Goal: Task Accomplishment & Management: Complete application form

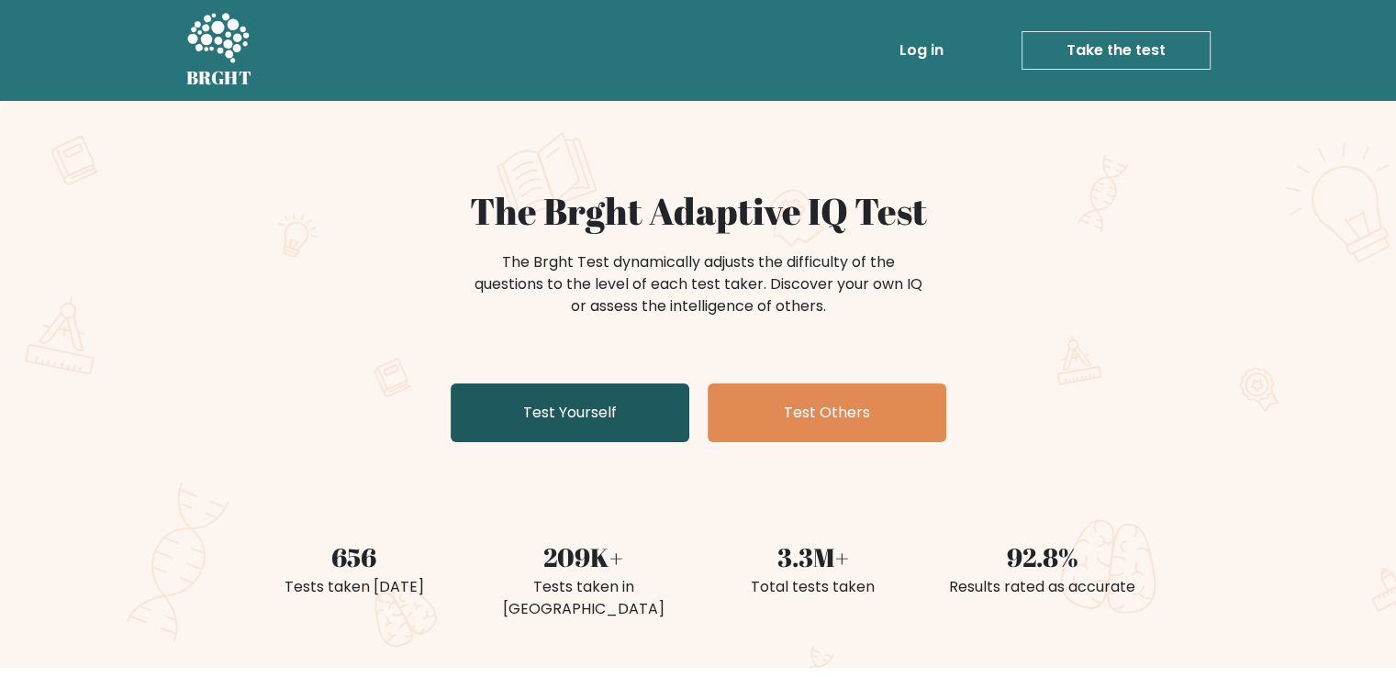
click at [523, 437] on link "Test Yourself" at bounding box center [570, 413] width 239 height 59
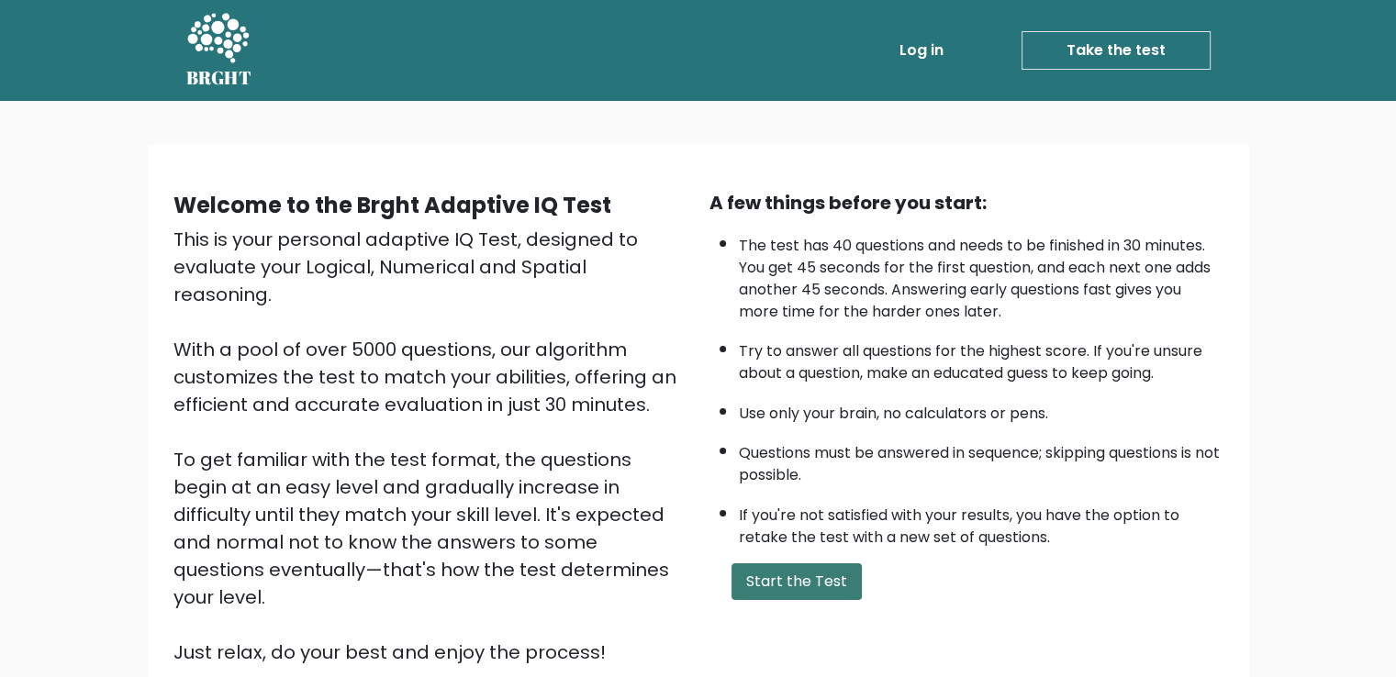
click at [809, 585] on button "Start the Test" at bounding box center [796, 581] width 130 height 37
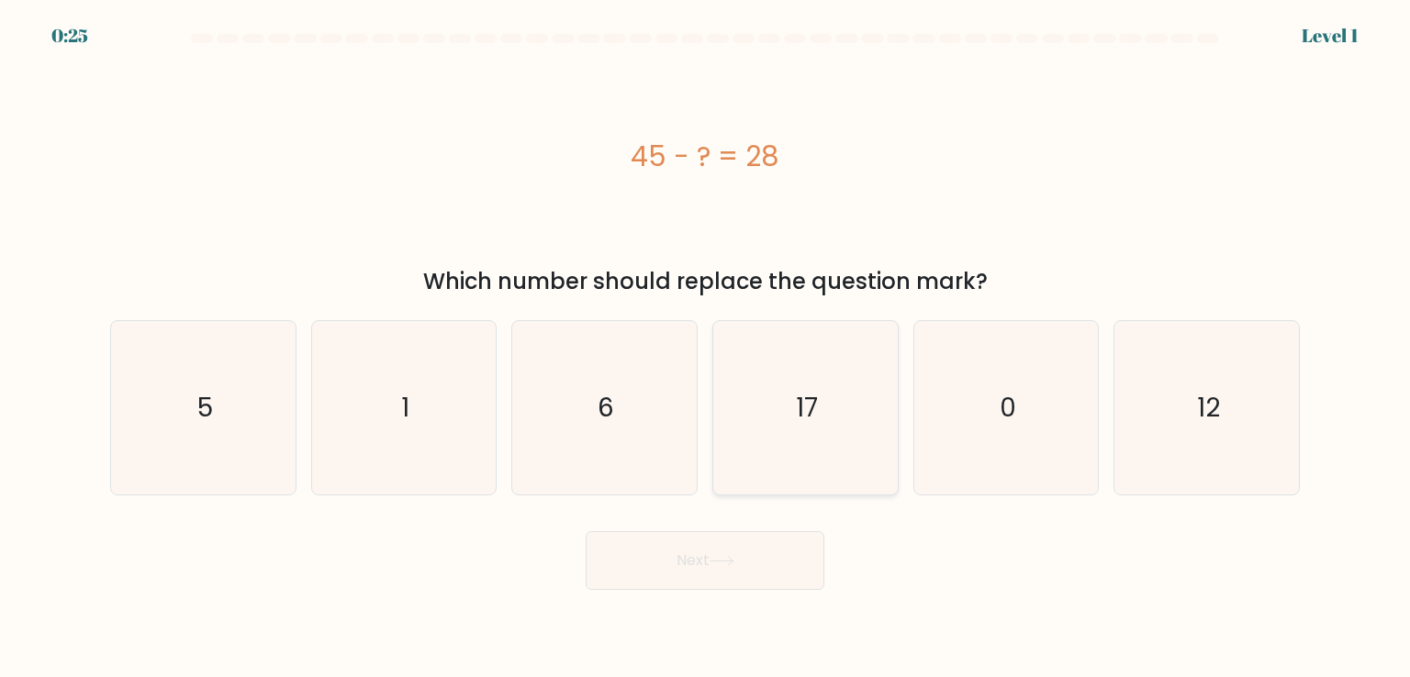
click at [824, 396] on icon "17" at bounding box center [805, 407] width 173 height 173
click at [706, 348] on input "d. 17" at bounding box center [705, 343] width 1 height 9
radio input "true"
click at [741, 584] on button "Next" at bounding box center [704, 560] width 239 height 59
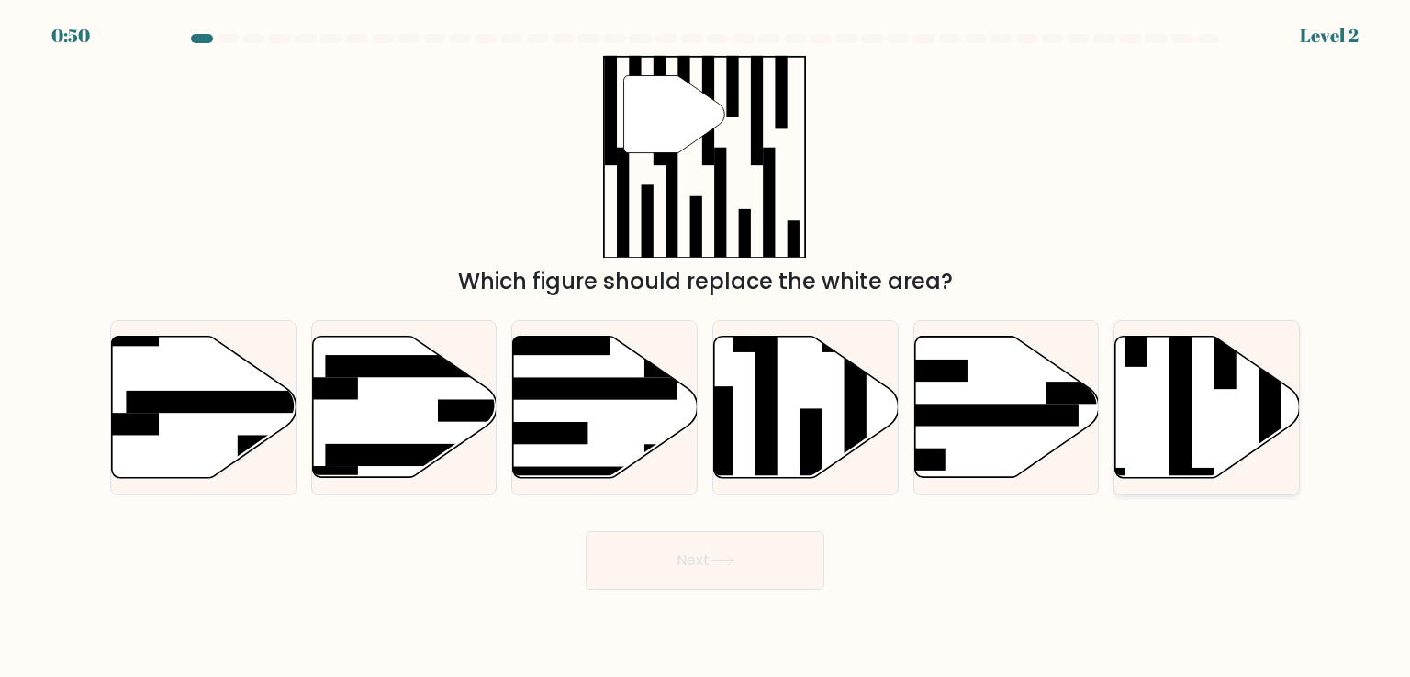
click at [1234, 419] on icon at bounding box center [1207, 407] width 184 height 141
click at [706, 348] on input "f." at bounding box center [705, 343] width 1 height 9
radio input "true"
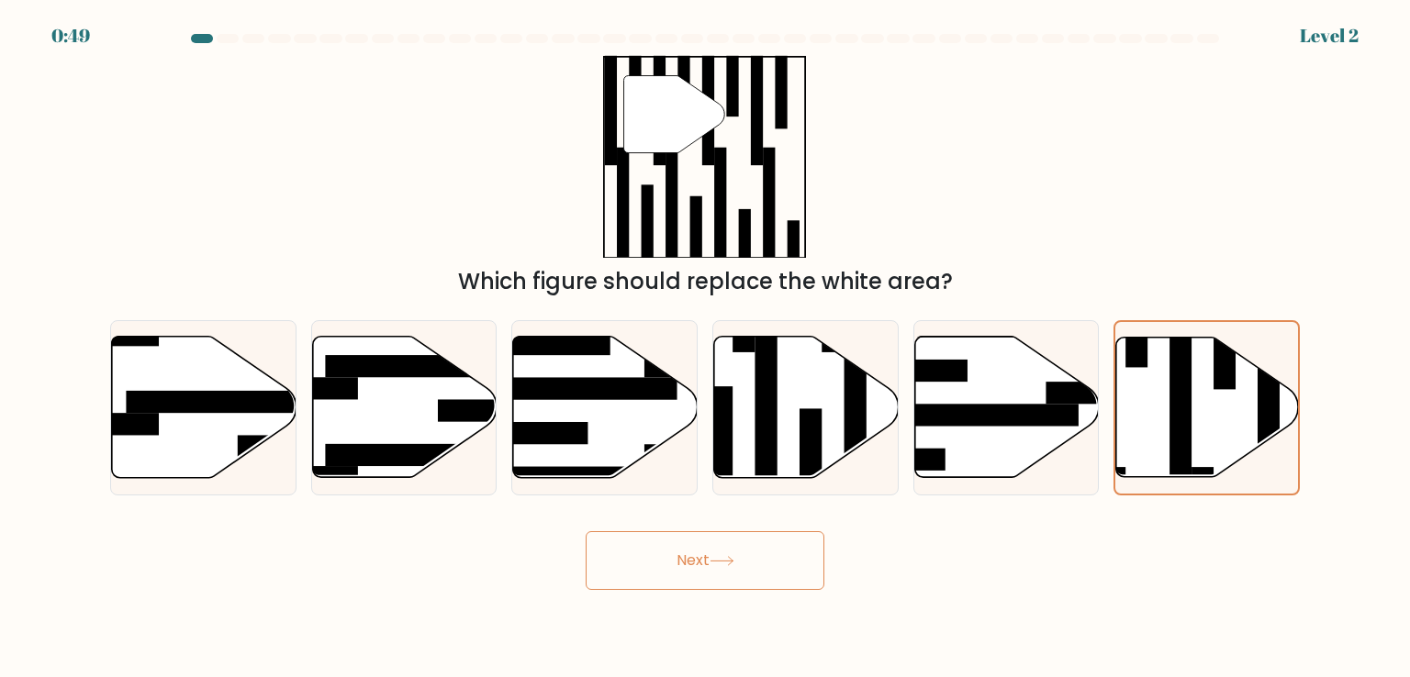
click at [782, 572] on button "Next" at bounding box center [704, 560] width 239 height 59
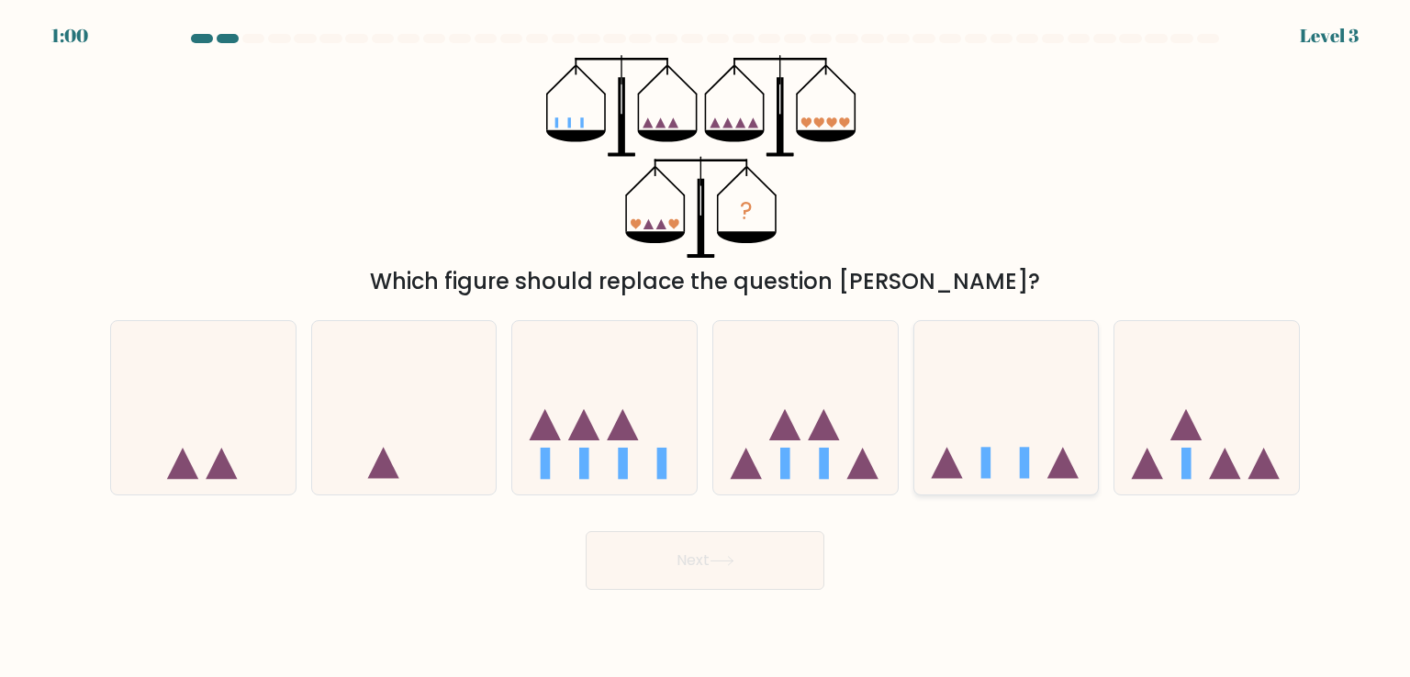
click at [973, 472] on icon at bounding box center [1006, 407] width 184 height 152
click at [706, 348] on input "e." at bounding box center [705, 343] width 1 height 9
radio input "true"
click at [739, 579] on button "Next" at bounding box center [704, 560] width 239 height 59
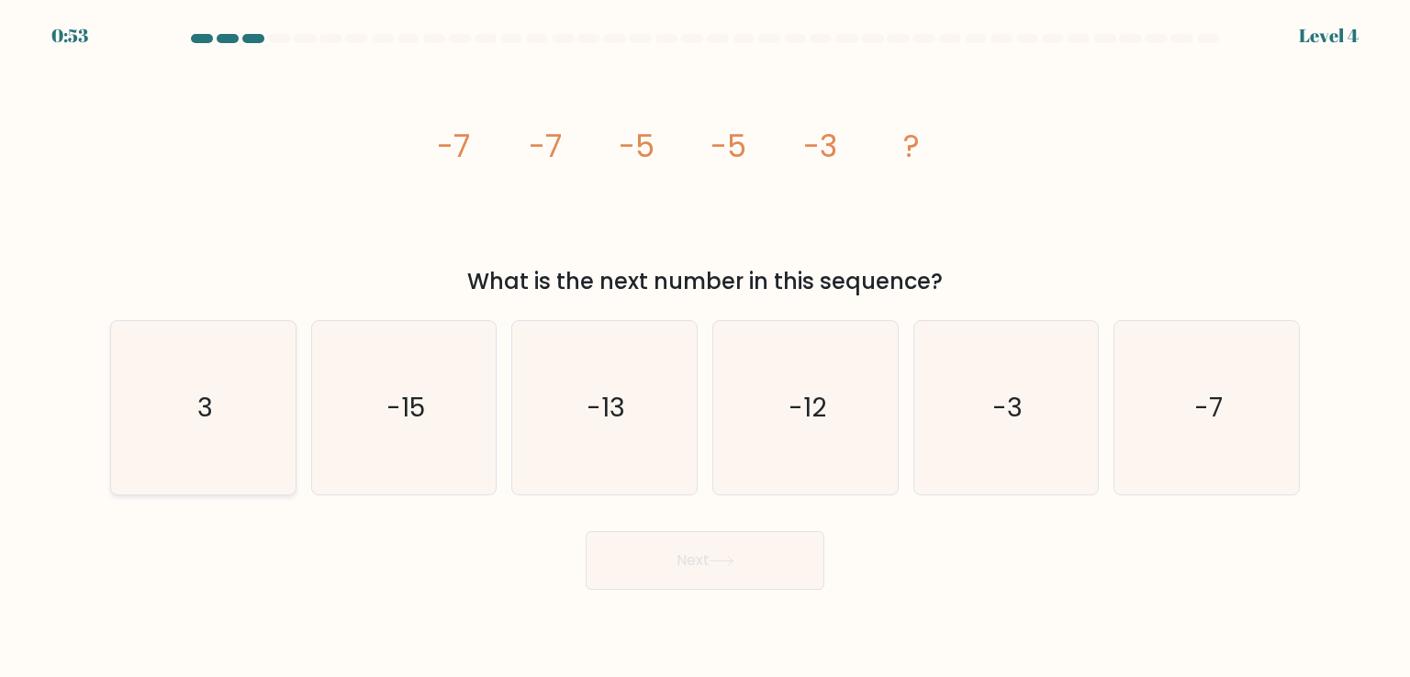
click at [213, 407] on icon "3" at bounding box center [203, 407] width 173 height 173
click at [705, 348] on input "a. 3" at bounding box center [705, 343] width 1 height 9
radio input "true"
click at [766, 571] on button "Next" at bounding box center [704, 560] width 239 height 59
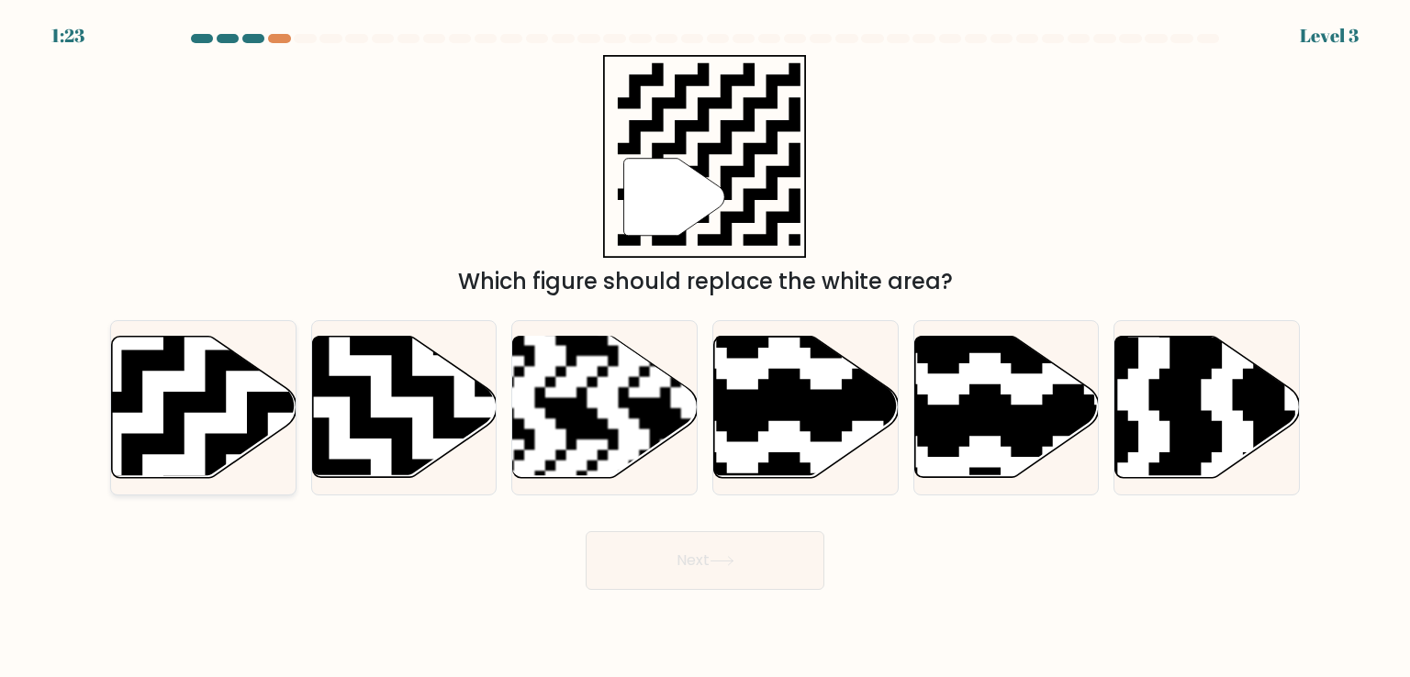
click at [195, 399] on icon at bounding box center [268, 329] width 334 height 334
click at [705, 348] on input "a." at bounding box center [705, 343] width 1 height 9
radio input "true"
click at [797, 572] on button "Next" at bounding box center [704, 560] width 239 height 59
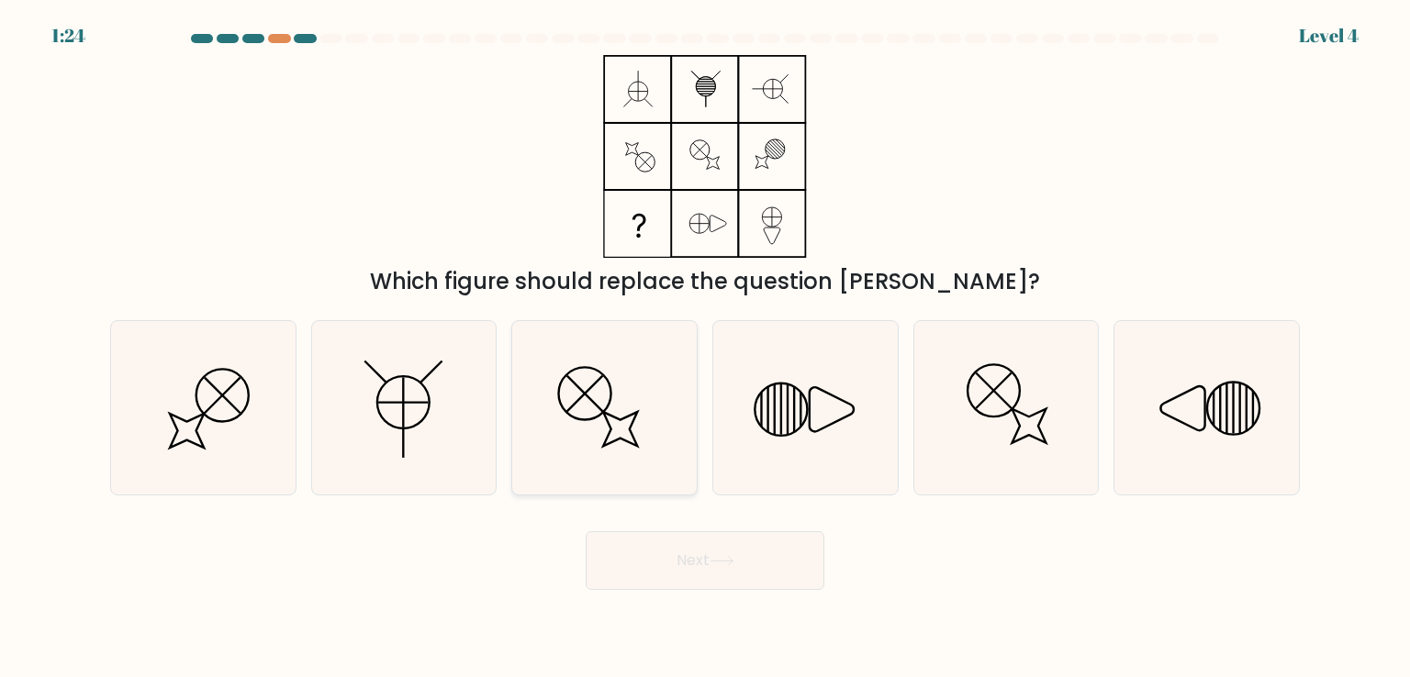
click at [579, 434] on icon at bounding box center [604, 407] width 173 height 173
click at [705, 348] on input "c." at bounding box center [705, 343] width 1 height 9
radio input "true"
click at [630, 567] on button "Next" at bounding box center [704, 560] width 239 height 59
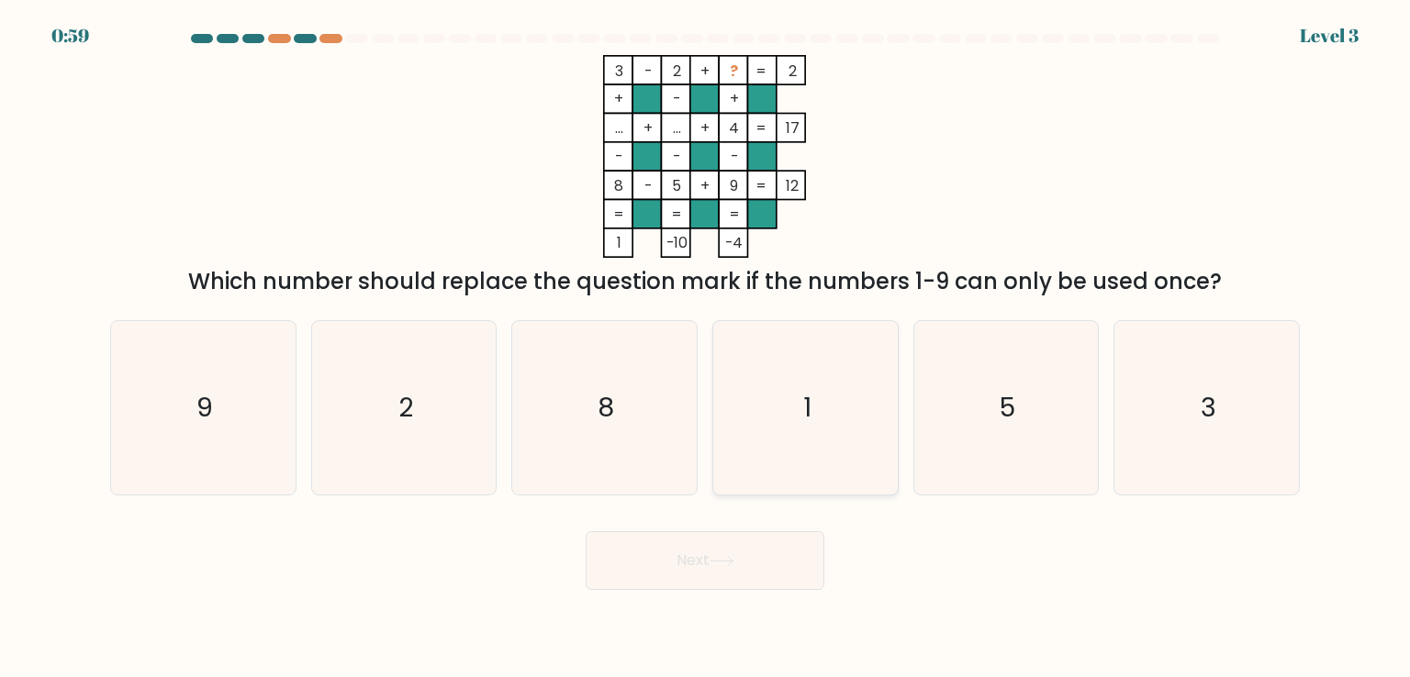
click at [822, 393] on icon "1" at bounding box center [805, 407] width 173 height 173
click at [706, 348] on input "d. 1" at bounding box center [705, 343] width 1 height 9
radio input "true"
click at [998, 394] on icon "5" at bounding box center [1006, 407] width 173 height 173
click at [706, 348] on input "e. 5" at bounding box center [705, 343] width 1 height 9
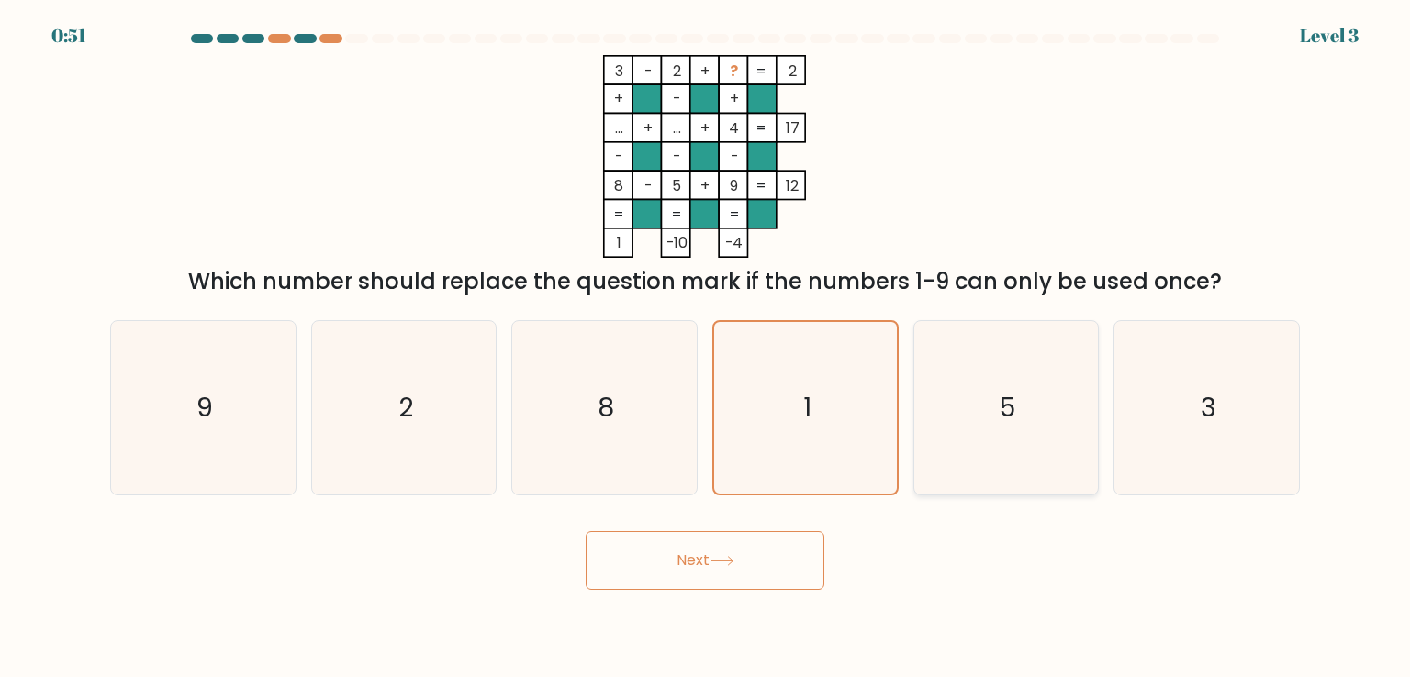
radio input "true"
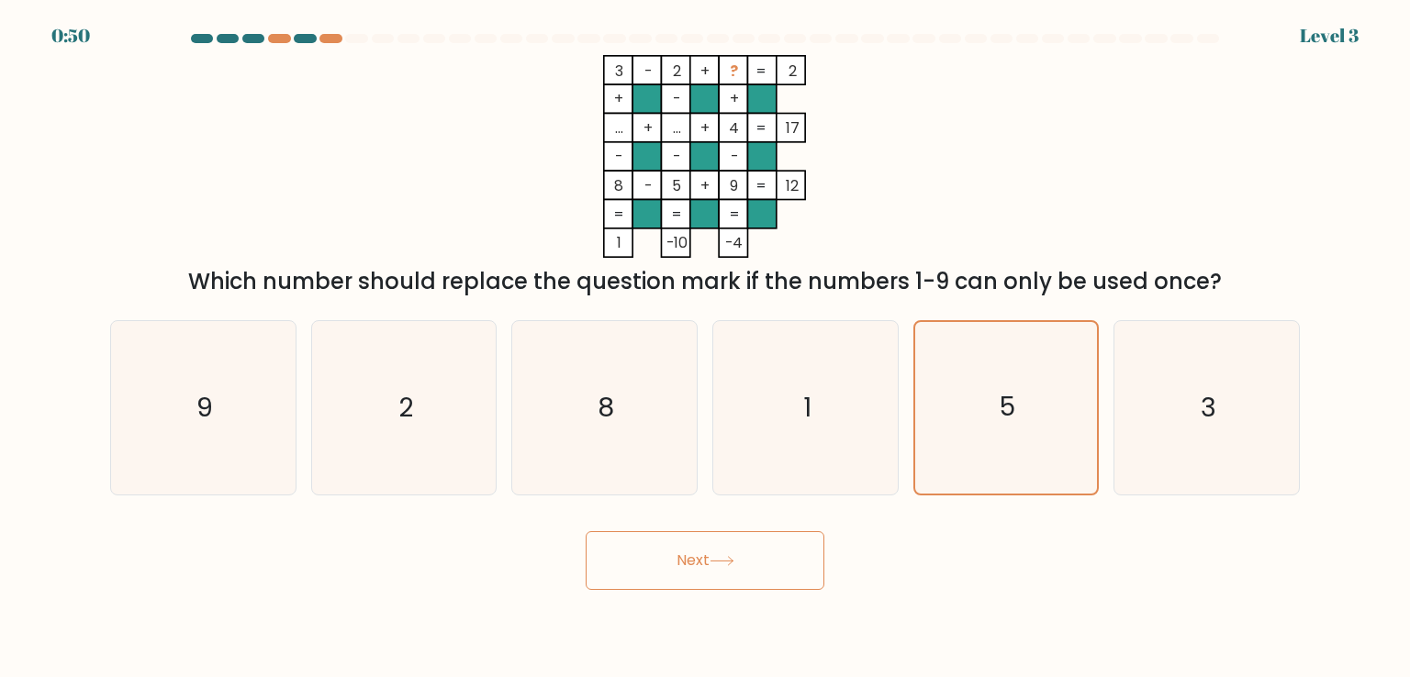
click at [693, 559] on button "Next" at bounding box center [704, 560] width 239 height 59
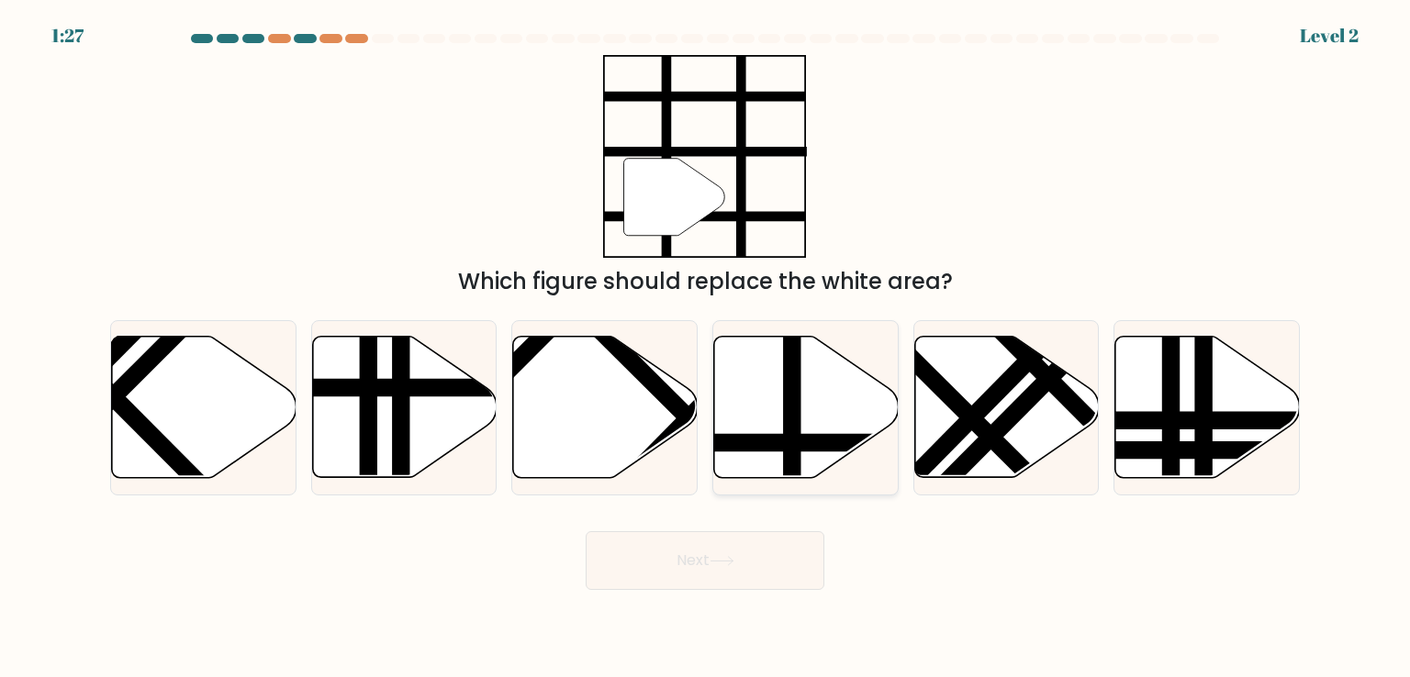
click at [804, 412] on icon at bounding box center [806, 407] width 184 height 141
click at [706, 348] on input "d." at bounding box center [705, 343] width 1 height 9
radio input "true"
click at [778, 574] on button "Next" at bounding box center [704, 560] width 239 height 59
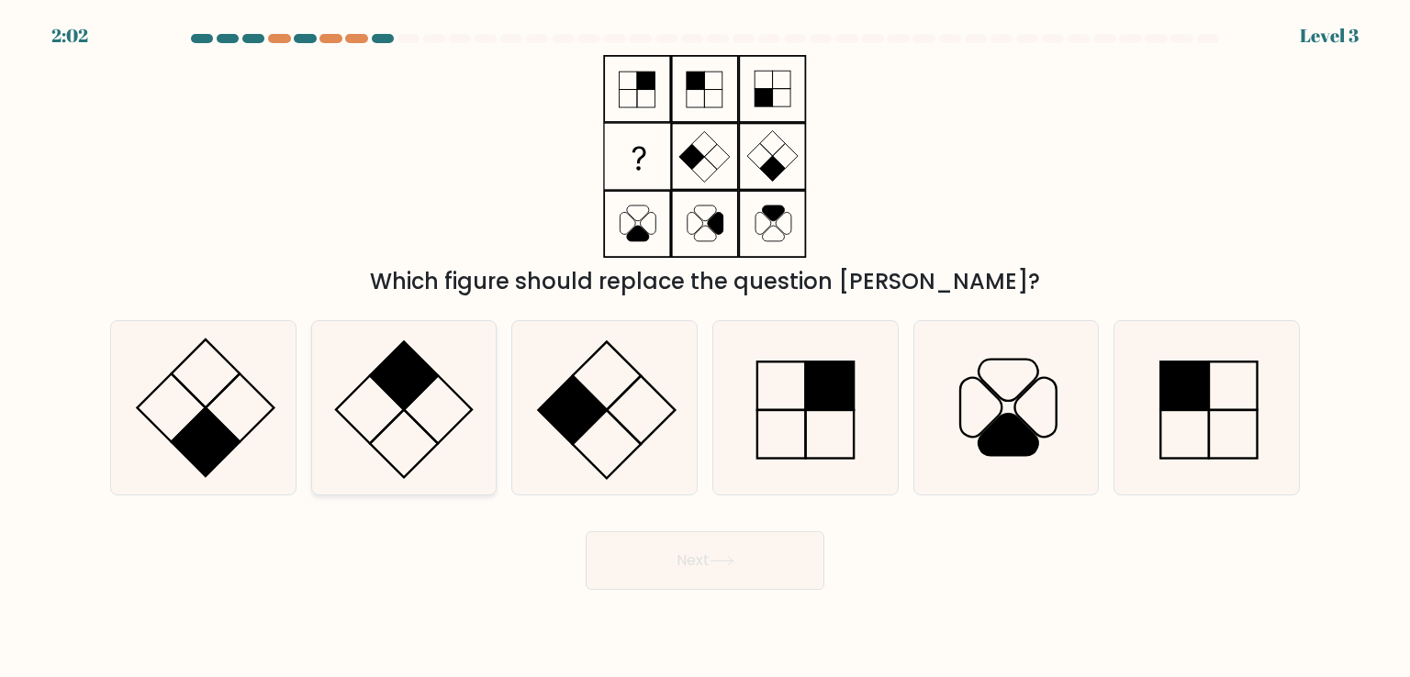
click at [440, 407] on icon at bounding box center [404, 407] width 173 height 173
click at [705, 348] on input "b." at bounding box center [705, 343] width 1 height 9
radio input "true"
click at [647, 548] on button "Next" at bounding box center [704, 560] width 239 height 59
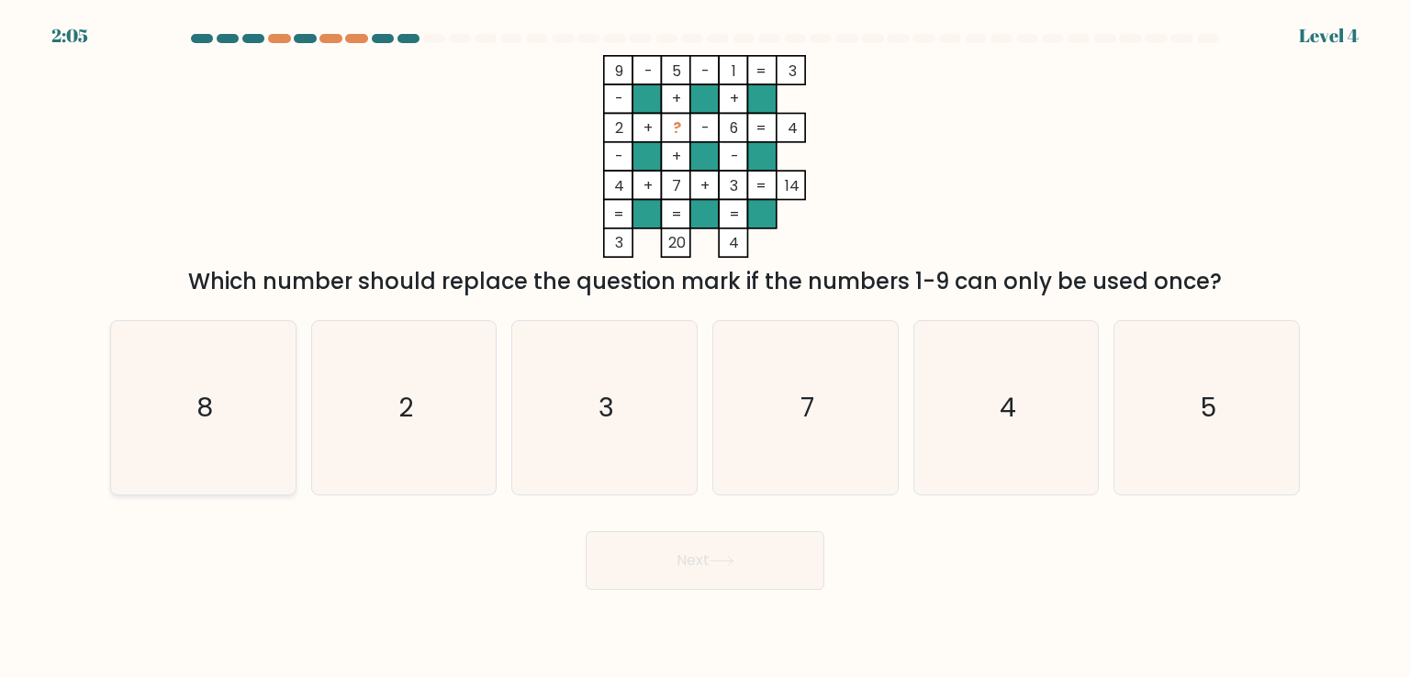
click at [271, 423] on icon "8" at bounding box center [203, 407] width 173 height 173
click at [705, 348] on input "a. 8" at bounding box center [705, 343] width 1 height 9
radio input "true"
click at [719, 565] on icon at bounding box center [721, 561] width 25 height 10
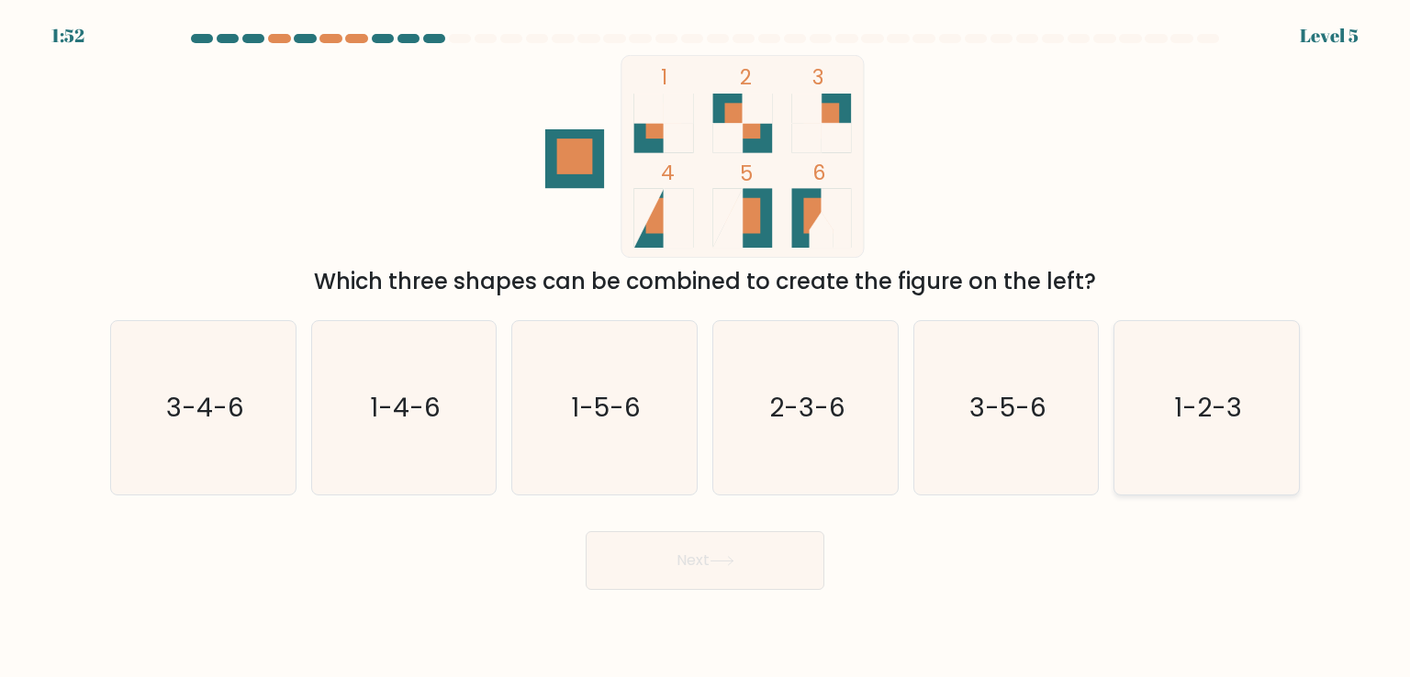
click at [1178, 433] on icon "1-2-3" at bounding box center [1206, 407] width 173 height 173
click at [706, 348] on input "f. 1-2-3" at bounding box center [705, 343] width 1 height 9
radio input "true"
click at [730, 582] on button "Next" at bounding box center [704, 560] width 239 height 59
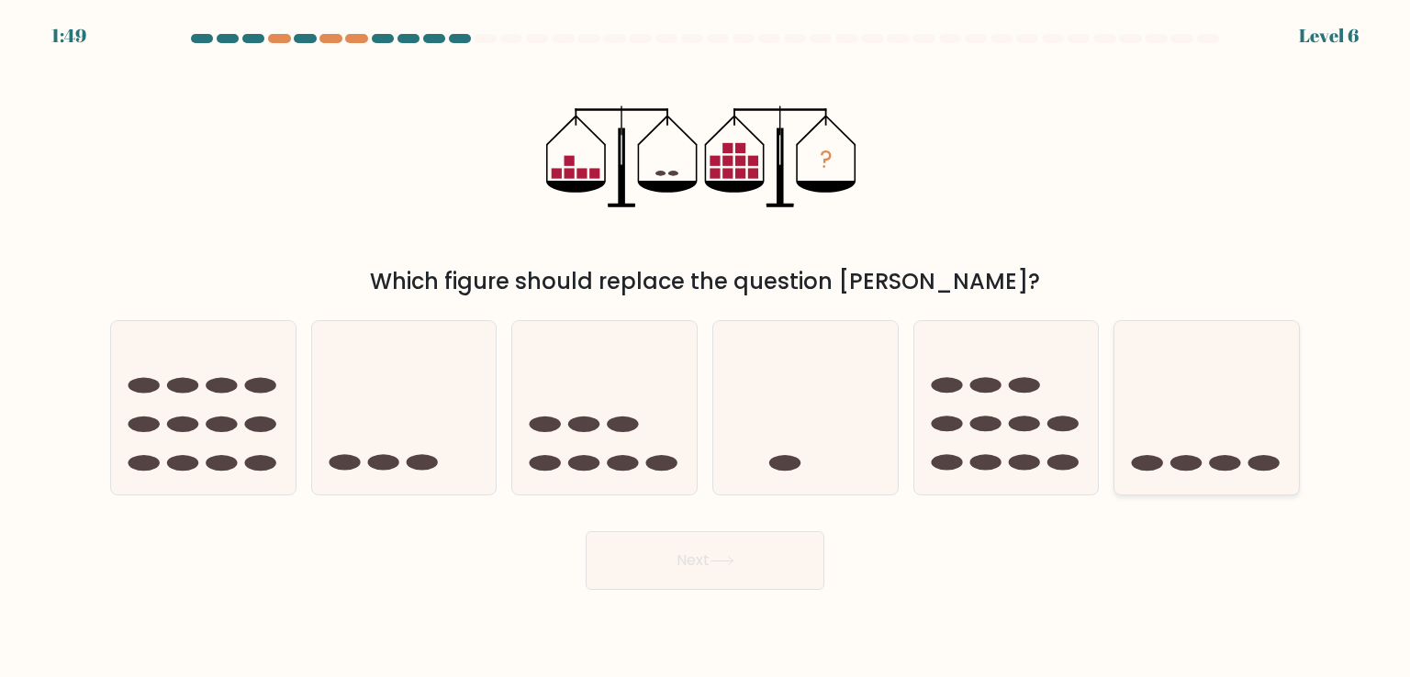
click at [1143, 464] on ellipse at bounding box center [1146, 463] width 31 height 16
click at [706, 348] on input "f." at bounding box center [705, 343] width 1 height 9
radio input "true"
click at [701, 570] on button "Next" at bounding box center [704, 560] width 239 height 59
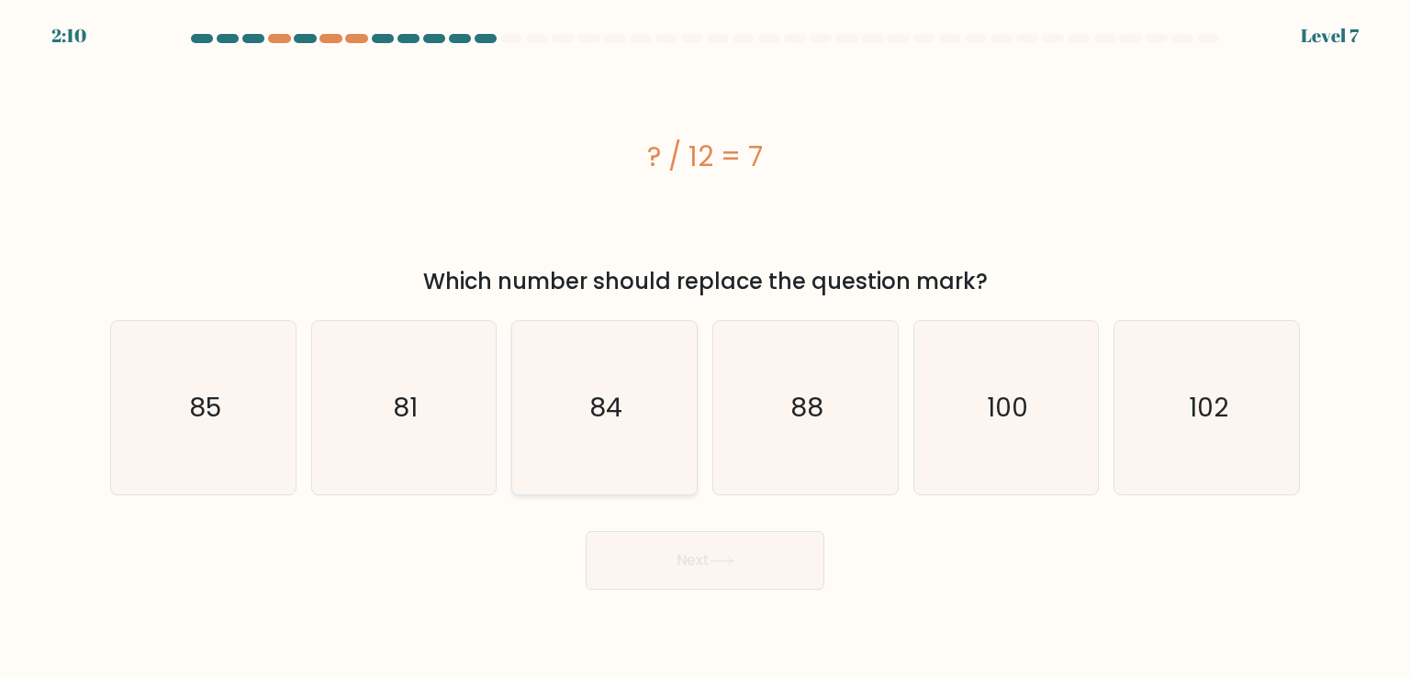
click at [621, 448] on icon "84" at bounding box center [604, 407] width 173 height 173
click at [705, 348] on input "c. 84" at bounding box center [705, 343] width 1 height 9
radio input "true"
click at [734, 563] on icon at bounding box center [721, 561] width 25 height 10
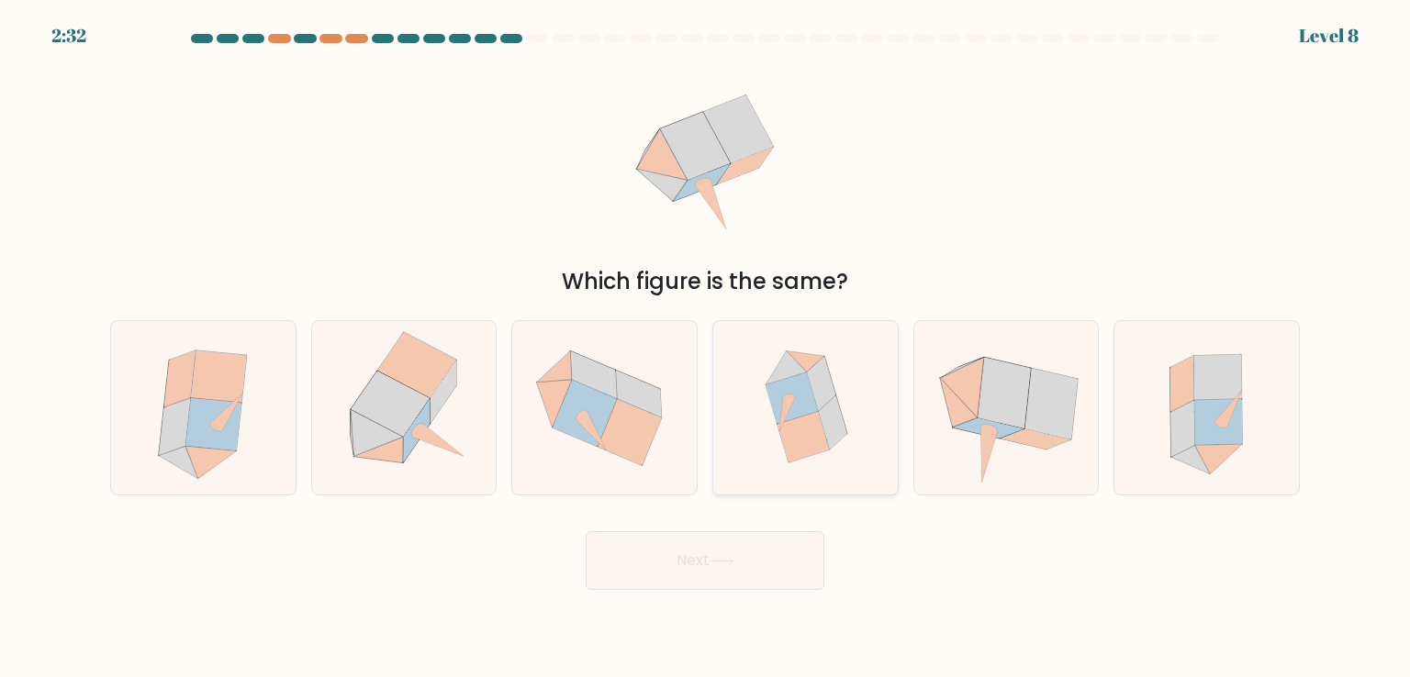
click at [819, 401] on icon at bounding box center [821, 384] width 28 height 54
click at [706, 348] on input "d." at bounding box center [705, 343] width 1 height 9
radio input "true"
click at [426, 445] on icon at bounding box center [404, 407] width 170 height 173
click at [705, 348] on input "b." at bounding box center [705, 343] width 1 height 9
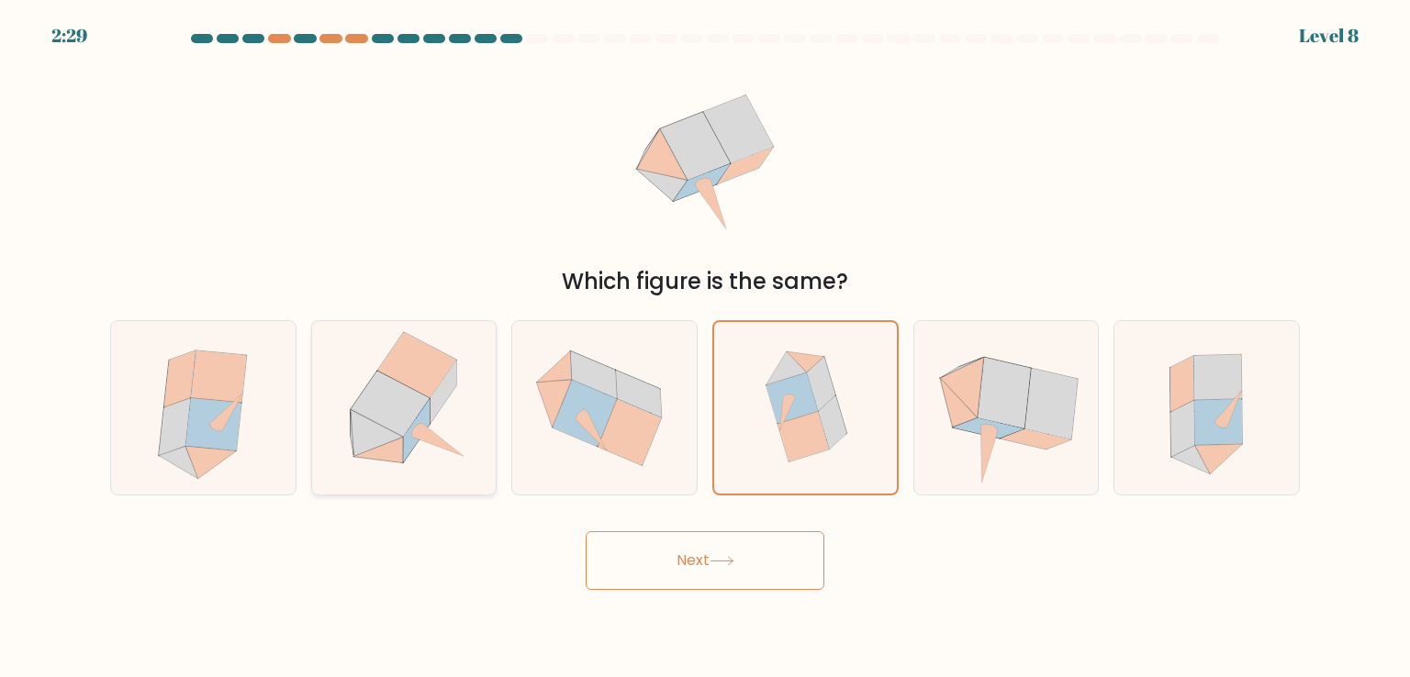
radio input "true"
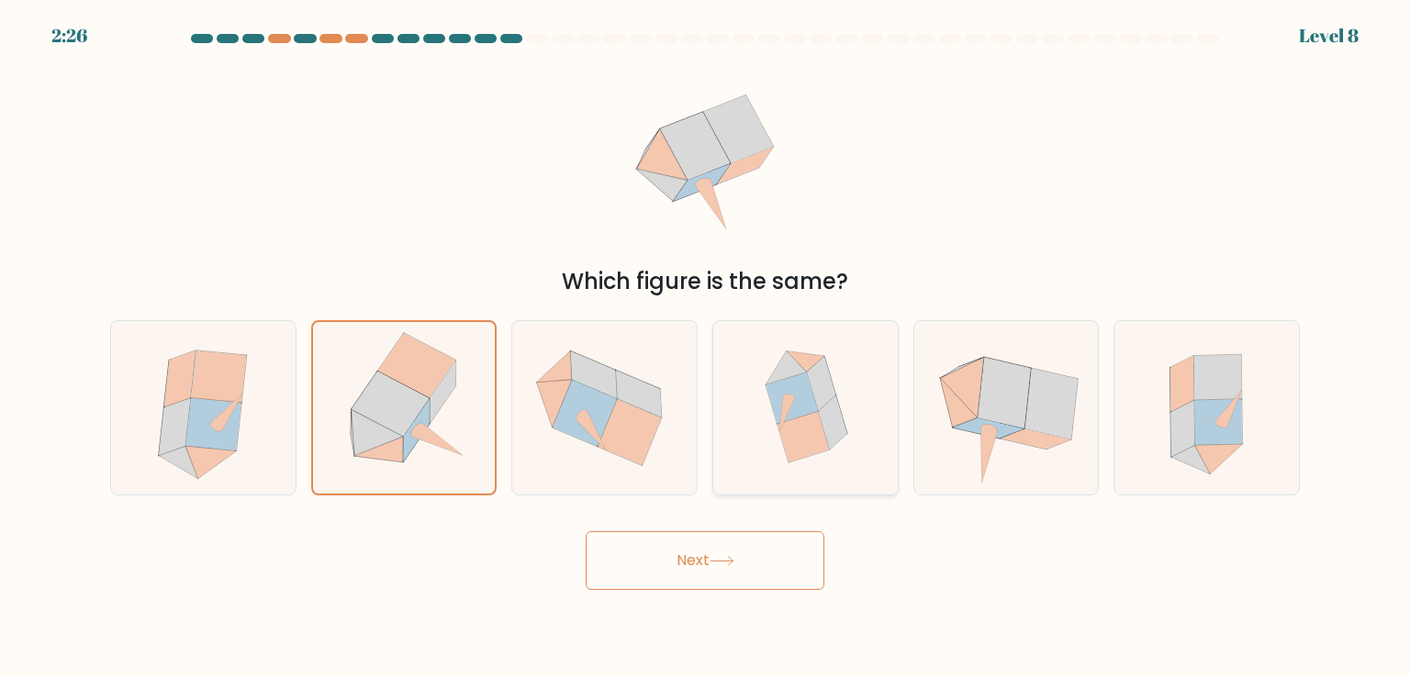
click at [809, 416] on icon at bounding box center [803, 436] width 52 height 51
click at [706, 348] on input "d." at bounding box center [705, 343] width 1 height 9
radio input "true"
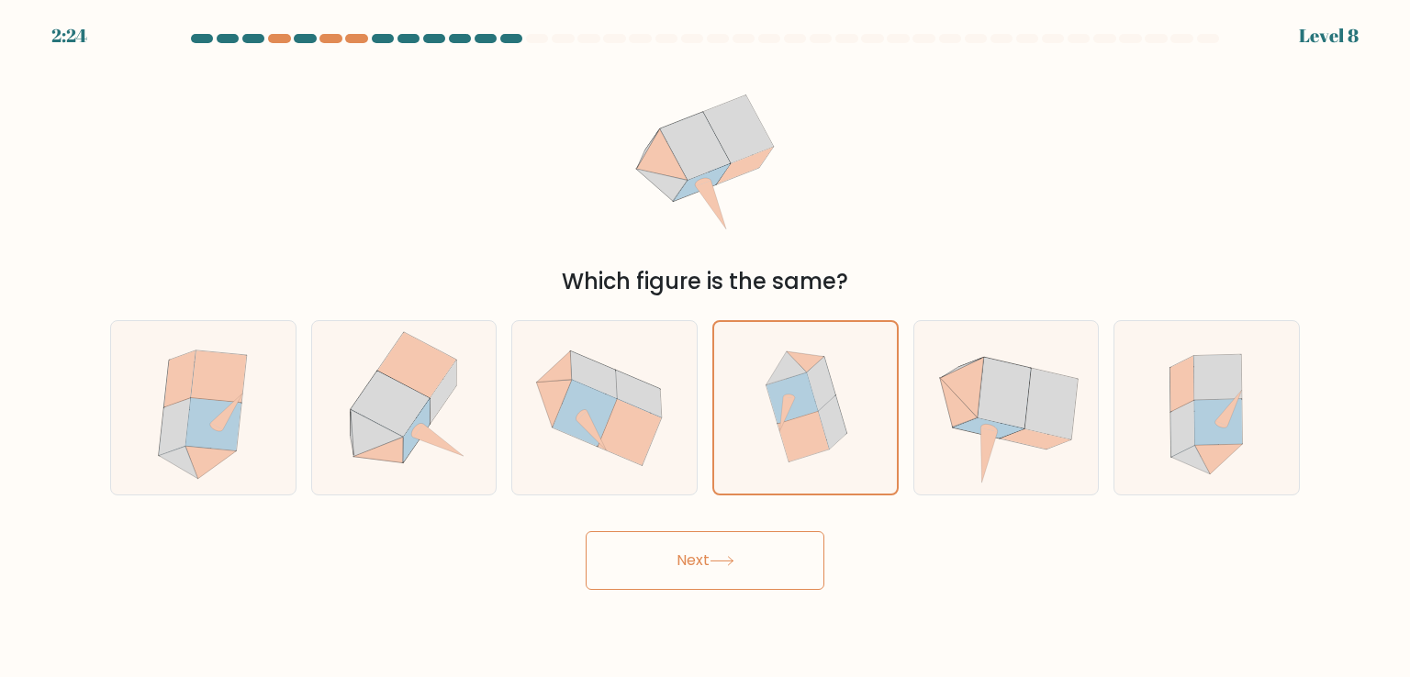
click at [733, 545] on button "Next" at bounding box center [704, 560] width 239 height 59
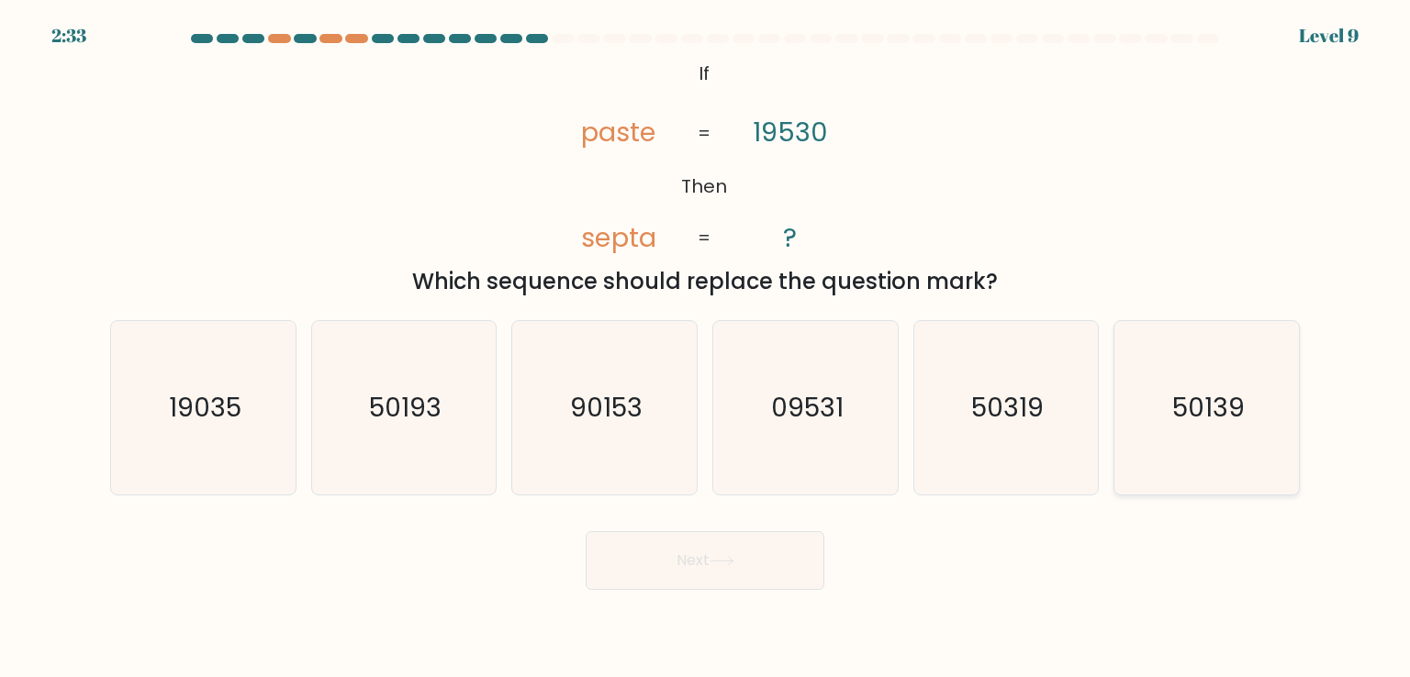
click at [1231, 431] on icon "50139" at bounding box center [1206, 407] width 173 height 173
click at [706, 348] on input "f. 50139" at bounding box center [705, 343] width 1 height 9
radio input "true"
click at [749, 557] on button "Next" at bounding box center [704, 560] width 239 height 59
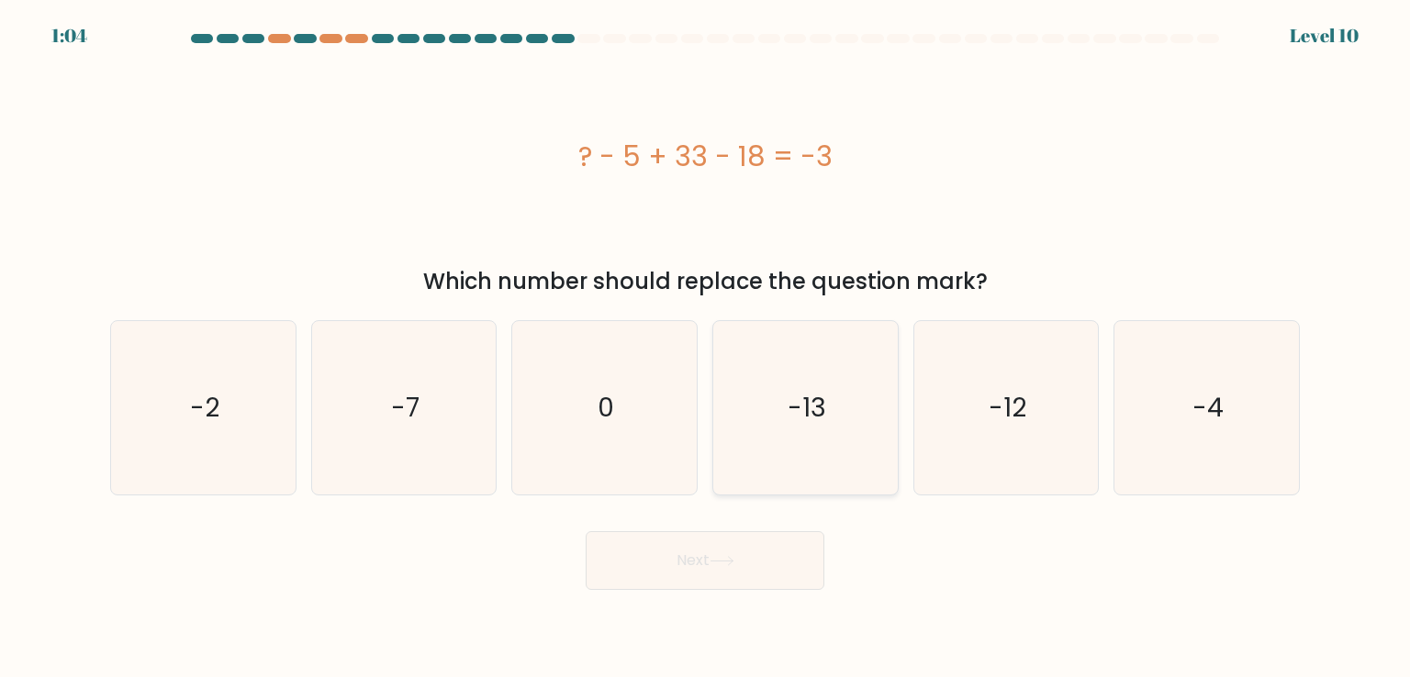
click at [839, 389] on icon "-13" at bounding box center [805, 407] width 173 height 173
click at [706, 348] on input "d. -13" at bounding box center [705, 343] width 1 height 9
radio input "true"
click at [734, 565] on icon at bounding box center [721, 561] width 25 height 10
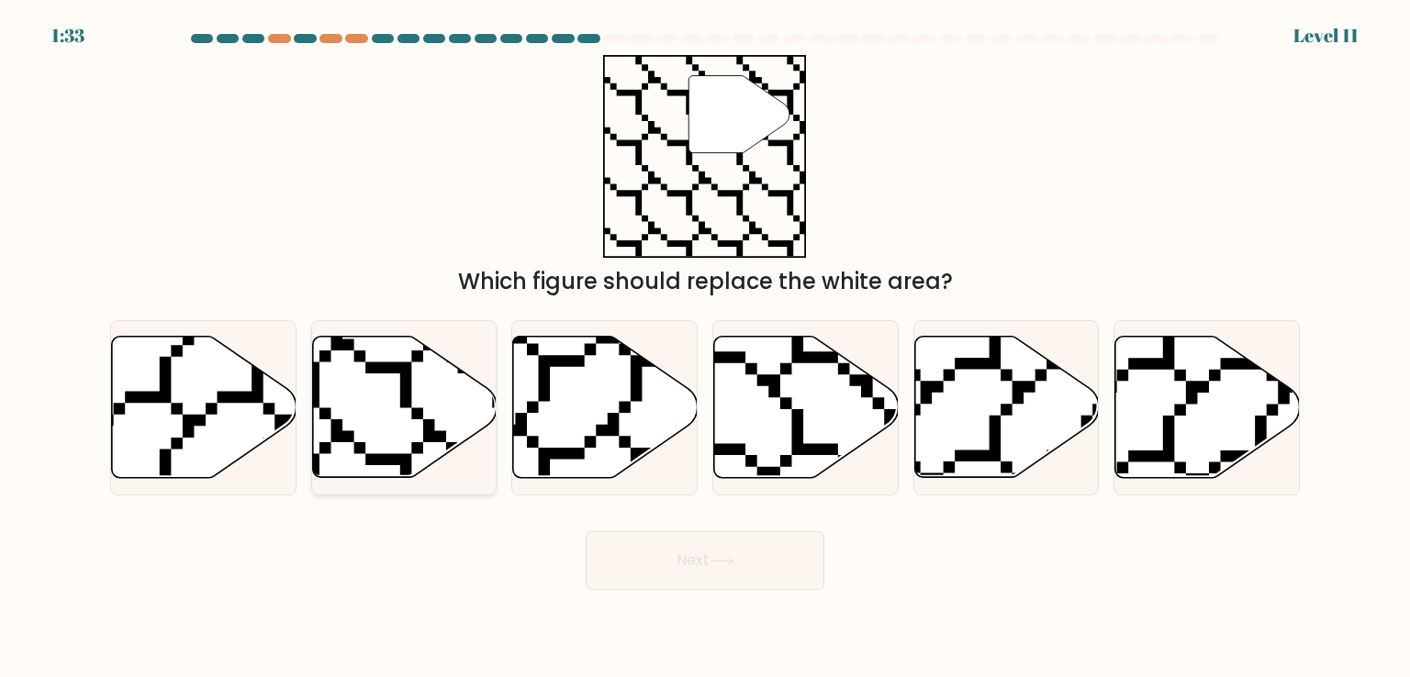
click at [382, 397] on icon at bounding box center [404, 407] width 184 height 141
click at [705, 348] on input "b." at bounding box center [705, 343] width 1 height 9
radio input "true"
click at [767, 575] on button "Next" at bounding box center [704, 560] width 239 height 59
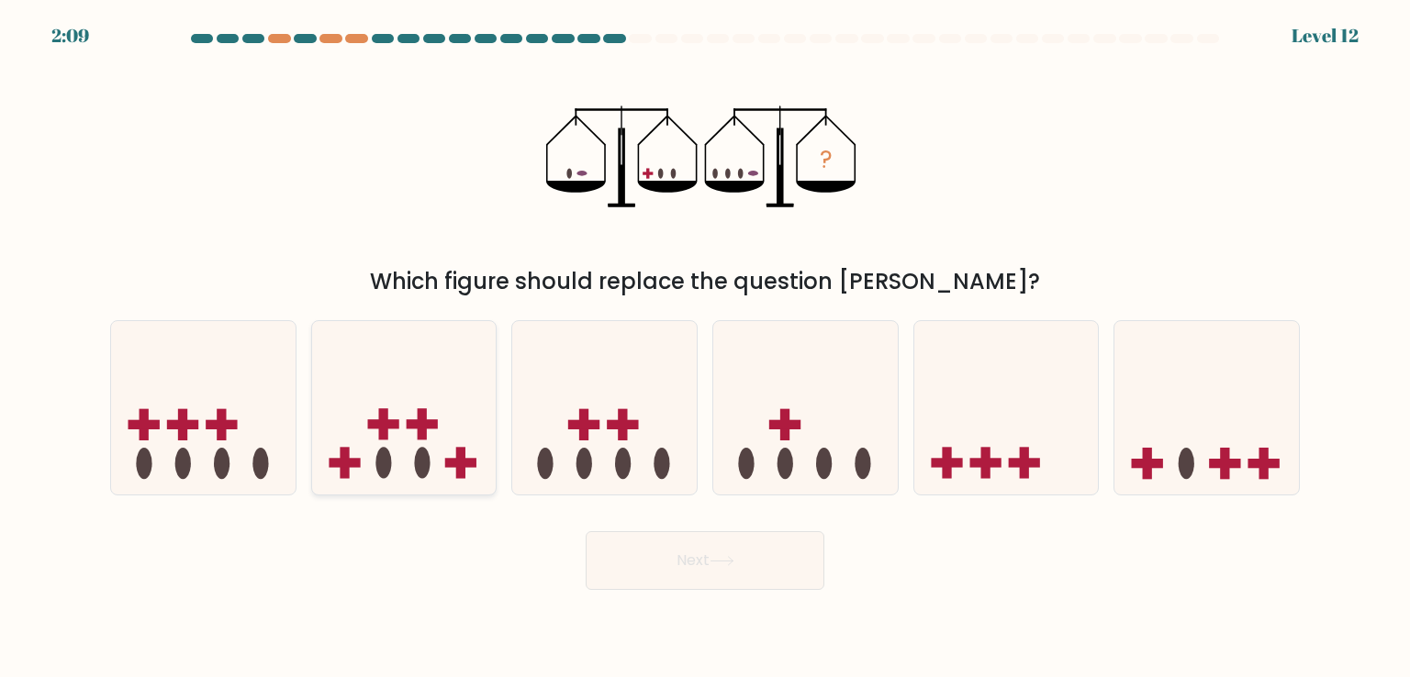
click at [437, 397] on icon at bounding box center [404, 407] width 184 height 152
click at [705, 348] on input "b." at bounding box center [705, 343] width 1 height 9
radio input "true"
click at [741, 572] on button "Next" at bounding box center [704, 560] width 239 height 59
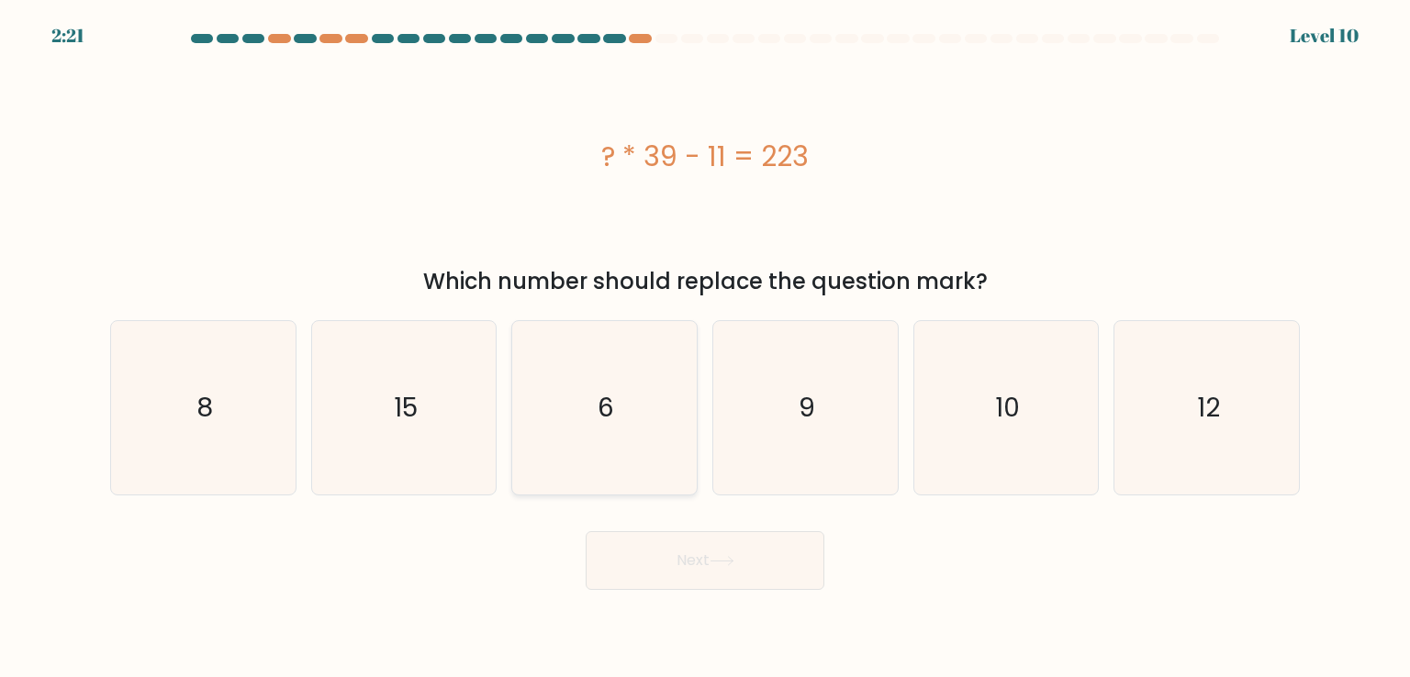
click at [584, 383] on icon "6" at bounding box center [604, 407] width 173 height 173
click at [705, 348] on input "c. 6" at bounding box center [705, 343] width 1 height 9
radio input "true"
click at [705, 573] on button "Next" at bounding box center [704, 560] width 239 height 59
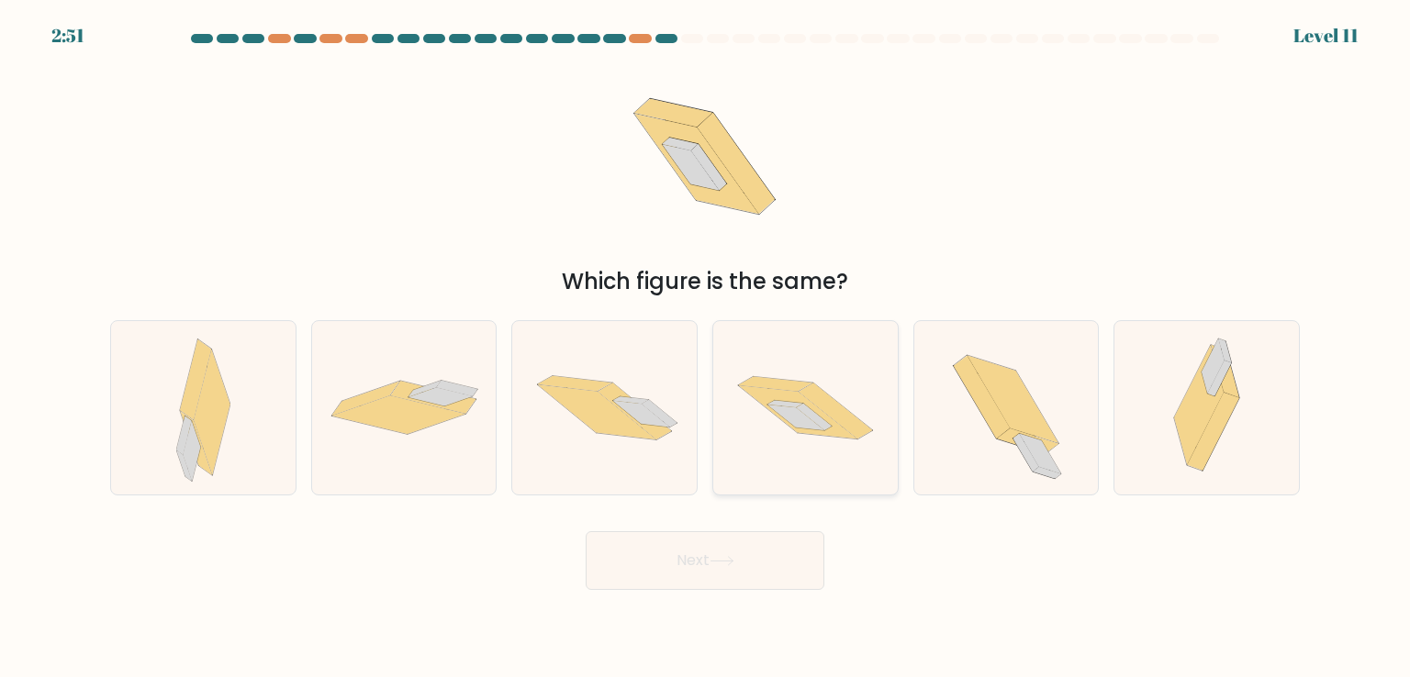
click at [834, 428] on icon at bounding box center [798, 411] width 118 height 53
click at [706, 348] on input "d." at bounding box center [705, 343] width 1 height 9
radio input "true"
click at [753, 547] on button "Next" at bounding box center [704, 560] width 239 height 59
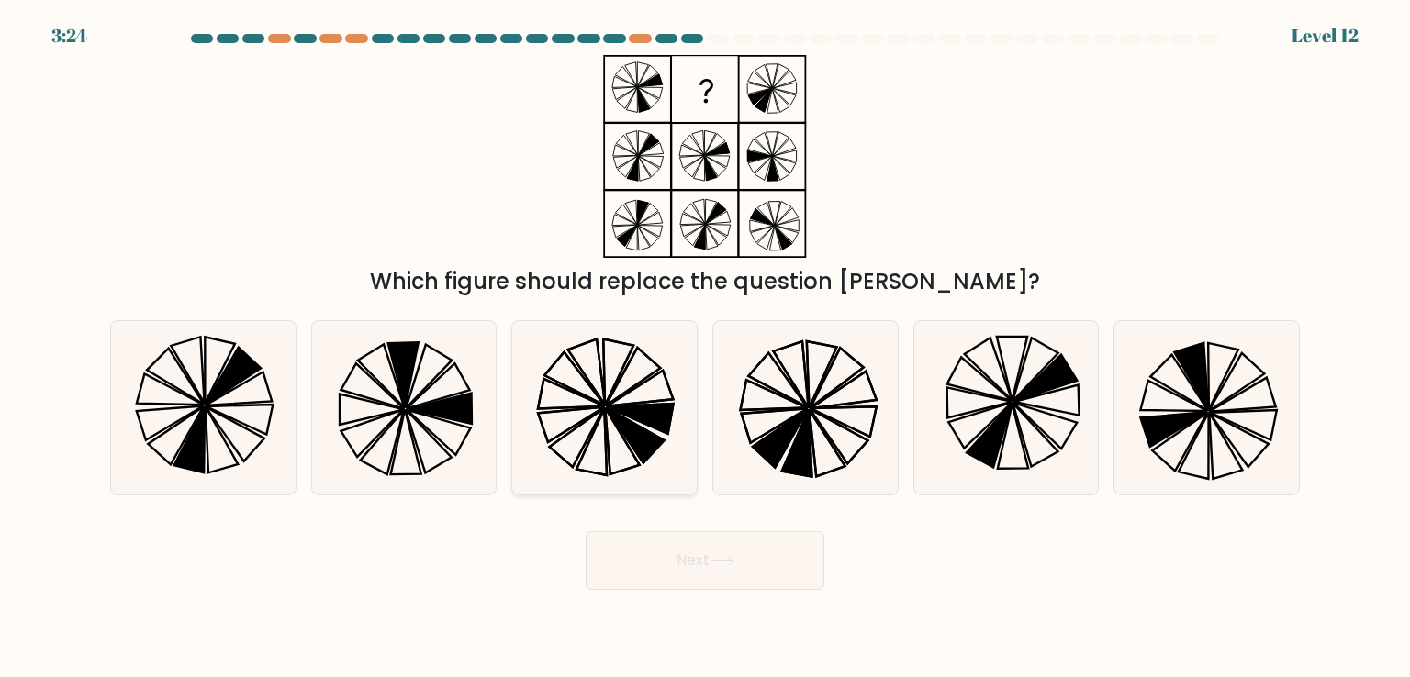
click at [591, 446] on icon at bounding box center [604, 407] width 173 height 173
click at [705, 348] on input "c." at bounding box center [705, 343] width 1 height 9
radio input "true"
click at [657, 550] on button "Next" at bounding box center [704, 560] width 239 height 59
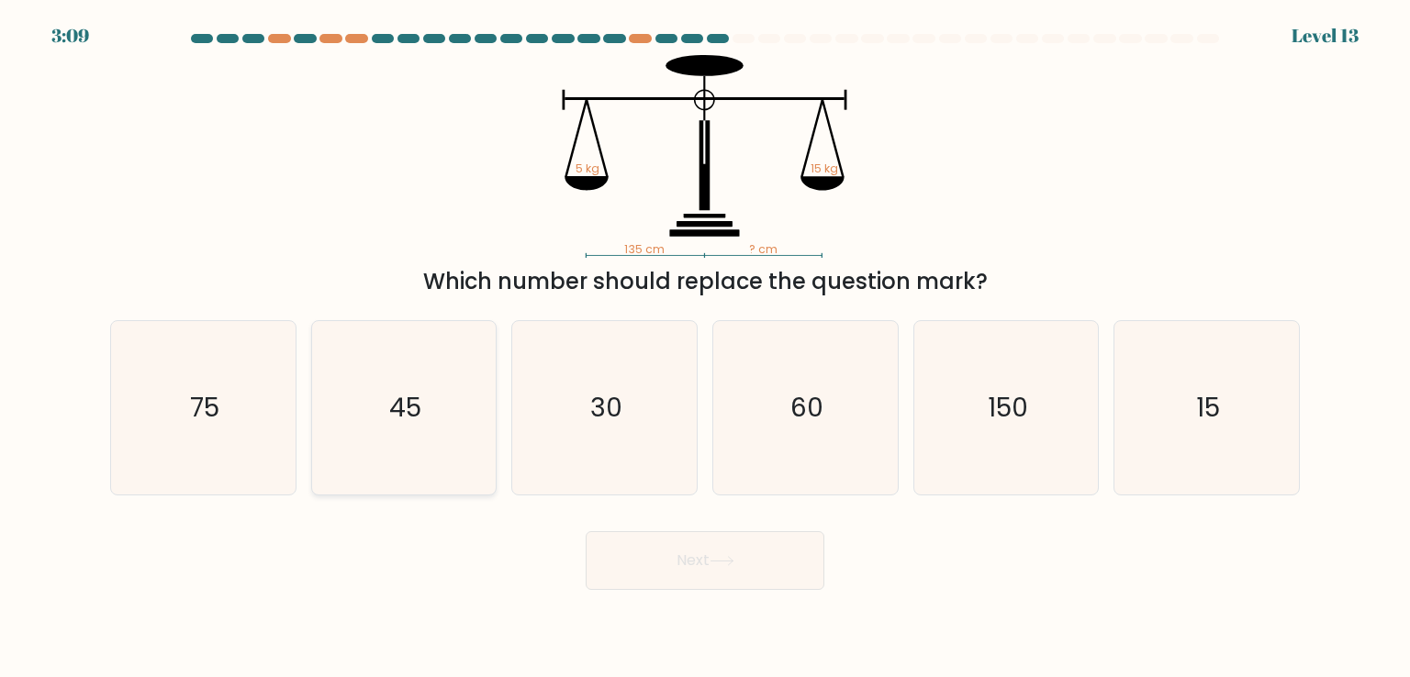
click at [407, 401] on text "45" at bounding box center [405, 407] width 32 height 37
click at [705, 348] on input "b. 45" at bounding box center [705, 343] width 1 height 9
radio input "true"
click at [747, 563] on button "Next" at bounding box center [704, 560] width 239 height 59
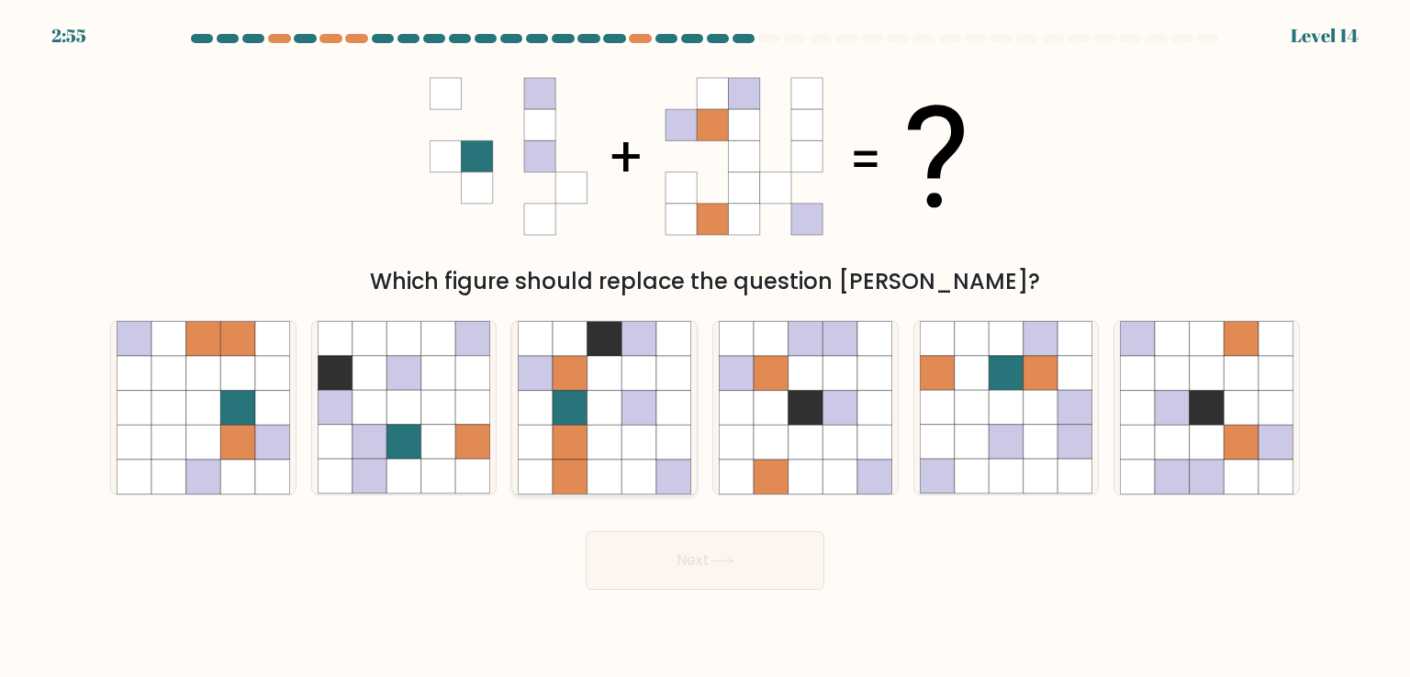
click at [632, 398] on icon at bounding box center [638, 408] width 35 height 35
click at [705, 348] on input "c." at bounding box center [705, 343] width 1 height 9
radio input "true"
click at [726, 563] on icon at bounding box center [721, 561] width 25 height 10
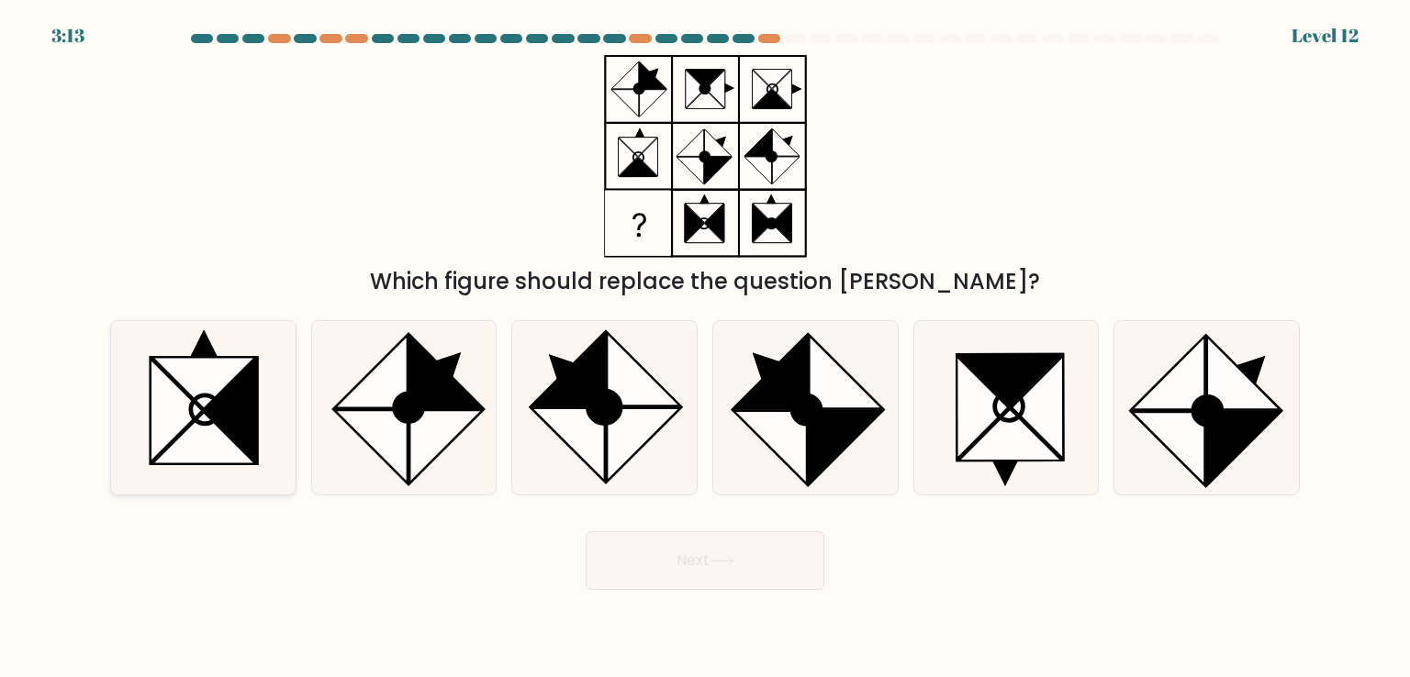
click at [214, 457] on icon at bounding box center [204, 437] width 104 height 51
click at [705, 348] on input "a." at bounding box center [705, 343] width 1 height 9
radio input "true"
click at [713, 571] on button "Next" at bounding box center [704, 560] width 239 height 59
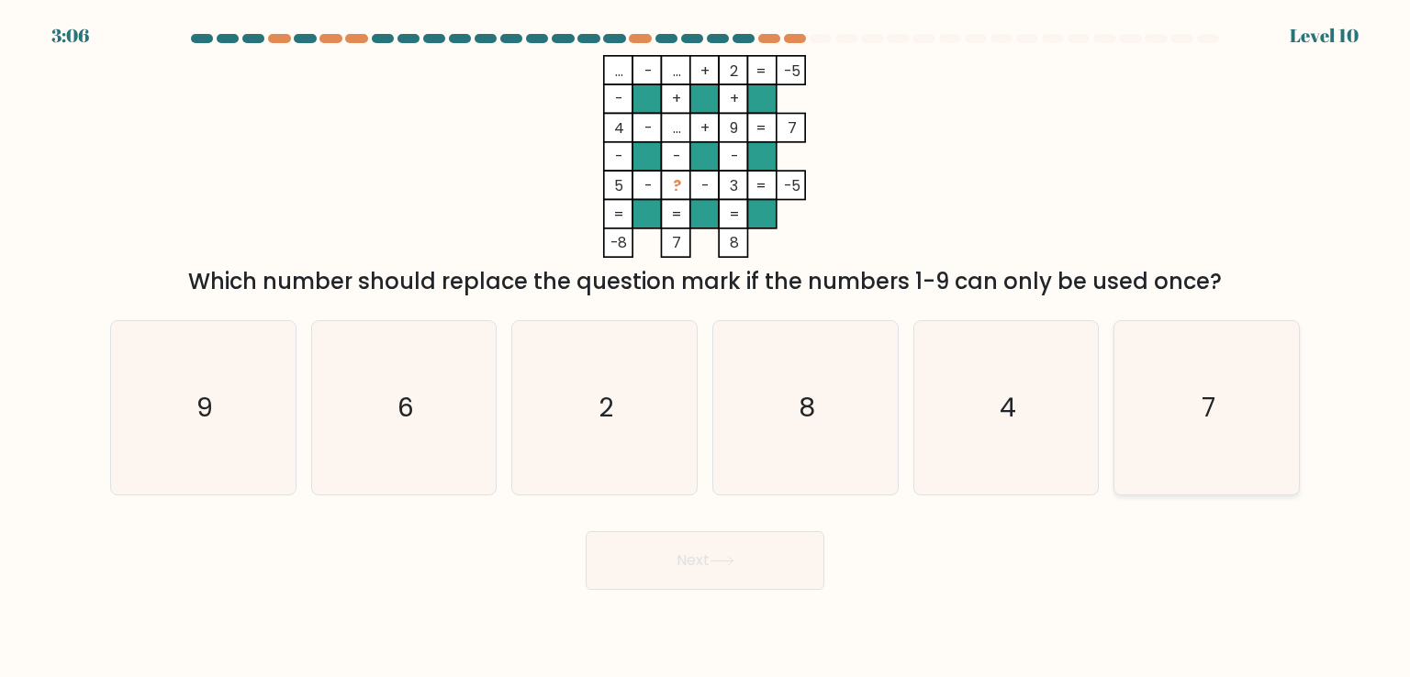
click at [1183, 323] on icon "7" at bounding box center [1206, 407] width 173 height 173
click at [706, 339] on input "f. 7" at bounding box center [705, 343] width 1 height 9
radio input "true"
click at [723, 577] on button "Next" at bounding box center [704, 560] width 239 height 59
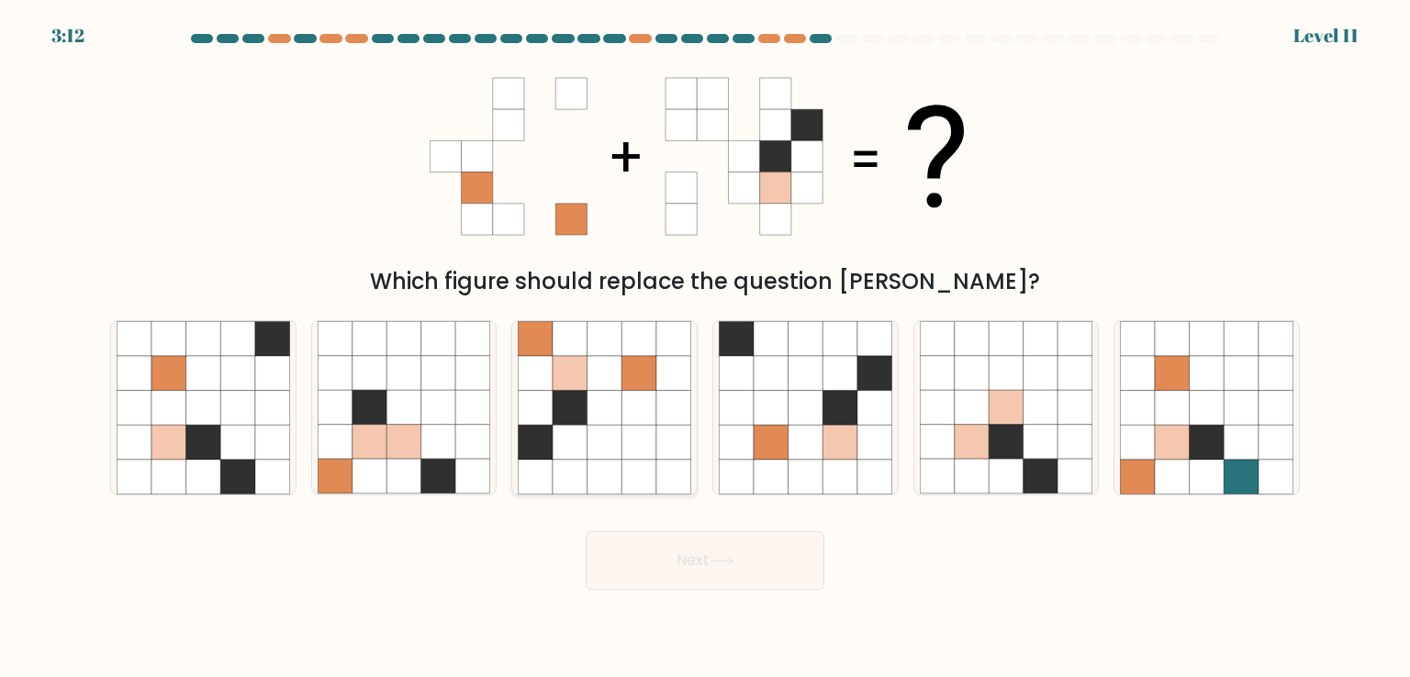
click at [575, 389] on icon at bounding box center [569, 373] width 35 height 35
click at [705, 348] on input "c." at bounding box center [705, 343] width 1 height 9
radio input "true"
click at [657, 552] on button "Next" at bounding box center [704, 560] width 239 height 59
click at [739, 557] on button "Next" at bounding box center [704, 560] width 239 height 59
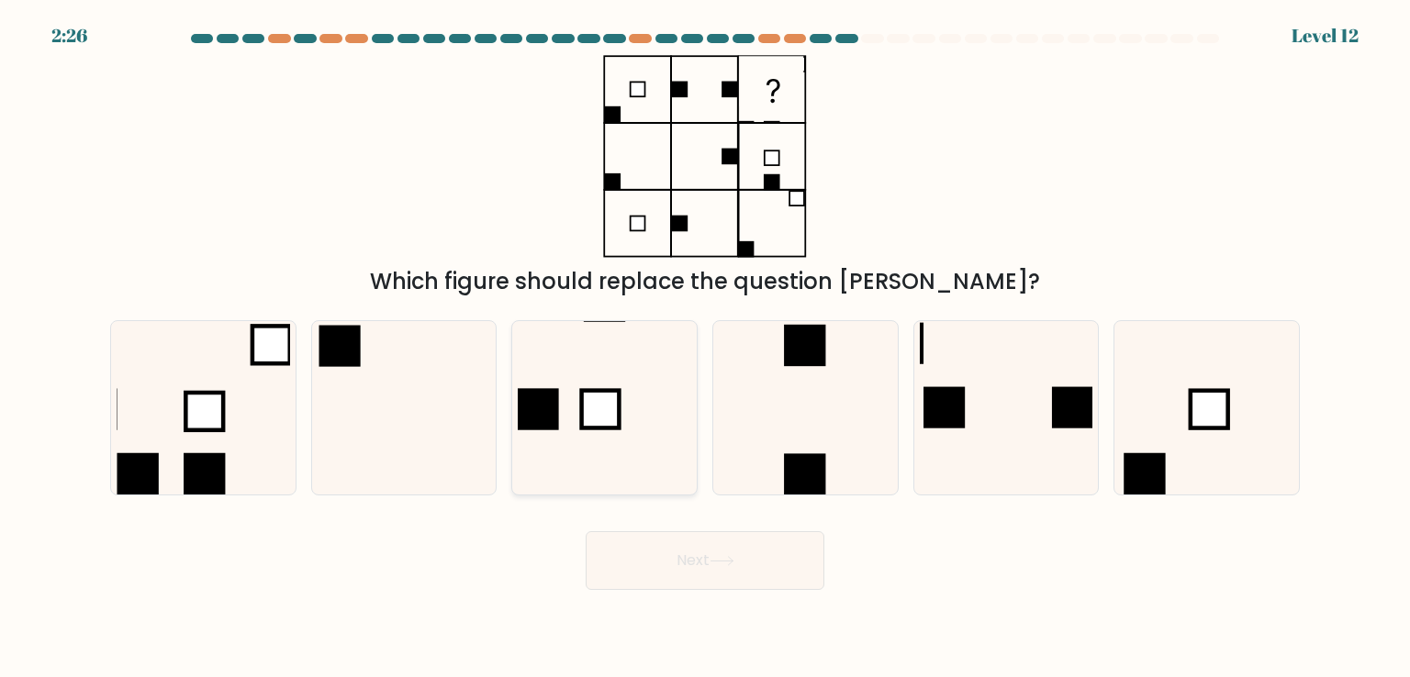
click at [584, 403] on rect at bounding box center [601, 410] width 38 height 38
click at [705, 348] on input "c." at bounding box center [705, 343] width 1 height 9
radio input "true"
click at [686, 568] on button "Next" at bounding box center [704, 560] width 239 height 59
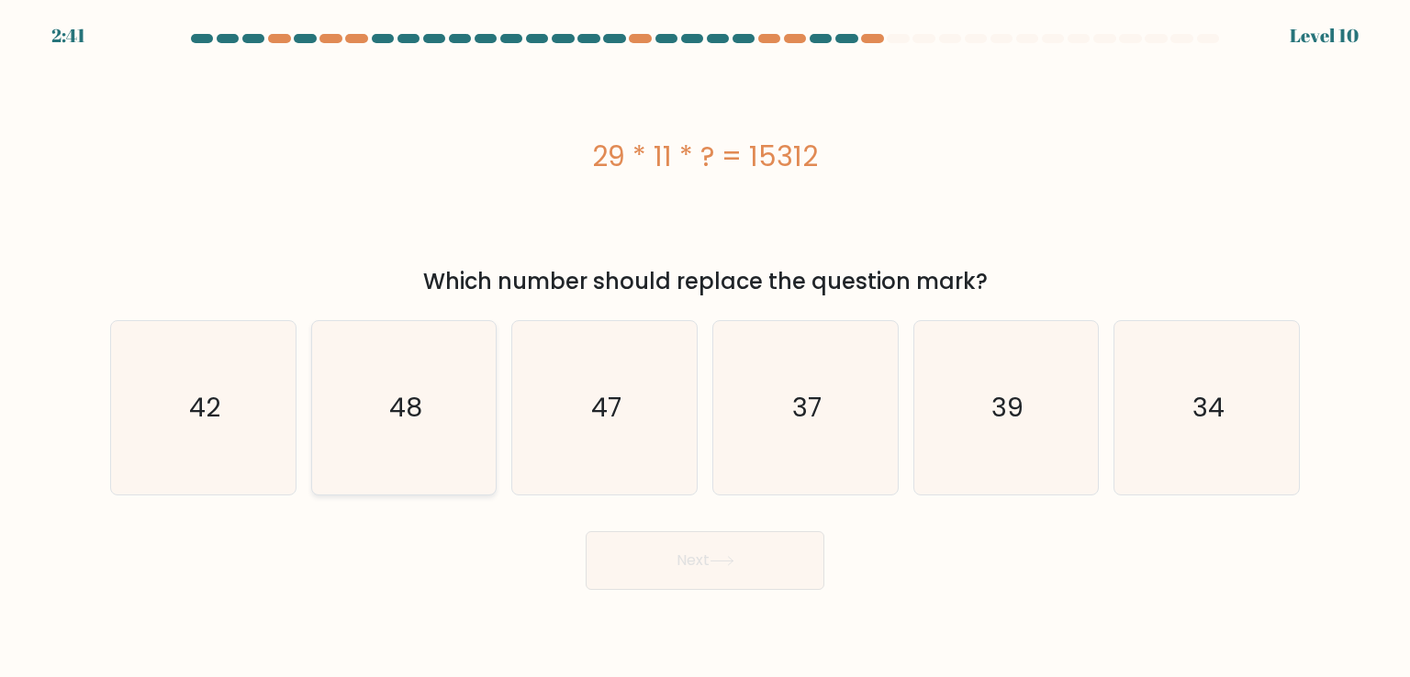
click at [474, 433] on icon "48" at bounding box center [404, 407] width 173 height 173
click at [705, 348] on input "b. 48" at bounding box center [705, 343] width 1 height 9
radio input "true"
click at [701, 559] on button "Next" at bounding box center [704, 560] width 239 height 59
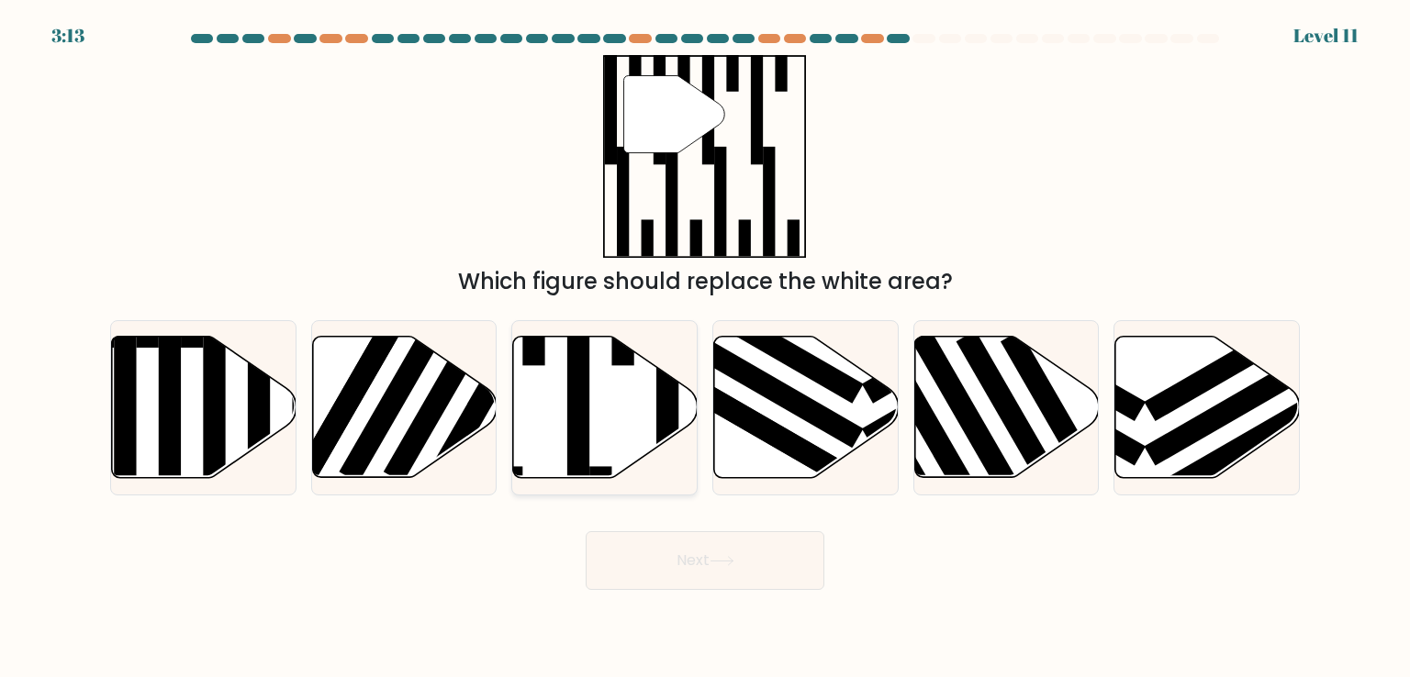
click at [620, 372] on icon at bounding box center [605, 407] width 184 height 141
click at [705, 348] on input "c." at bounding box center [705, 343] width 1 height 9
radio input "true"
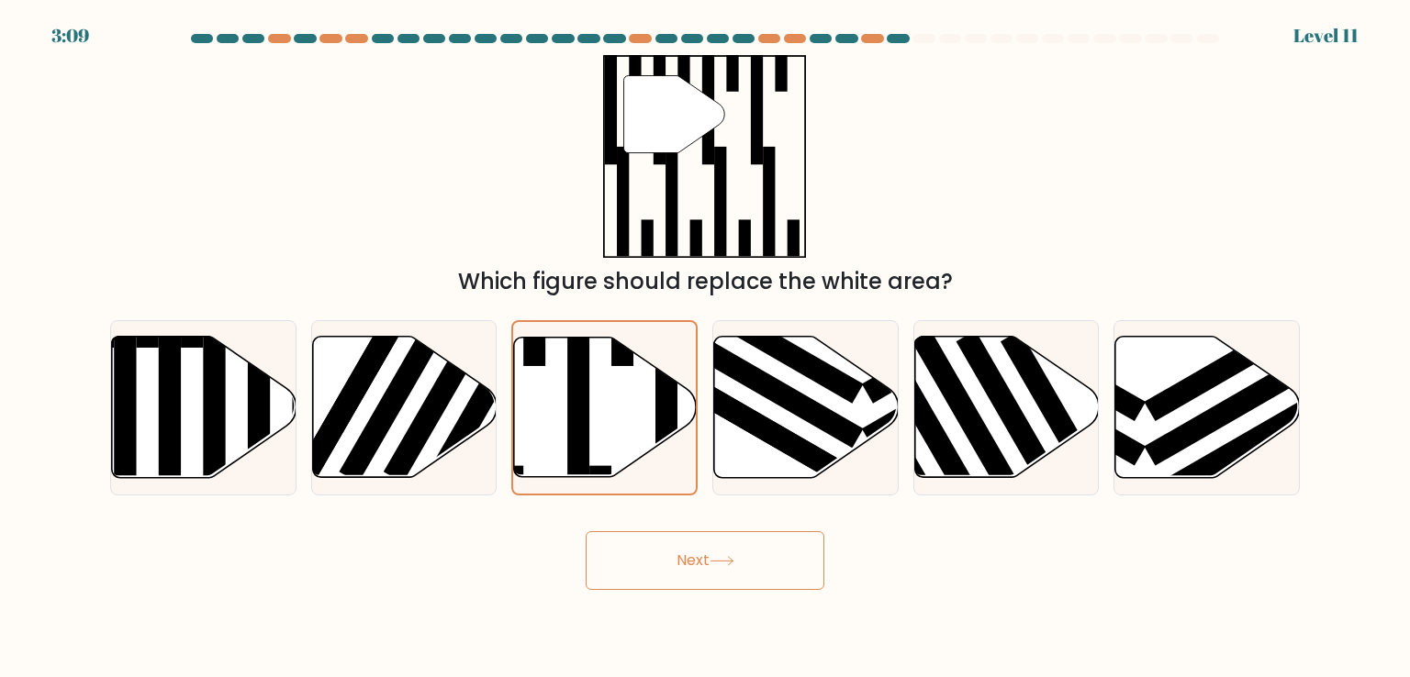
click at [718, 559] on icon at bounding box center [721, 561] width 25 height 10
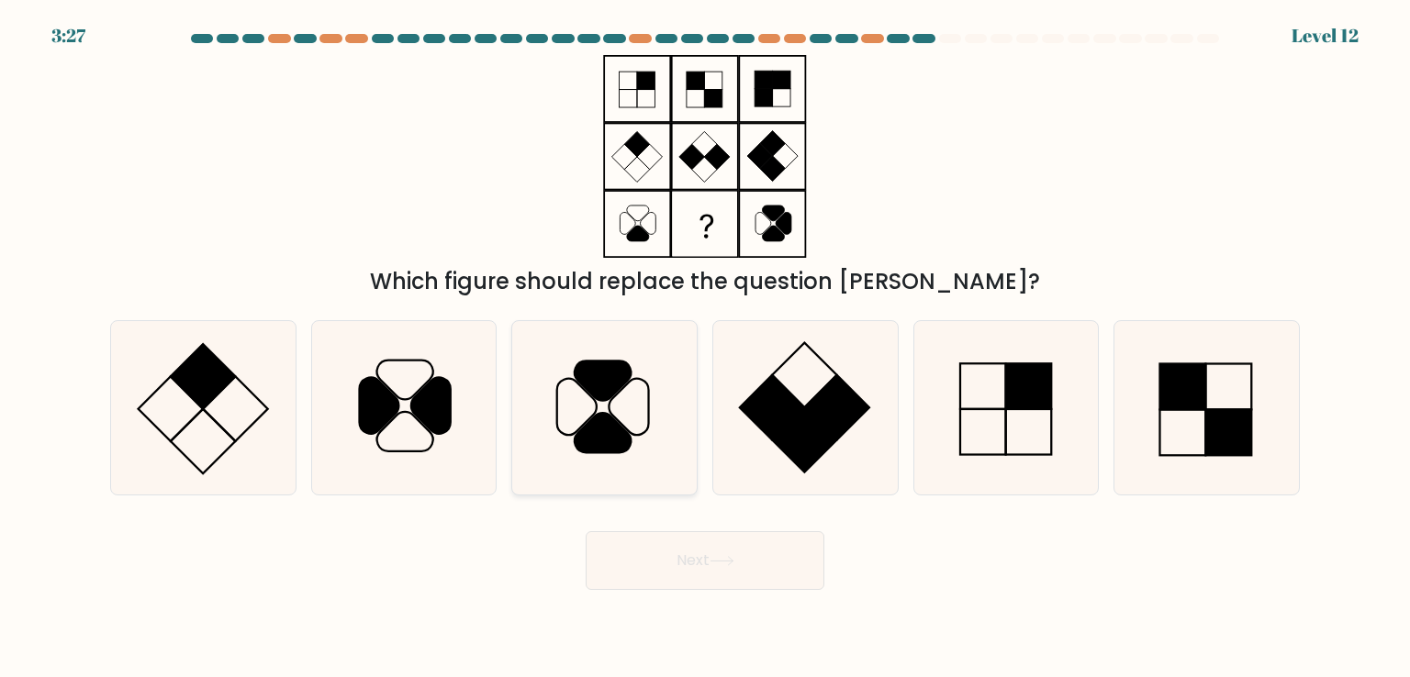
click at [603, 374] on icon at bounding box center [602, 381] width 56 height 39
click at [705, 348] on input "c." at bounding box center [705, 343] width 1 height 9
radio input "true"
click at [678, 557] on button "Next" at bounding box center [704, 560] width 239 height 59
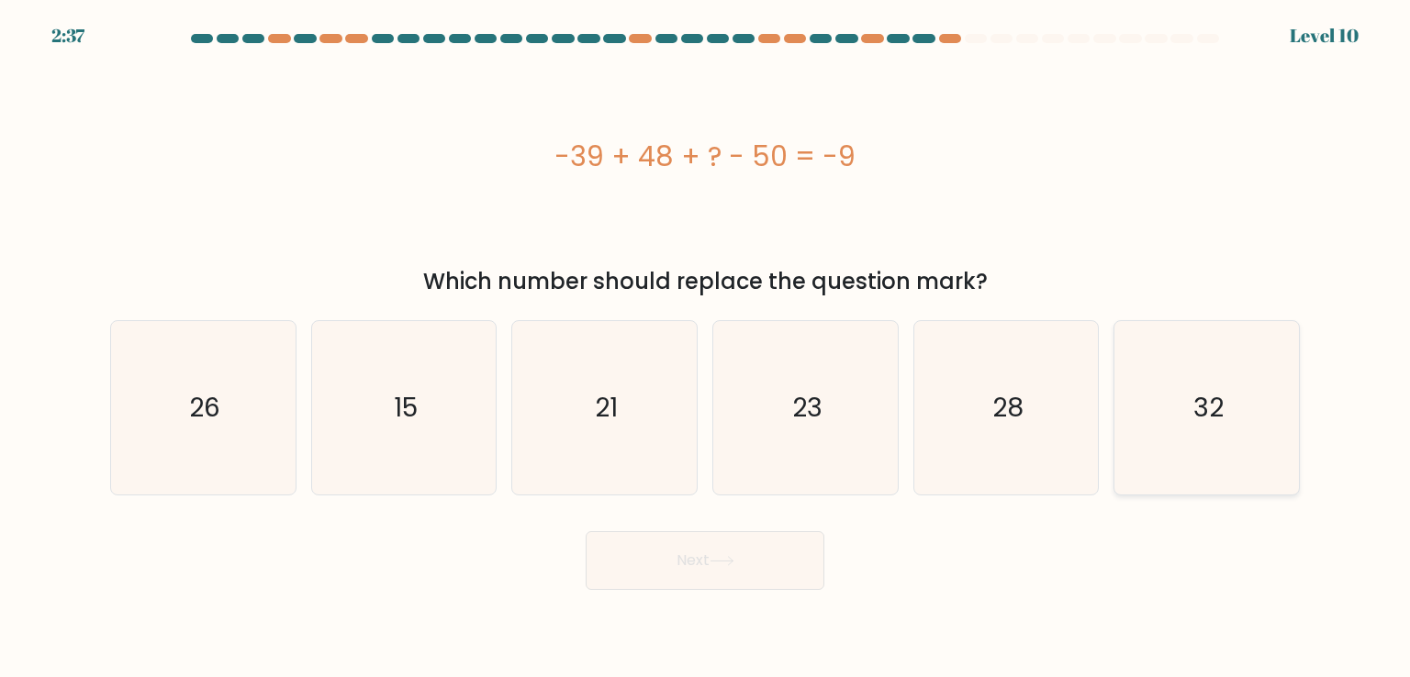
click at [1224, 455] on icon "32" at bounding box center [1206, 407] width 173 height 173
click at [706, 348] on input "f. 32" at bounding box center [705, 343] width 1 height 9
radio input "true"
click at [797, 559] on button "Next" at bounding box center [704, 560] width 239 height 59
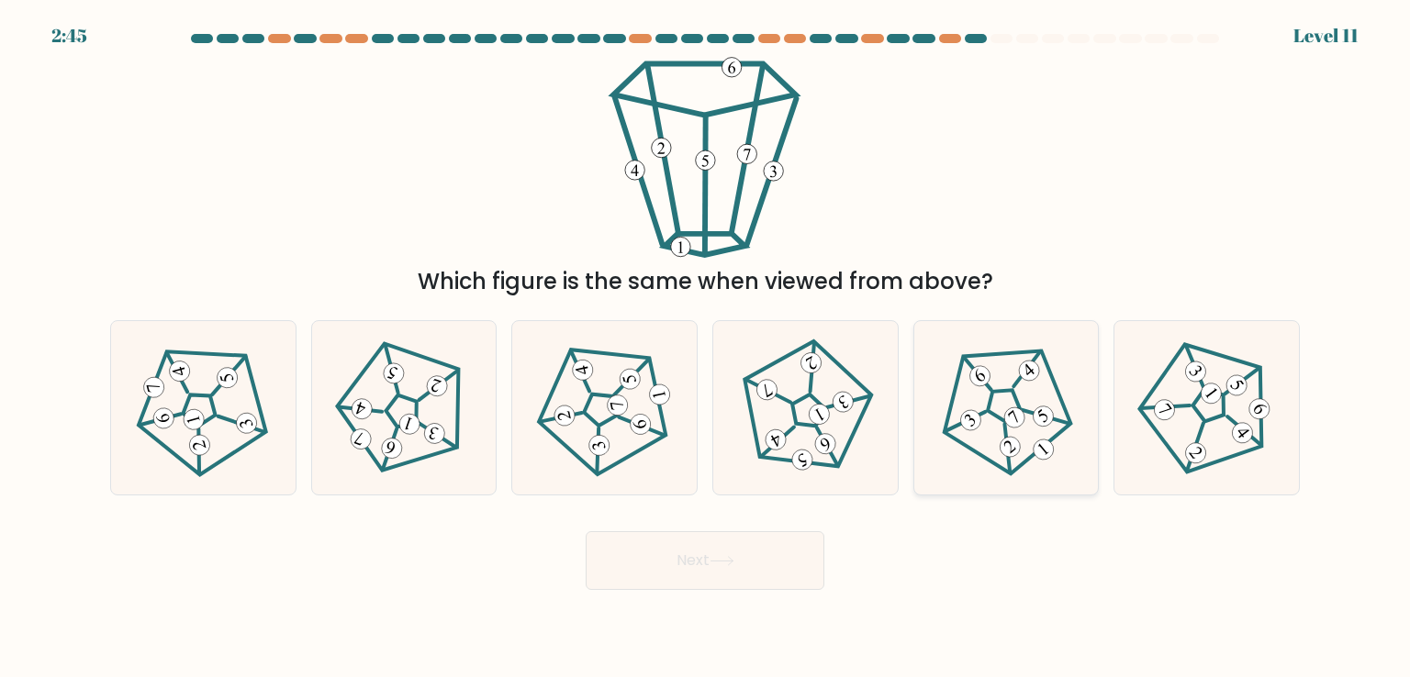
click at [987, 423] on icon at bounding box center [1006, 408] width 139 height 139
click at [706, 348] on input "e." at bounding box center [705, 343] width 1 height 9
radio input "true"
drag, startPoint x: 987, startPoint y: 423, endPoint x: 767, endPoint y: 552, distance: 255.4
click at [767, 552] on form at bounding box center [705, 312] width 1410 height 556
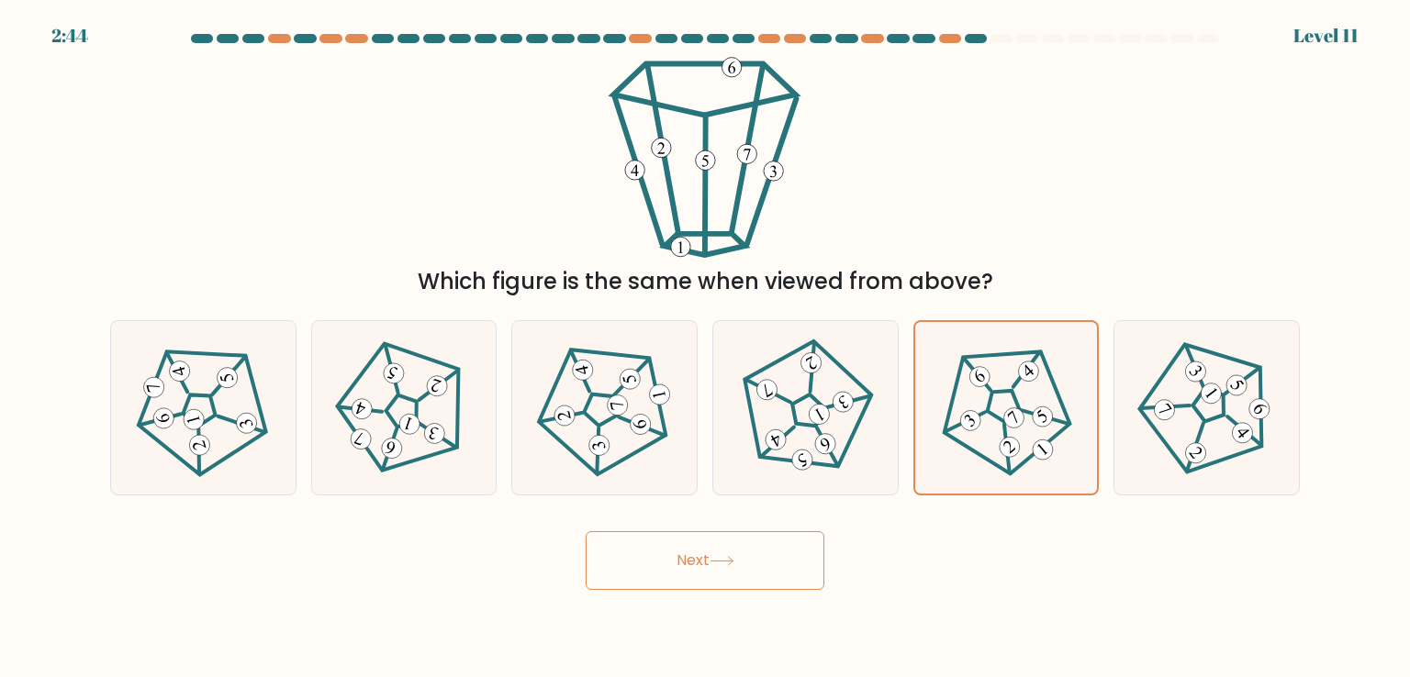
click at [767, 552] on button "Next" at bounding box center [704, 560] width 239 height 59
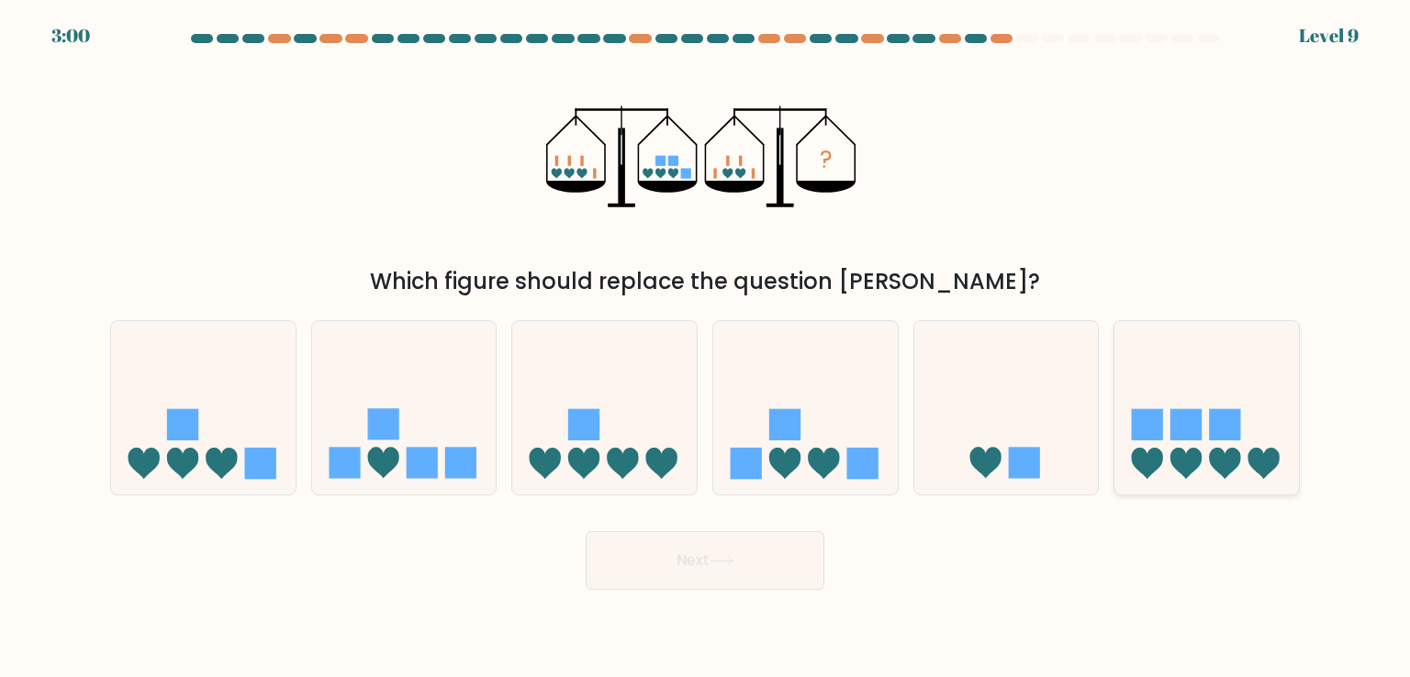
click at [1166, 377] on icon at bounding box center [1206, 407] width 184 height 152
click at [706, 348] on input "f." at bounding box center [705, 343] width 1 height 9
radio input "true"
click at [742, 576] on button "Next" at bounding box center [704, 560] width 239 height 59
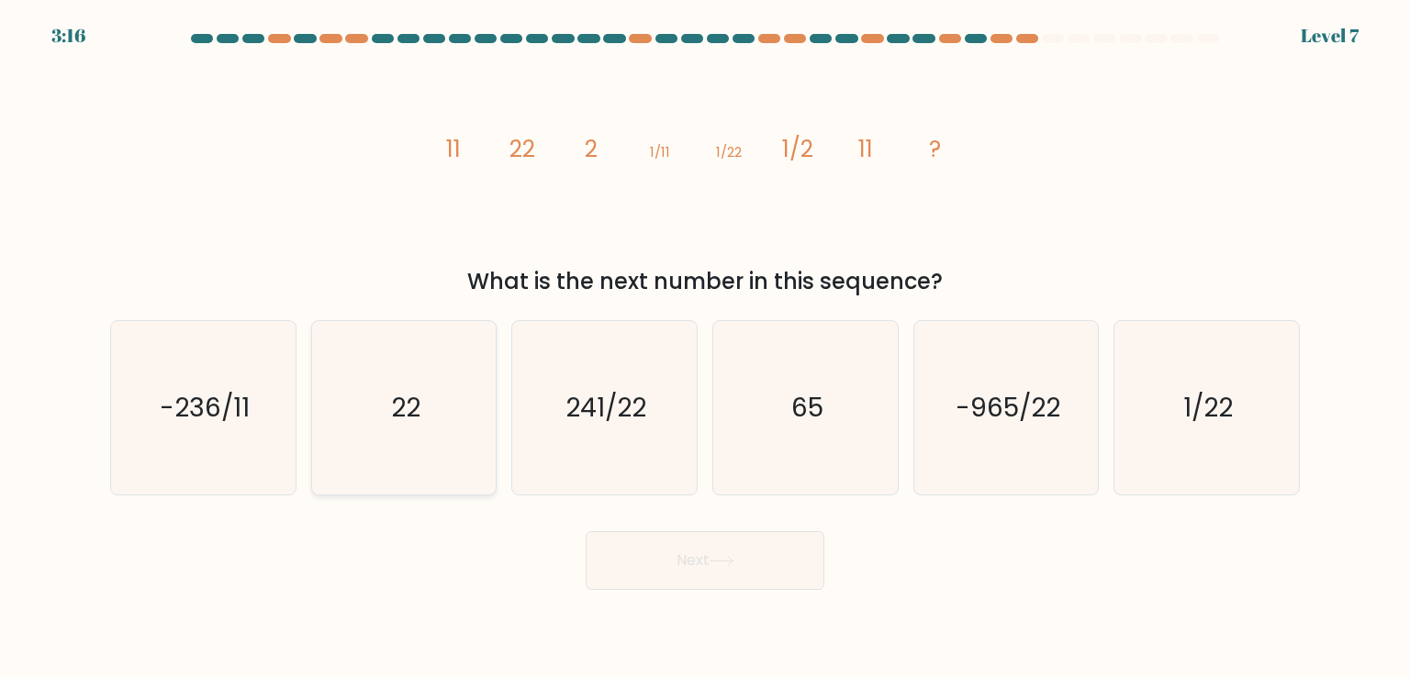
click at [407, 386] on icon "22" at bounding box center [404, 407] width 173 height 173
click at [705, 348] on input "b. 22" at bounding box center [705, 343] width 1 height 9
radio input "true"
click at [668, 559] on button "Next" at bounding box center [704, 560] width 239 height 59
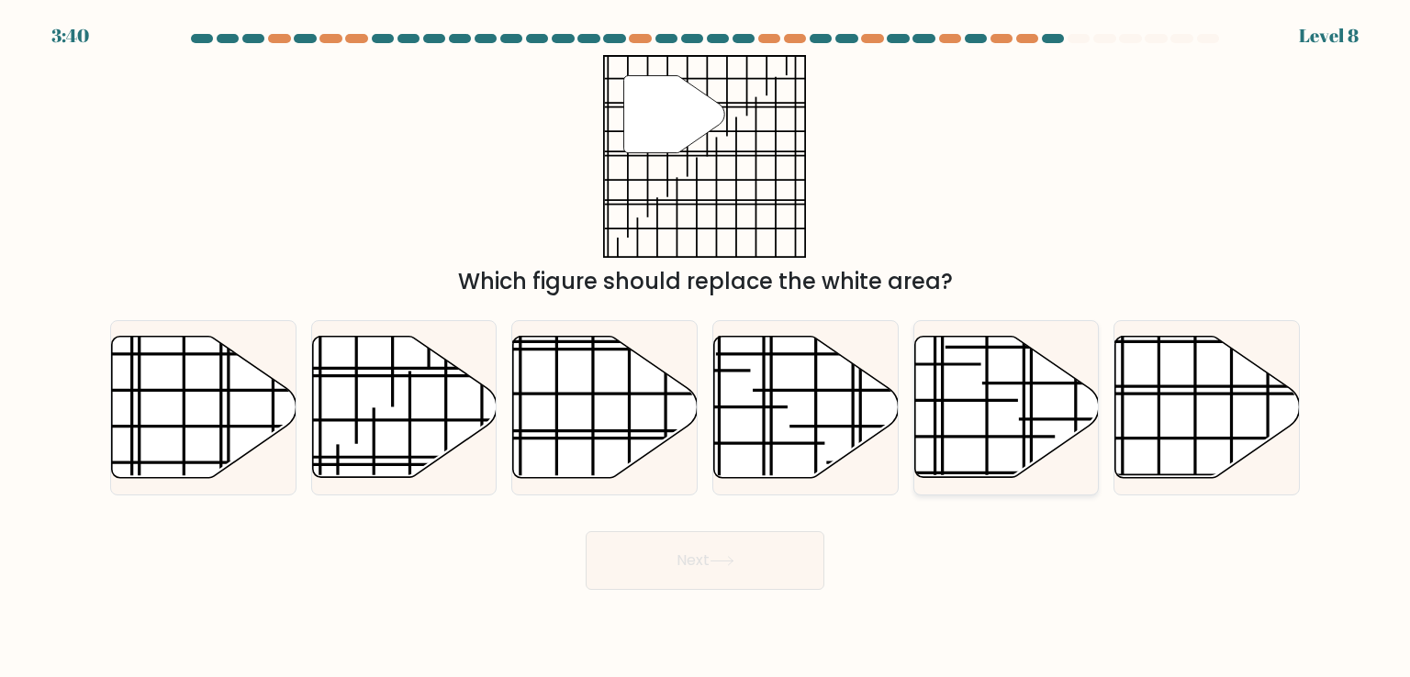
click at [974, 401] on line at bounding box center [888, 401] width 260 height 0
click at [706, 348] on input "e." at bounding box center [705, 343] width 1 height 9
radio input "true"
click at [1152, 439] on line at bounding box center [1264, 439] width 368 height 0
click at [706, 348] on input "f." at bounding box center [705, 343] width 1 height 9
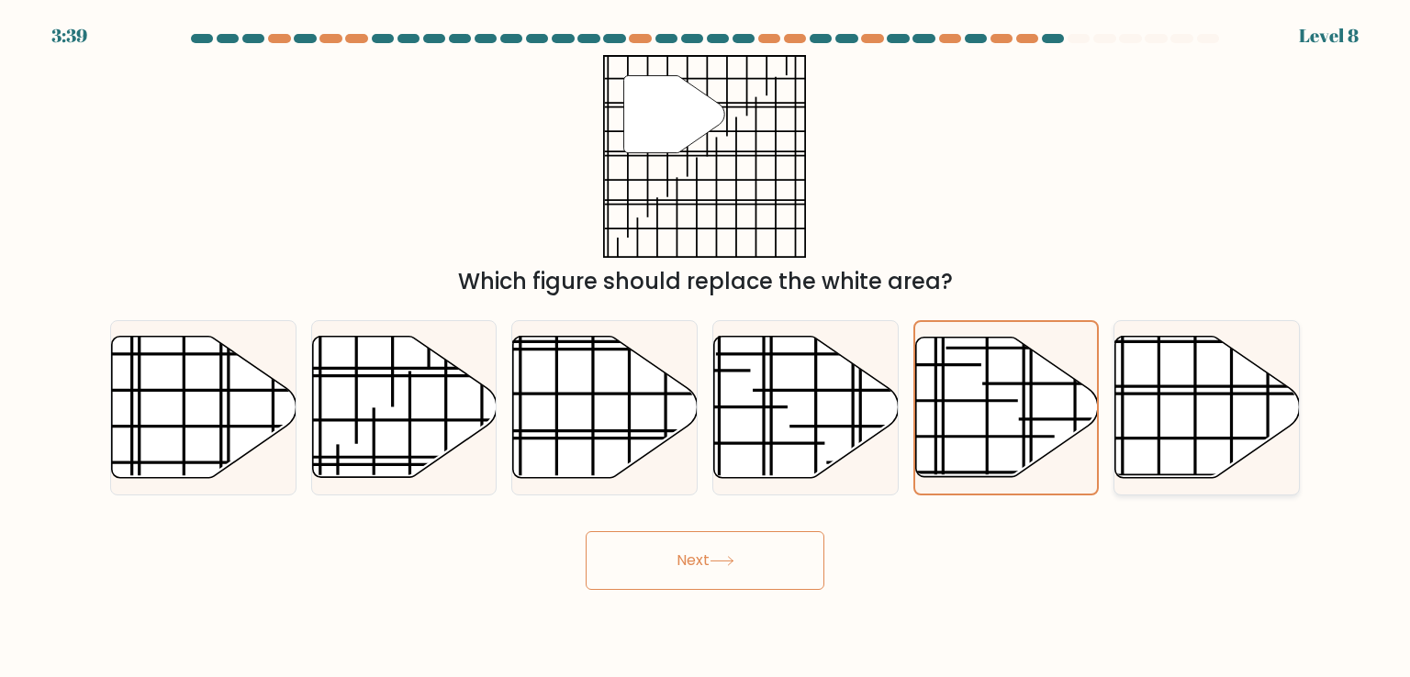
radio input "true"
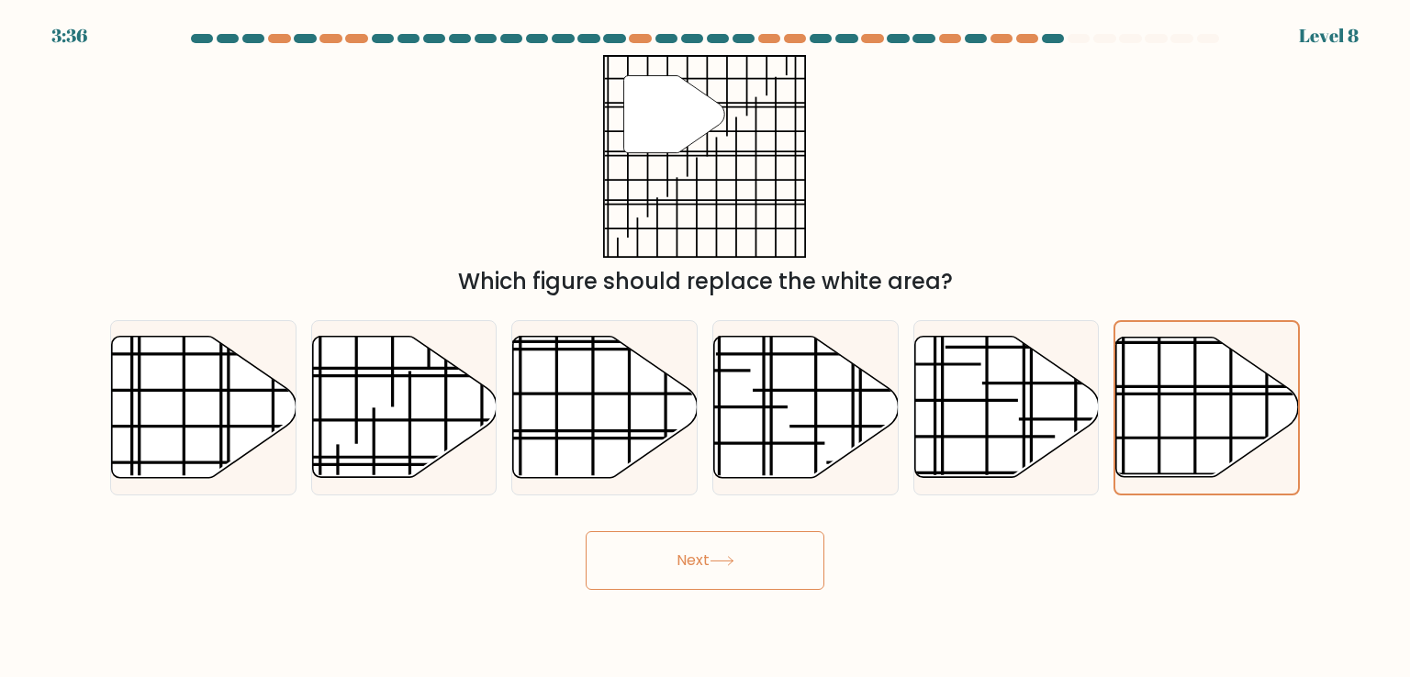
click at [775, 549] on button "Next" at bounding box center [704, 560] width 239 height 59
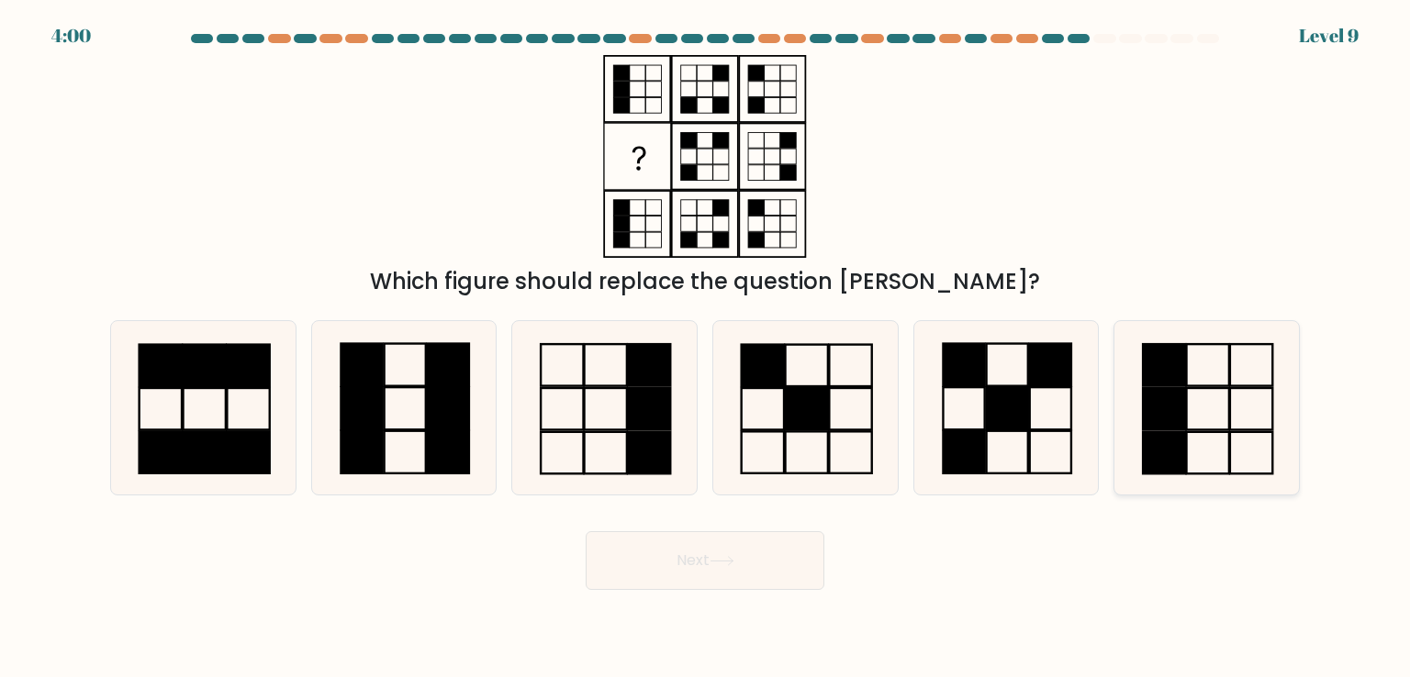
click at [1212, 419] on icon at bounding box center [1206, 407] width 173 height 173
click at [706, 348] on input "f." at bounding box center [705, 343] width 1 height 9
radio input "true"
click at [734, 552] on button "Next" at bounding box center [704, 560] width 239 height 59
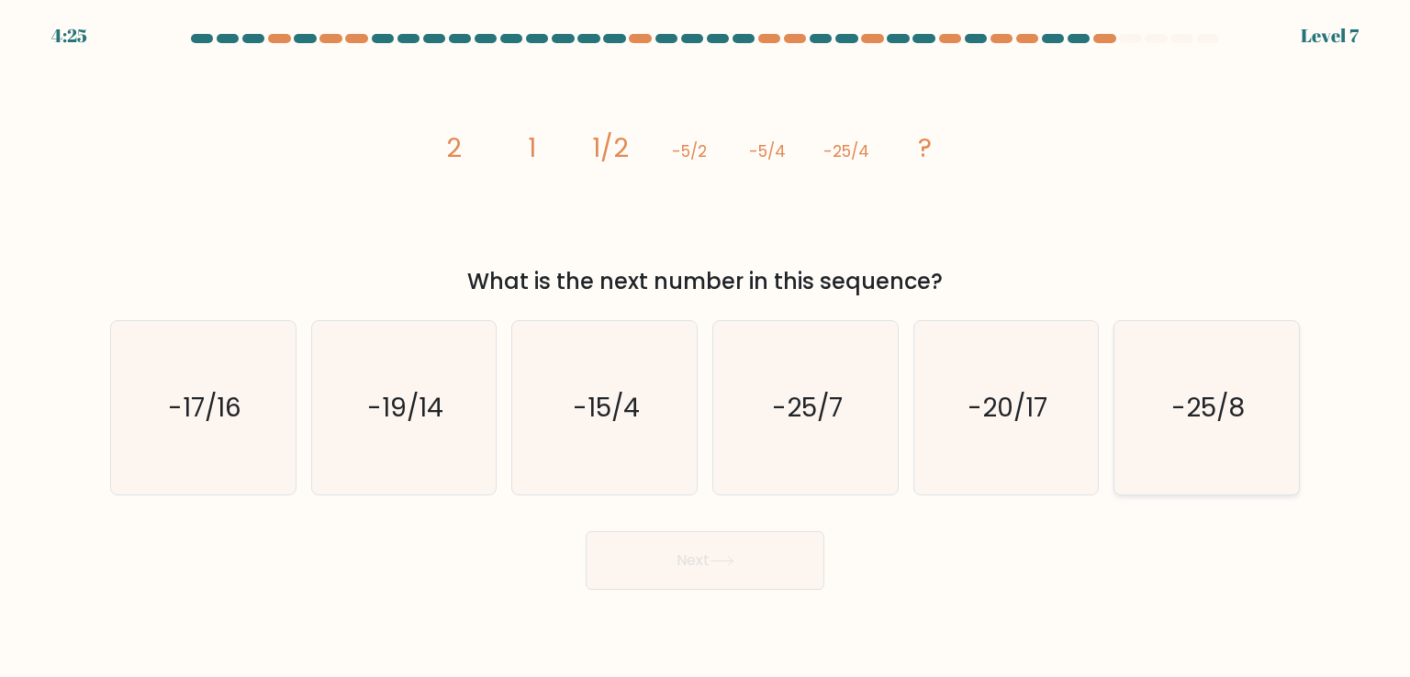
click at [1221, 405] on text "-25/8" at bounding box center [1207, 407] width 73 height 37
click at [706, 348] on input "f. -25/8" at bounding box center [705, 343] width 1 height 9
radio input "true"
click at [724, 586] on button "Next" at bounding box center [704, 560] width 239 height 59
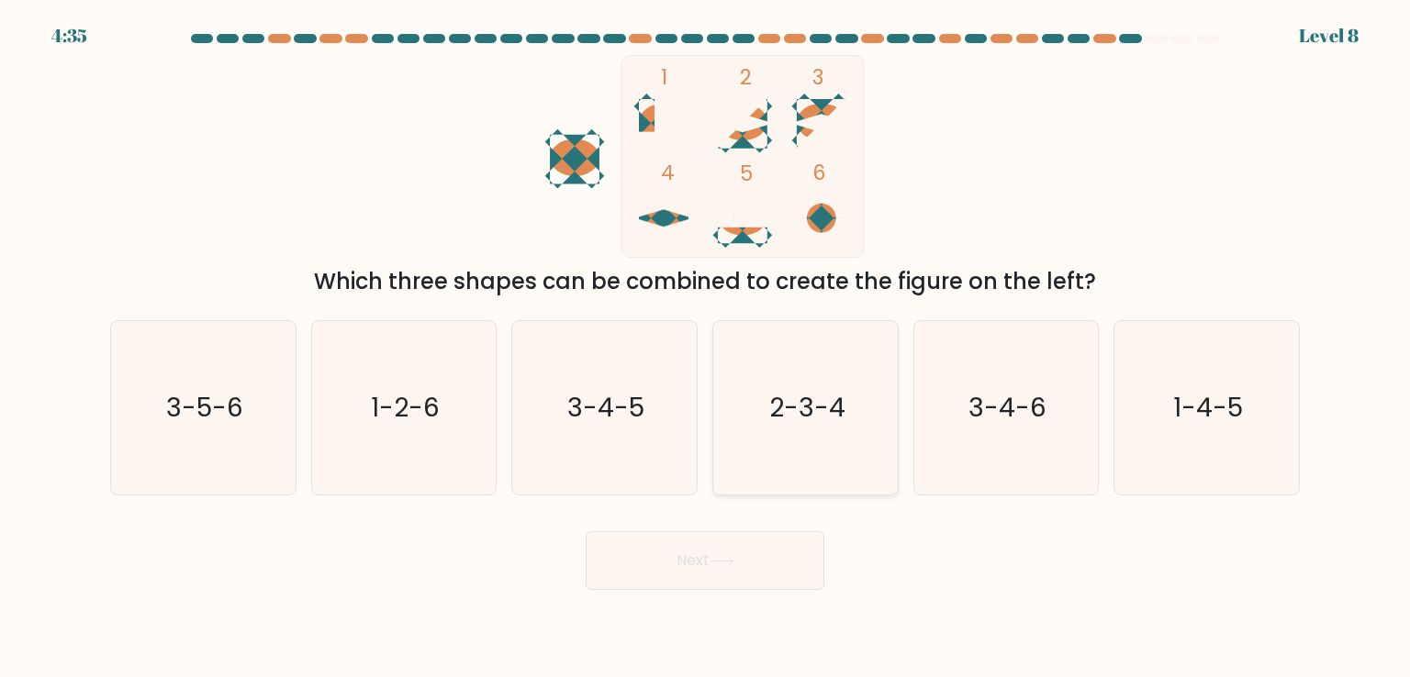
click at [789, 454] on icon "2-3-4" at bounding box center [805, 407] width 173 height 173
click at [706, 348] on input "d. 2-3-4" at bounding box center [705, 343] width 1 height 9
radio input "true"
click at [752, 575] on button "Next" at bounding box center [704, 560] width 239 height 59
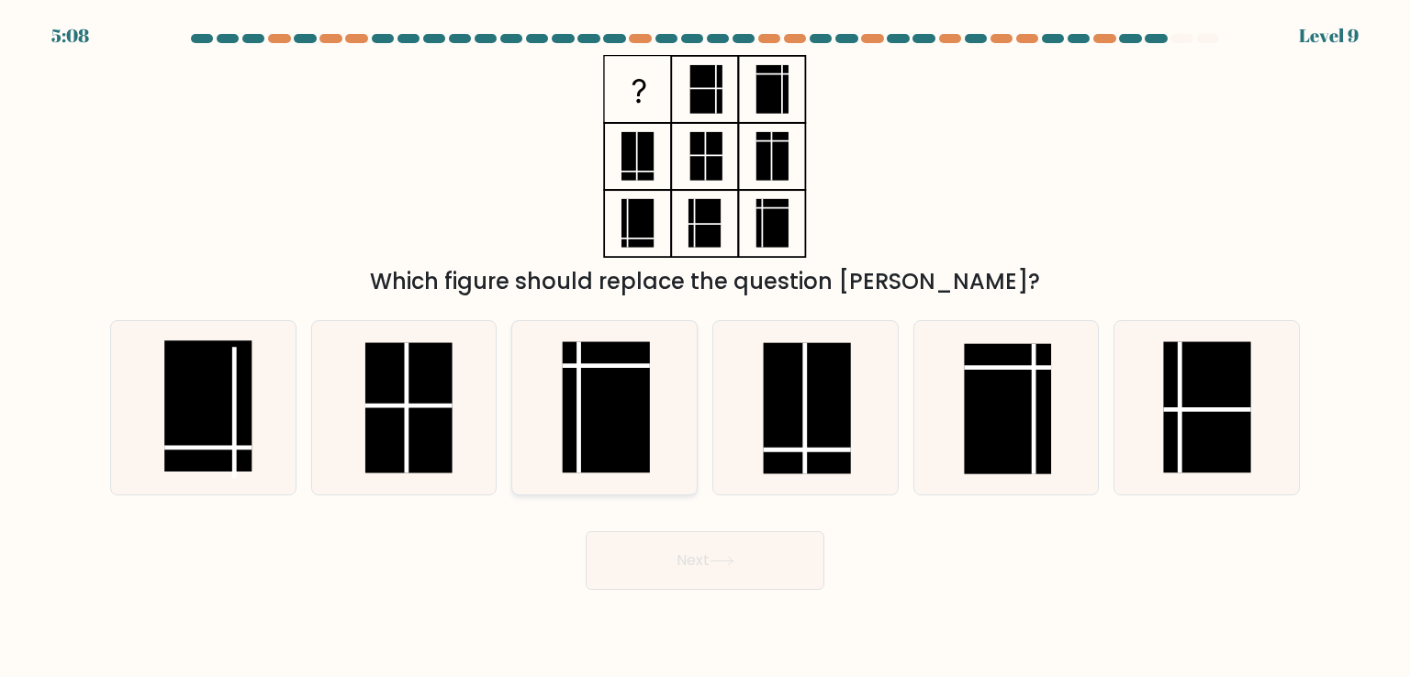
click at [654, 454] on icon at bounding box center [604, 407] width 173 height 173
click at [705, 348] on input "c." at bounding box center [705, 343] width 1 height 9
radio input "true"
click at [693, 553] on button "Next" at bounding box center [704, 560] width 239 height 59
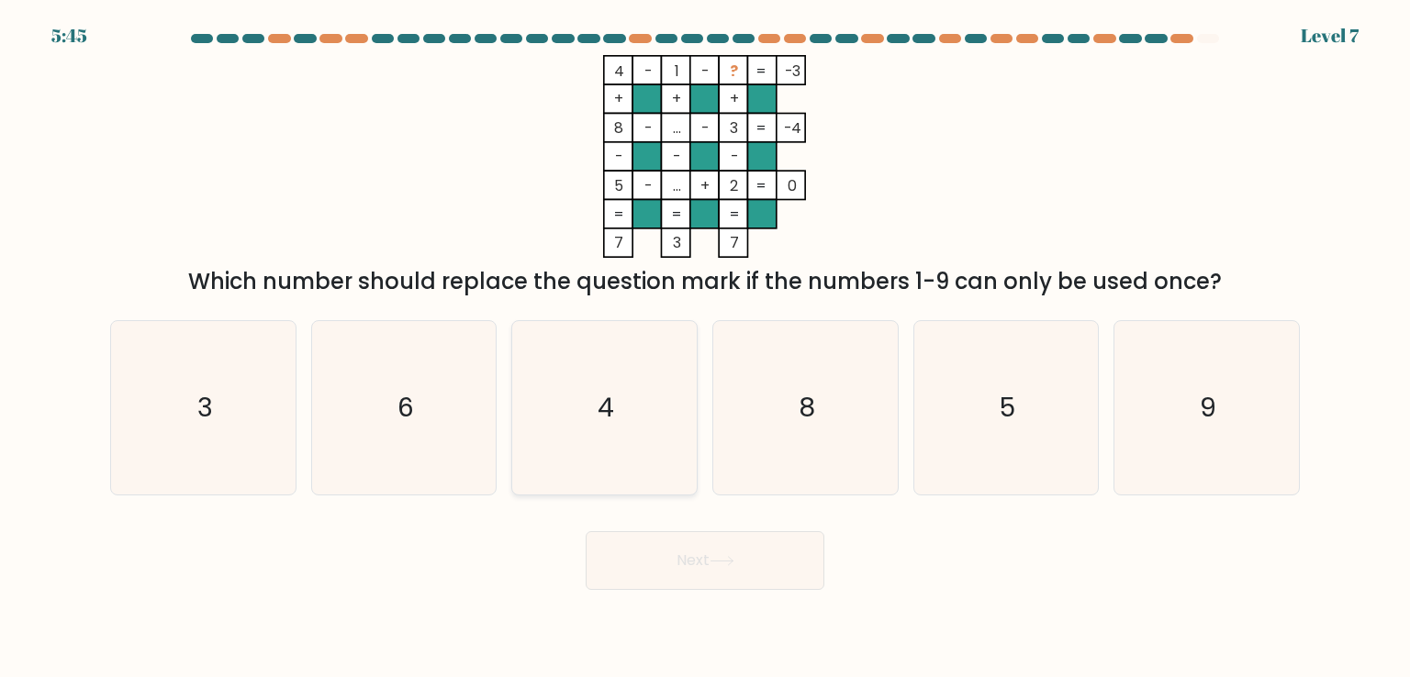
click at [642, 401] on icon "4" at bounding box center [604, 407] width 173 height 173
click at [705, 348] on input "c. 4" at bounding box center [705, 343] width 1 height 9
radio input "true"
click at [713, 587] on button "Next" at bounding box center [704, 560] width 239 height 59
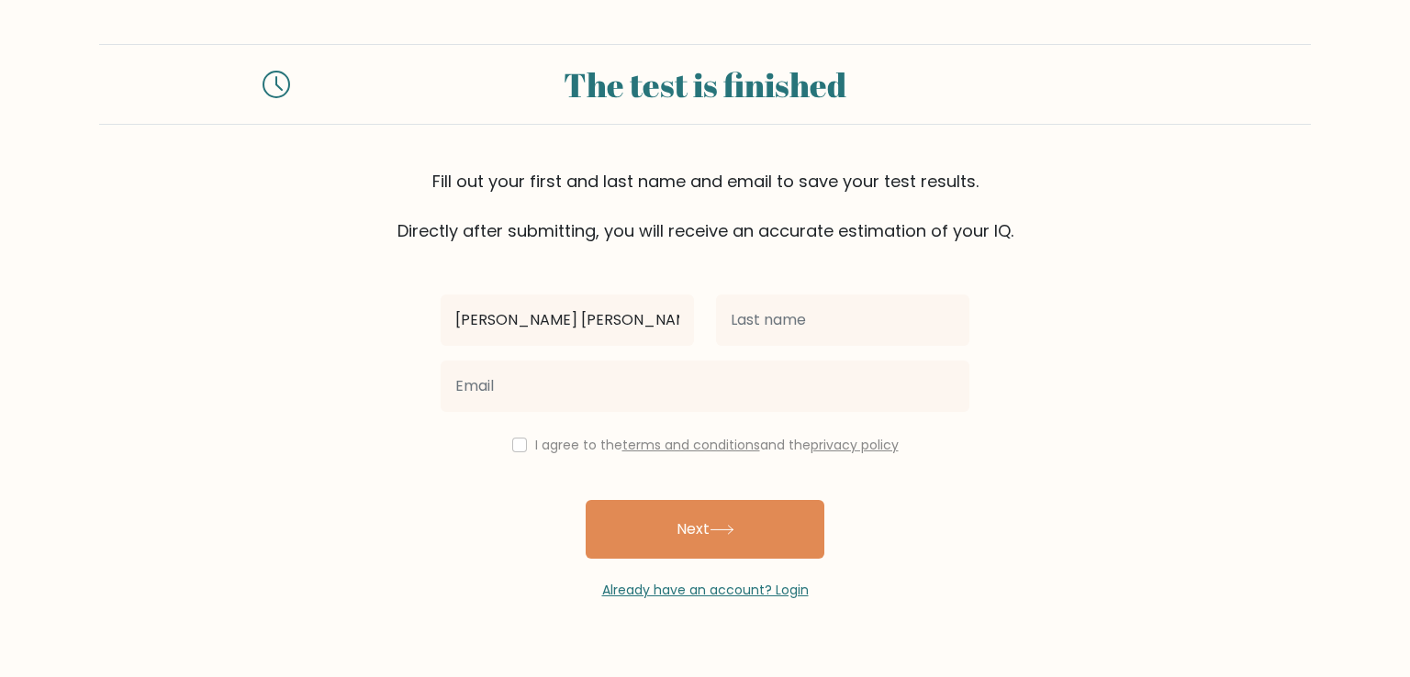
type input "Ivan Kate"
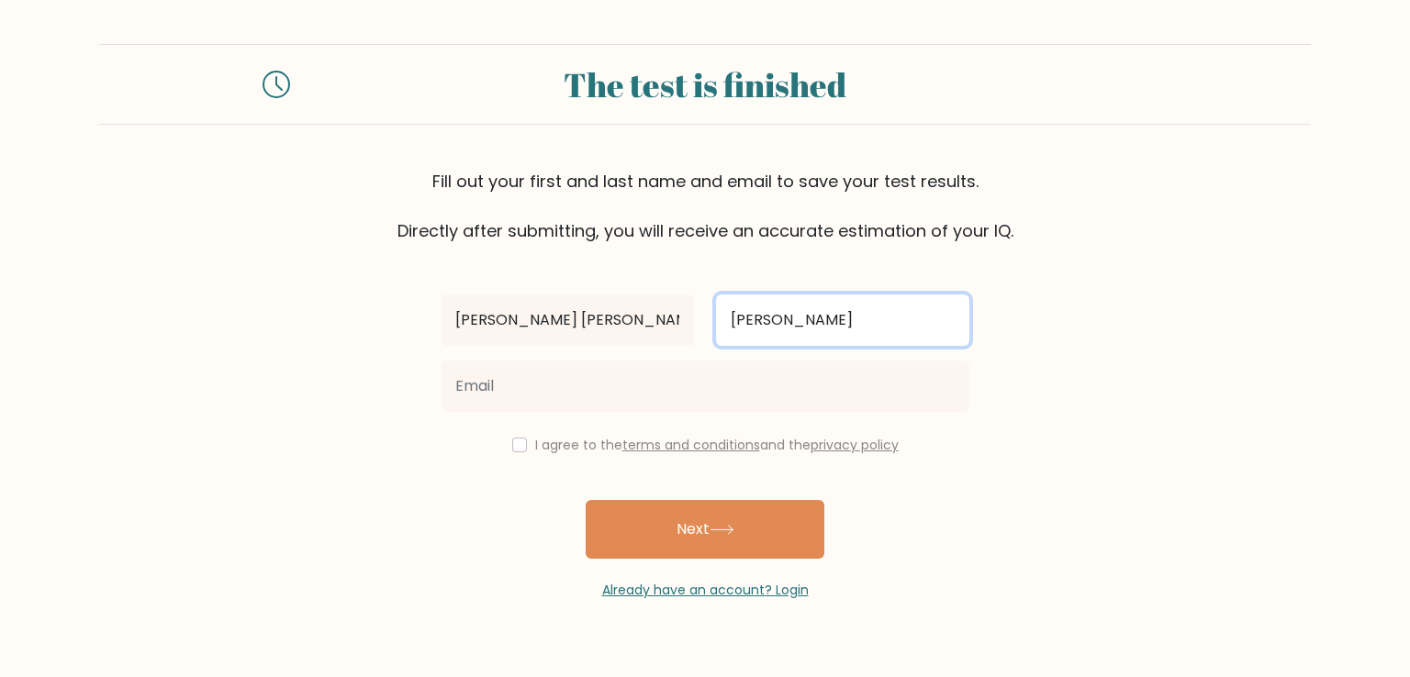
type input "Casas"
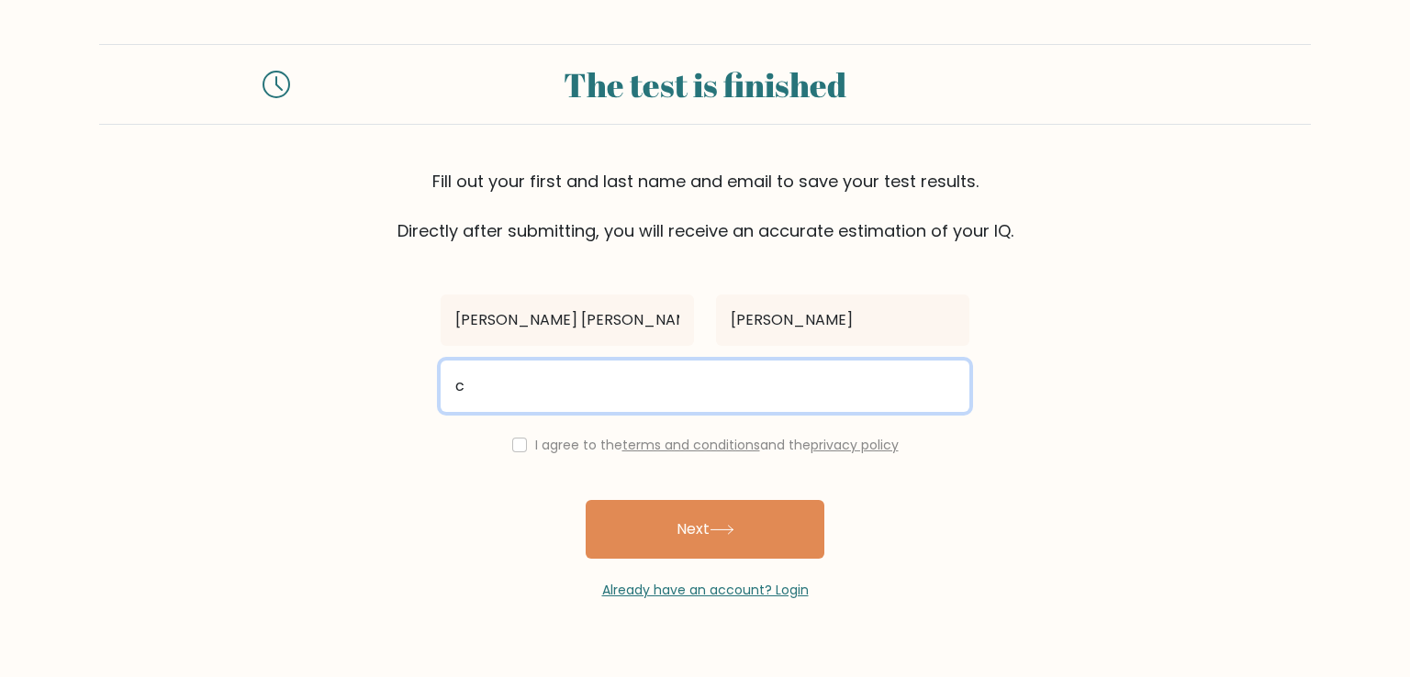
type input "casasivankate@gmail.com"
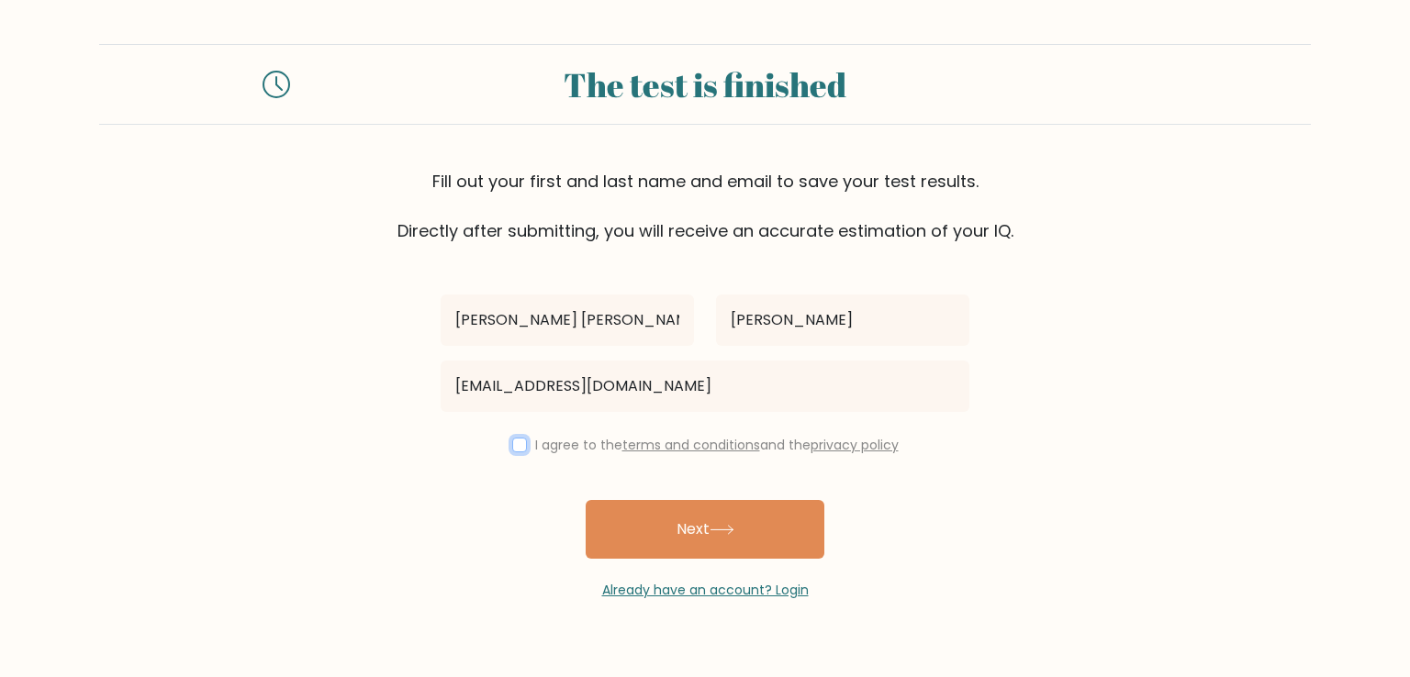
click at [520, 441] on input "checkbox" at bounding box center [519, 445] width 15 height 15
checkbox input "true"
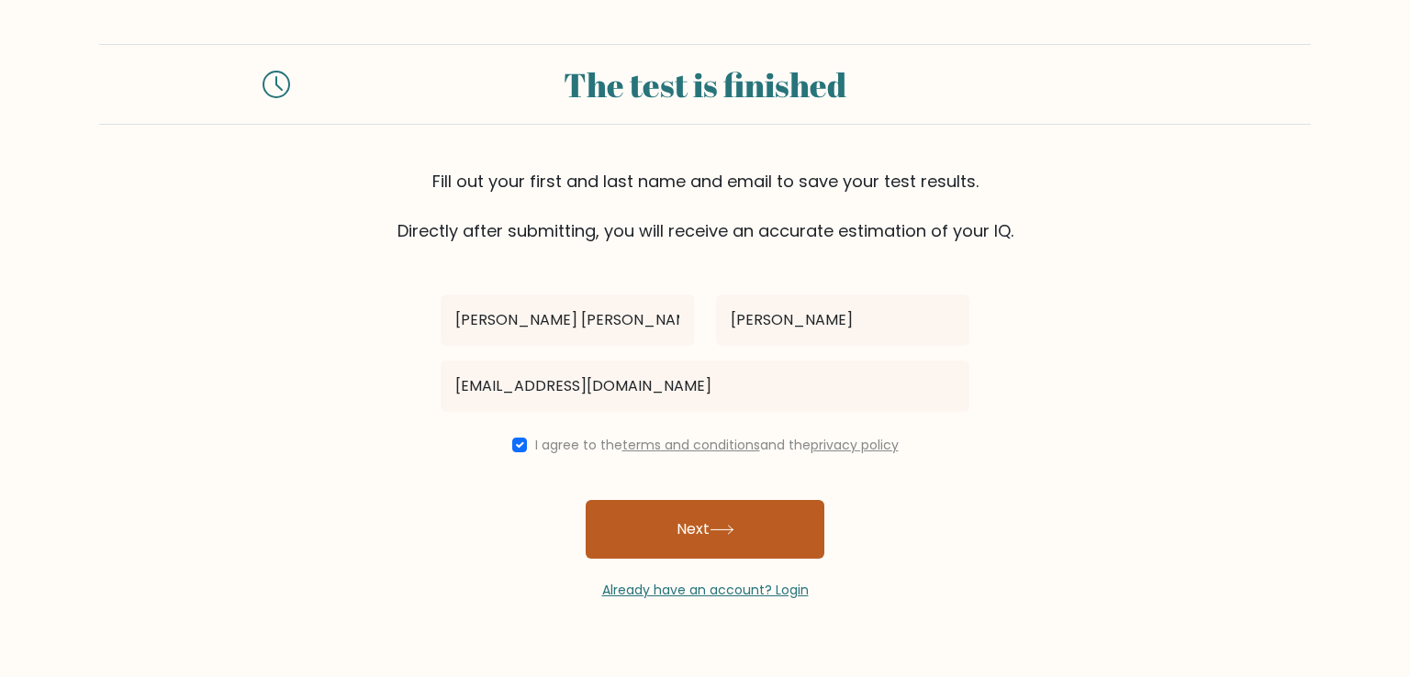
click at [670, 511] on button "Next" at bounding box center [704, 529] width 239 height 59
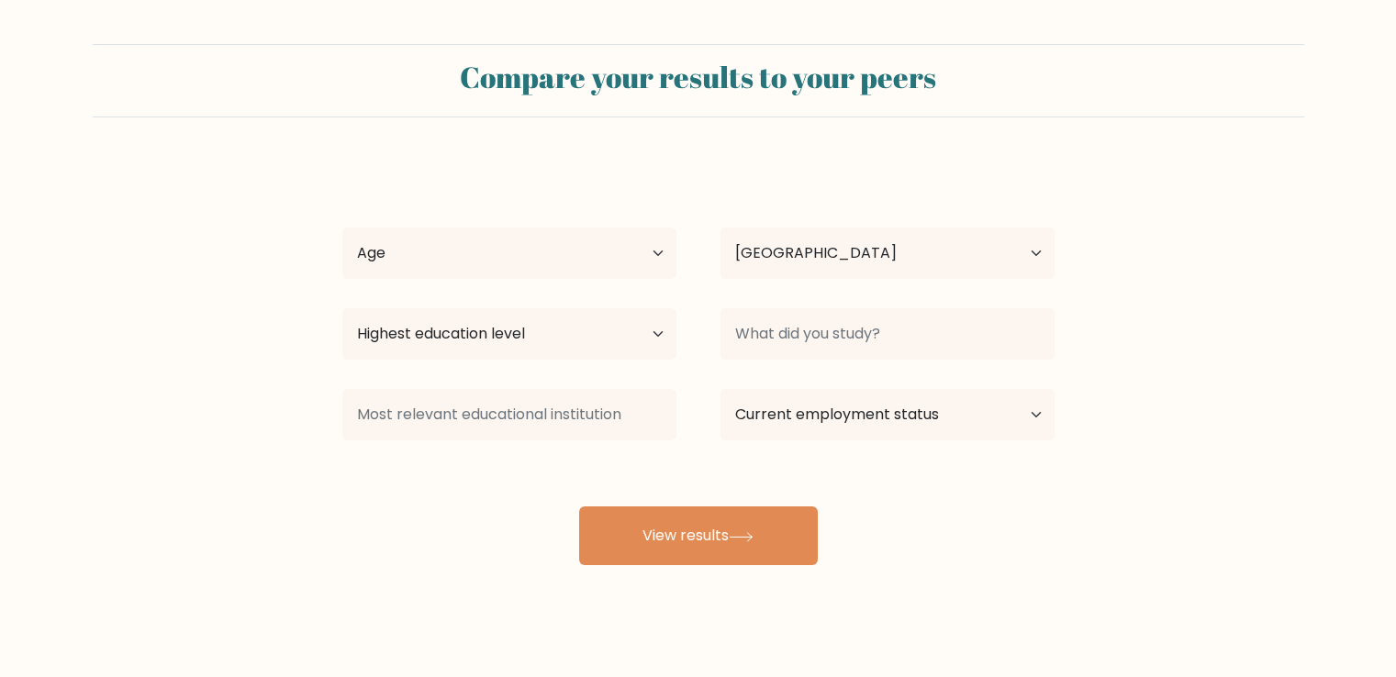
select select "PH"
click at [601, 243] on select "Age Under [DEMOGRAPHIC_DATA] [DEMOGRAPHIC_DATA] [DEMOGRAPHIC_DATA] [DEMOGRAPHIC…" at bounding box center [509, 253] width 334 height 51
select select "18_24"
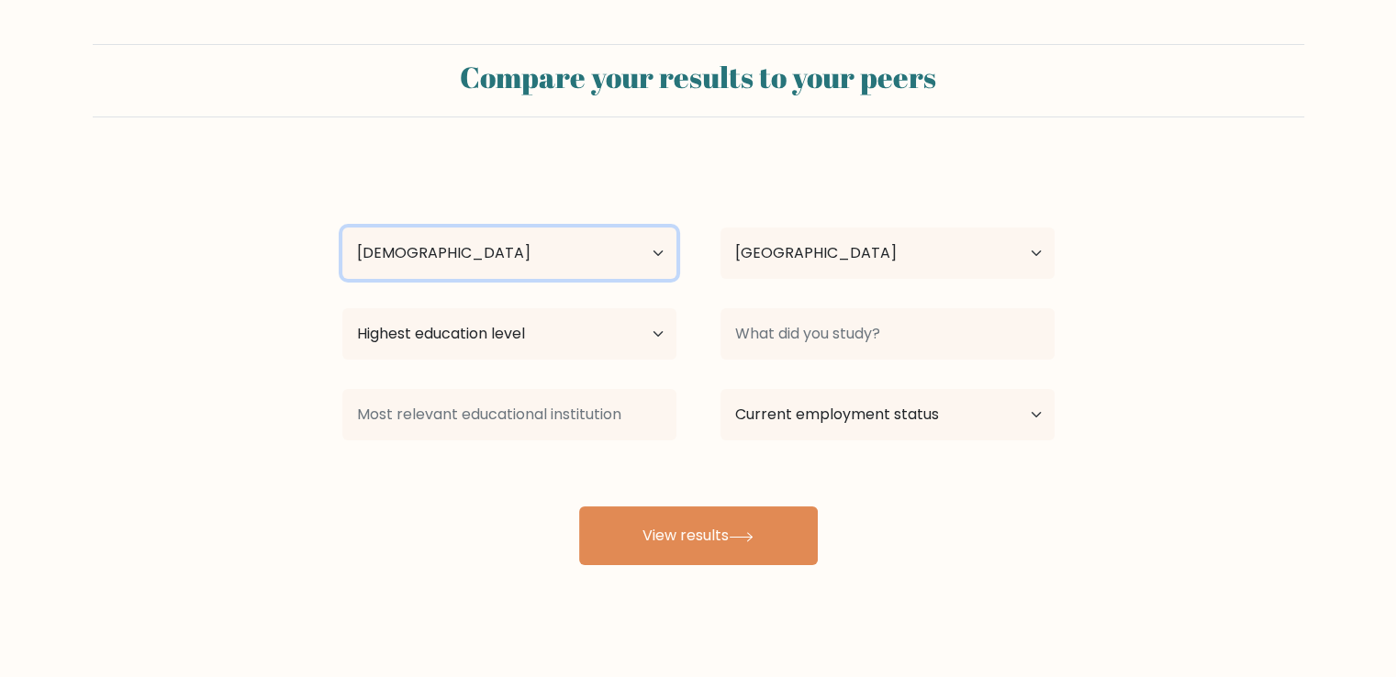
click at [342, 228] on select "Age Under [DEMOGRAPHIC_DATA] [DEMOGRAPHIC_DATA] [DEMOGRAPHIC_DATA] [DEMOGRAPHIC…" at bounding box center [509, 253] width 334 height 51
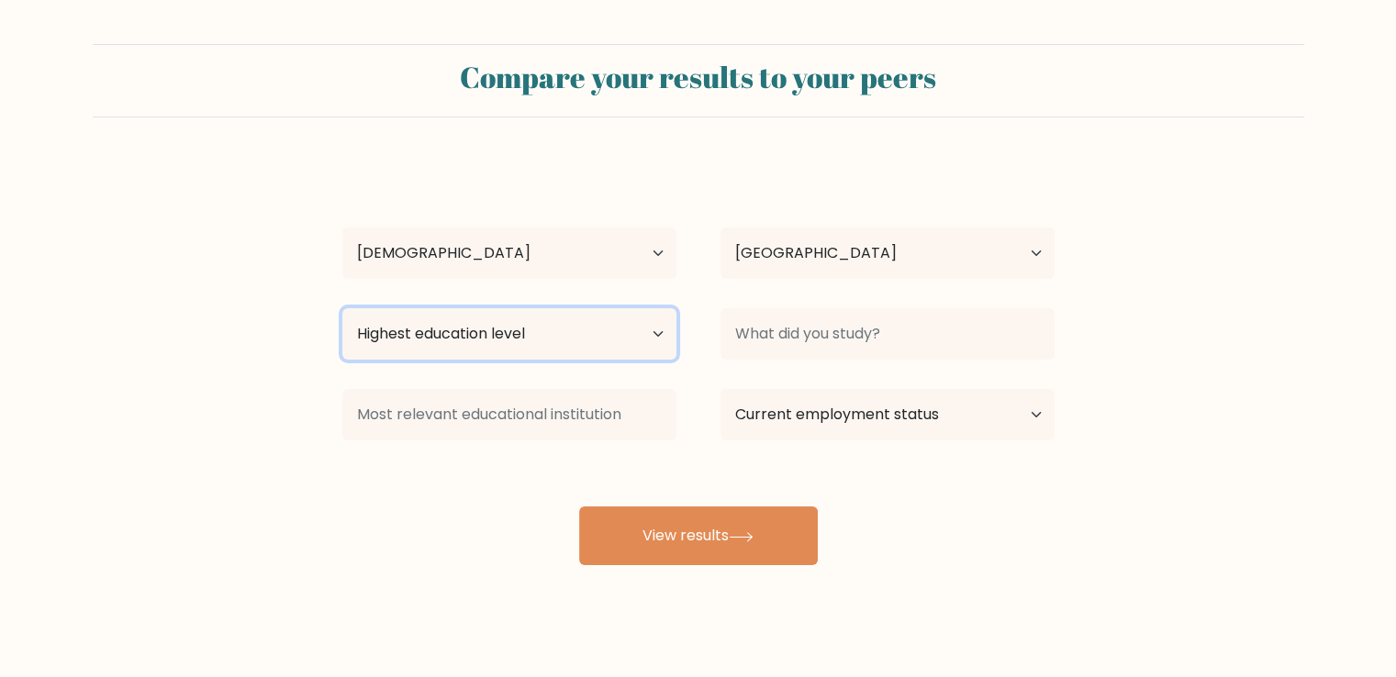
click at [574, 339] on select "Highest education level No schooling Primary Lower Secondary Upper Secondary Oc…" at bounding box center [509, 333] width 334 height 51
select select "upper_secondary"
click at [342, 308] on select "Highest education level No schooling Primary Lower Secondary Upper Secondary Oc…" at bounding box center [509, 333] width 334 height 51
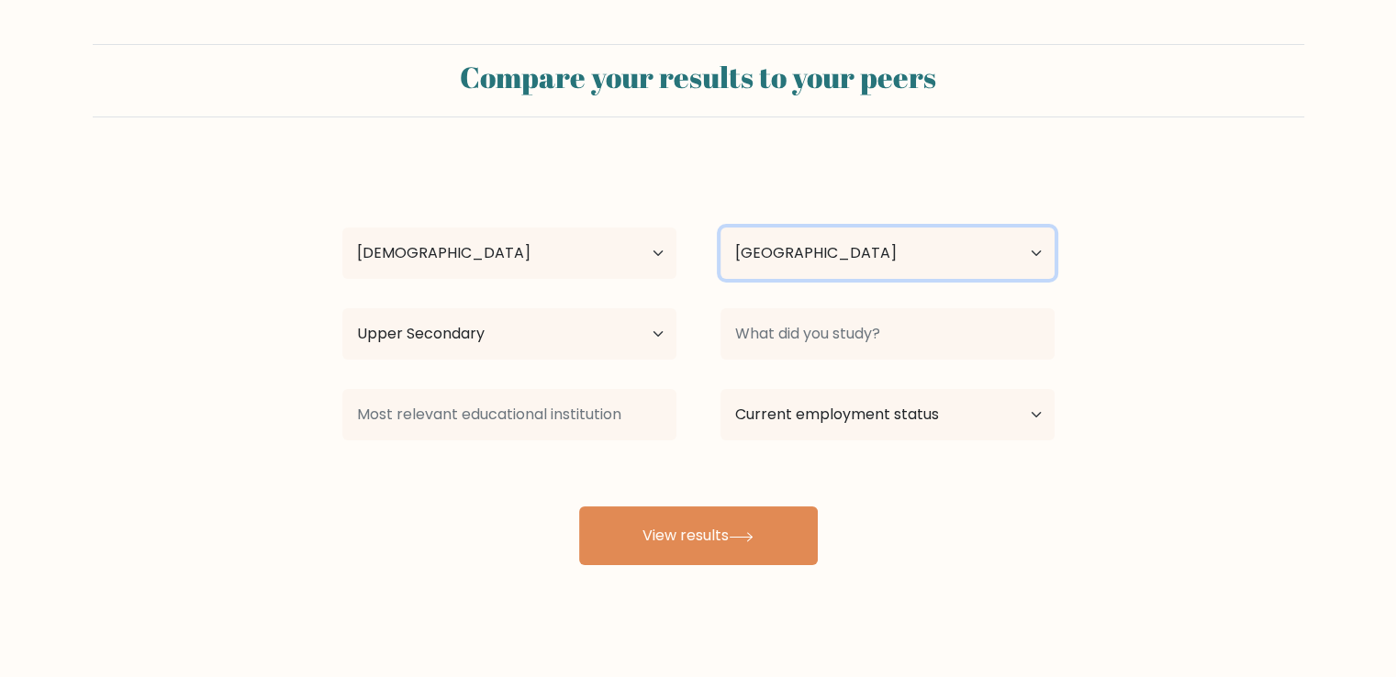
click at [815, 266] on select "Country [GEOGRAPHIC_DATA] [GEOGRAPHIC_DATA] [GEOGRAPHIC_DATA] [US_STATE] [GEOGR…" at bounding box center [887, 253] width 334 height 51
click at [815, 266] on select "Country Afghanistan Albania Algeria American Samoa Andorra Angola Anguilla Anta…" at bounding box center [887, 253] width 334 height 51
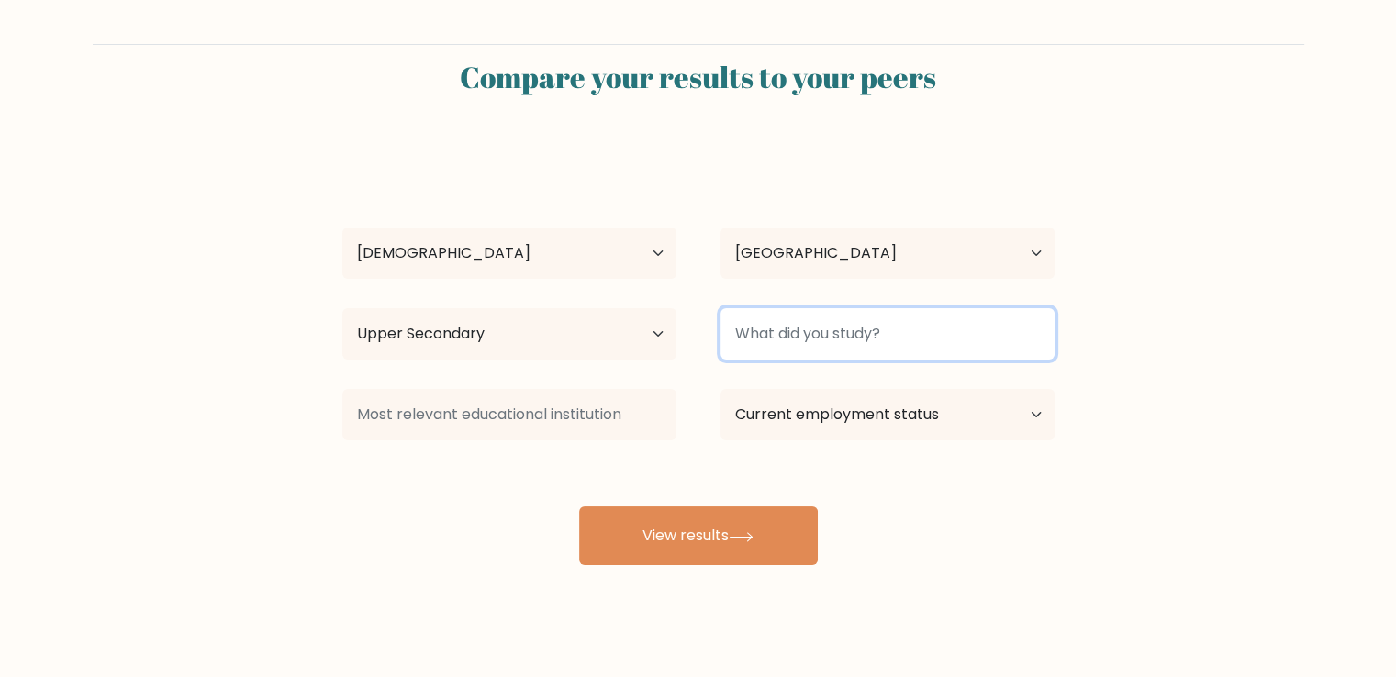
click at [854, 335] on input at bounding box center [887, 333] width 334 height 51
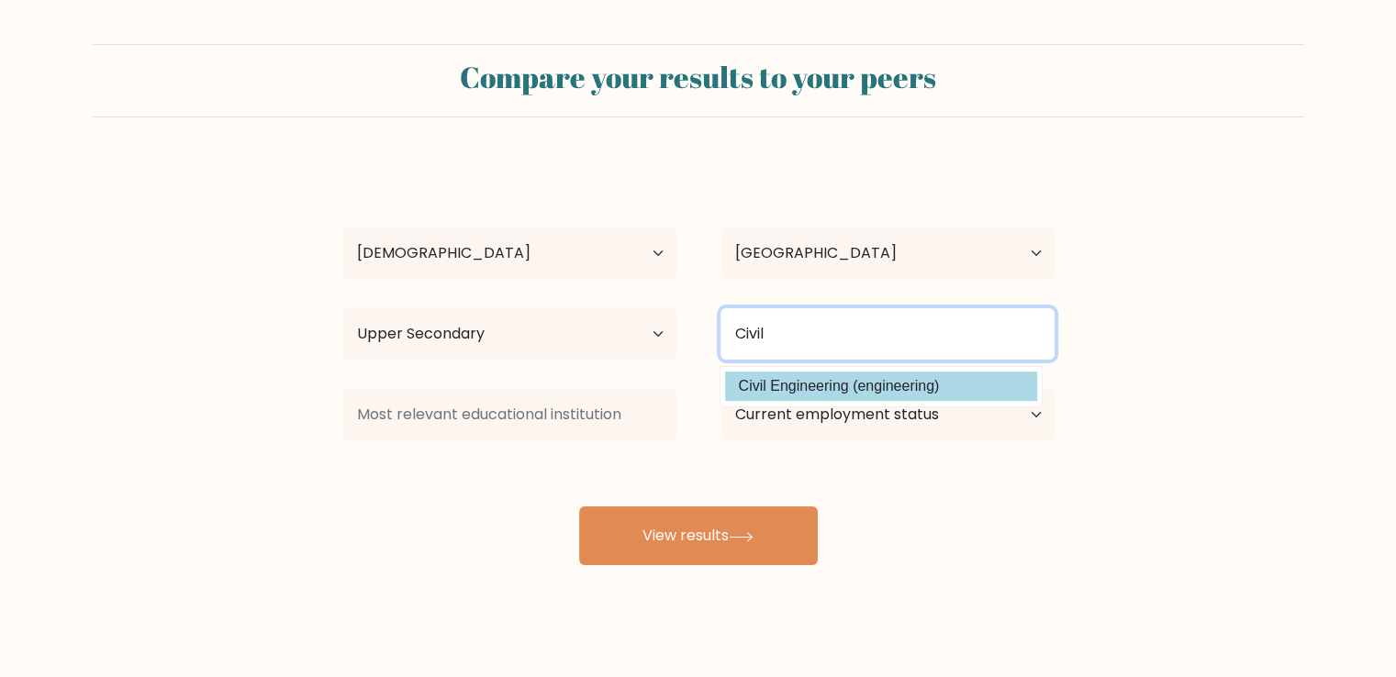
type input "Civil"
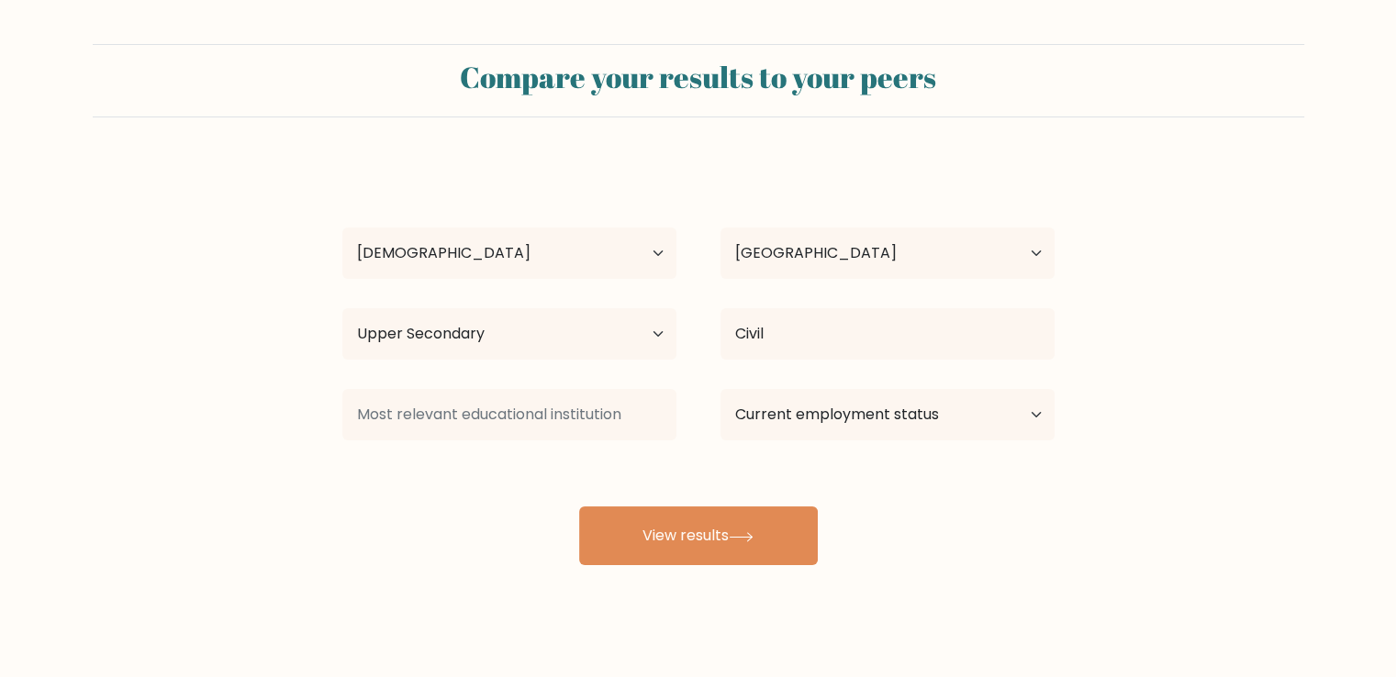
click at [876, 393] on div "Ivan Kate Casas Age Under 18 years old 18-24 years old 25-34 years old 35-44 ye…" at bounding box center [698, 364] width 734 height 404
click at [878, 405] on select "Current employment status Employed Student Retired Other / prefer not to answer" at bounding box center [887, 414] width 334 height 51
select select "other"
click at [720, 389] on select "Current employment status Employed Student Retired Other / prefer not to answer" at bounding box center [887, 414] width 334 height 51
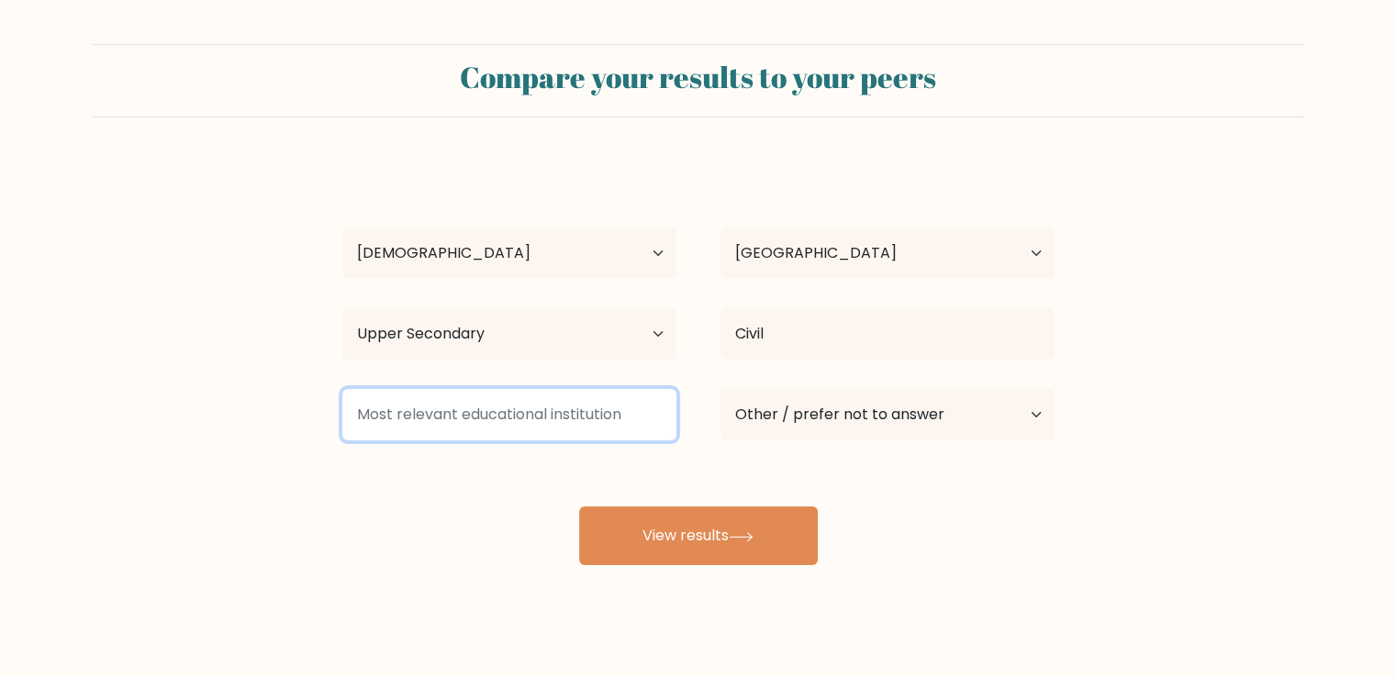
click at [617, 418] on input at bounding box center [509, 414] width 334 height 51
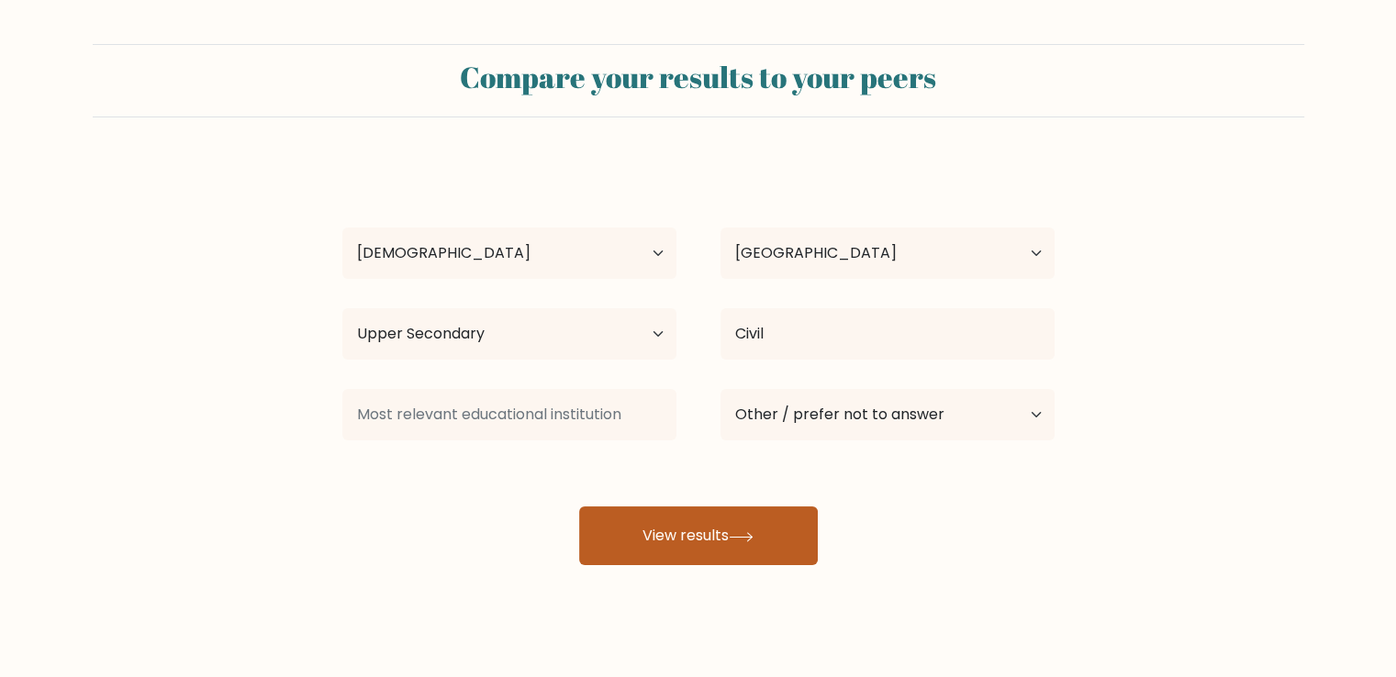
click at [661, 552] on button "View results" at bounding box center [698, 536] width 239 height 59
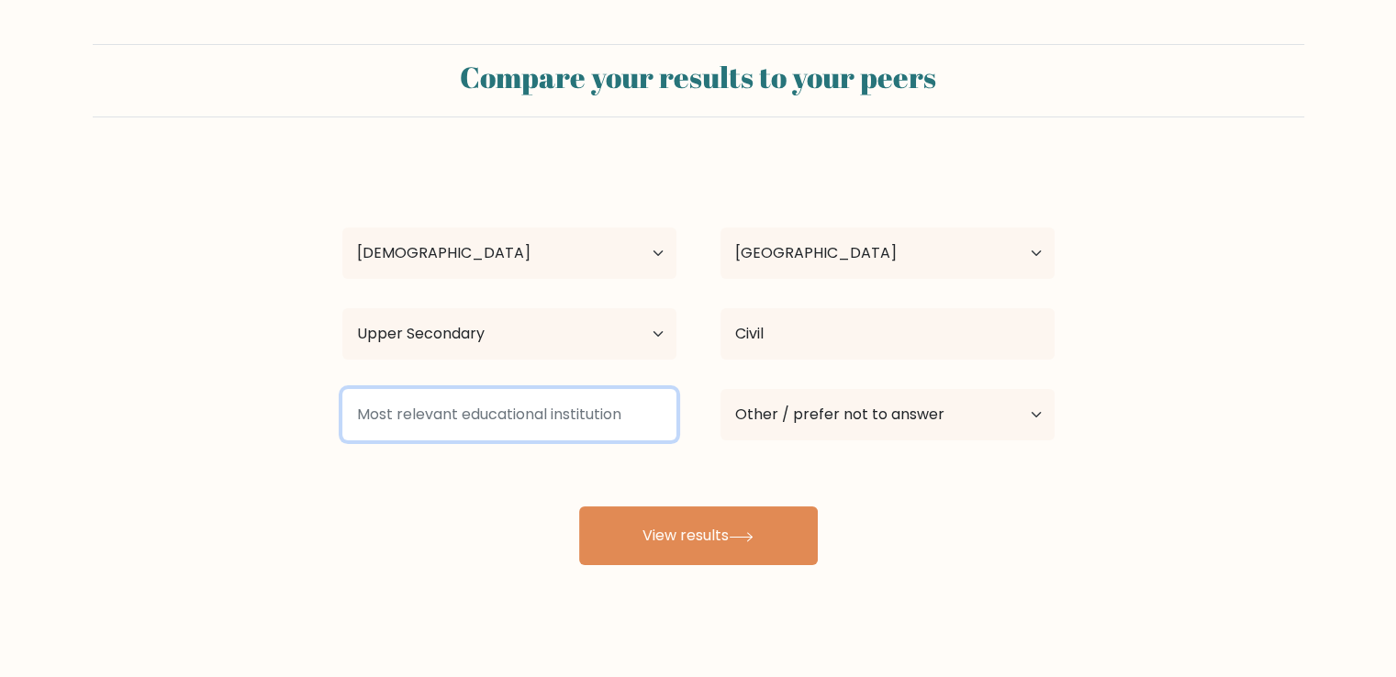
click at [576, 409] on input at bounding box center [509, 414] width 334 height 51
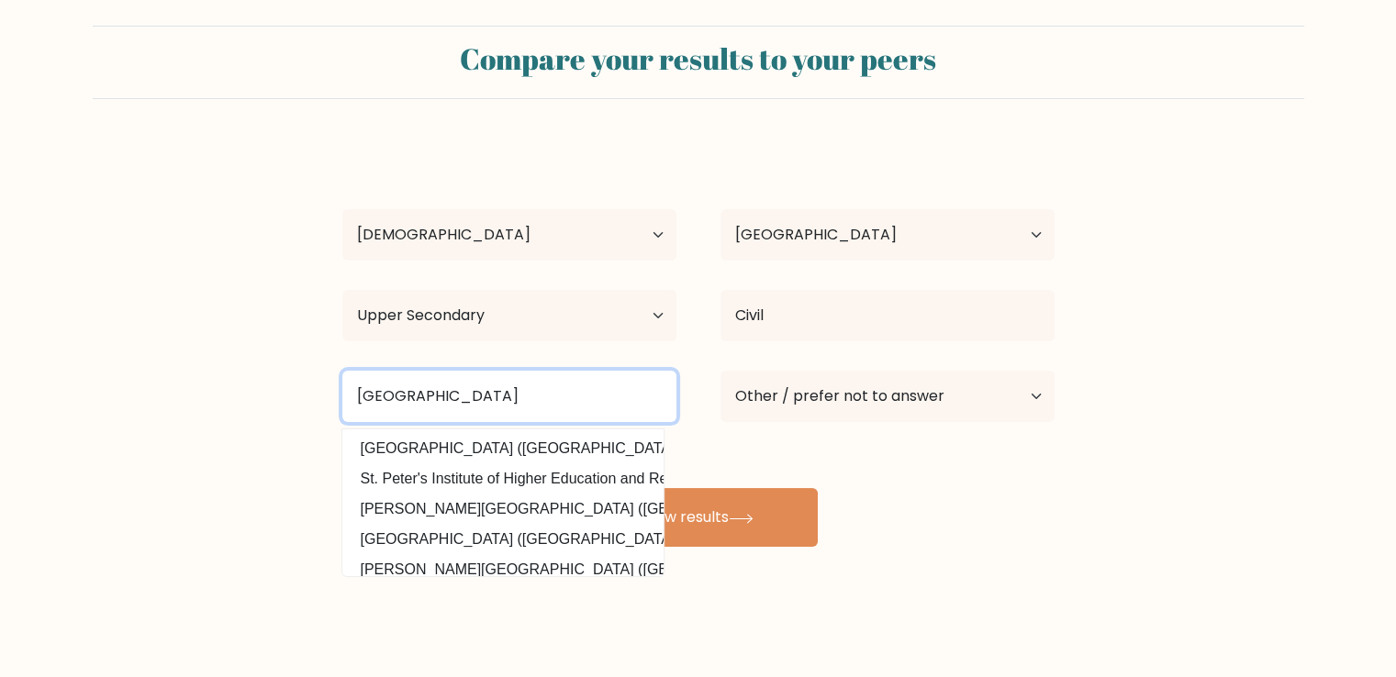
type input "St. Peter's College"
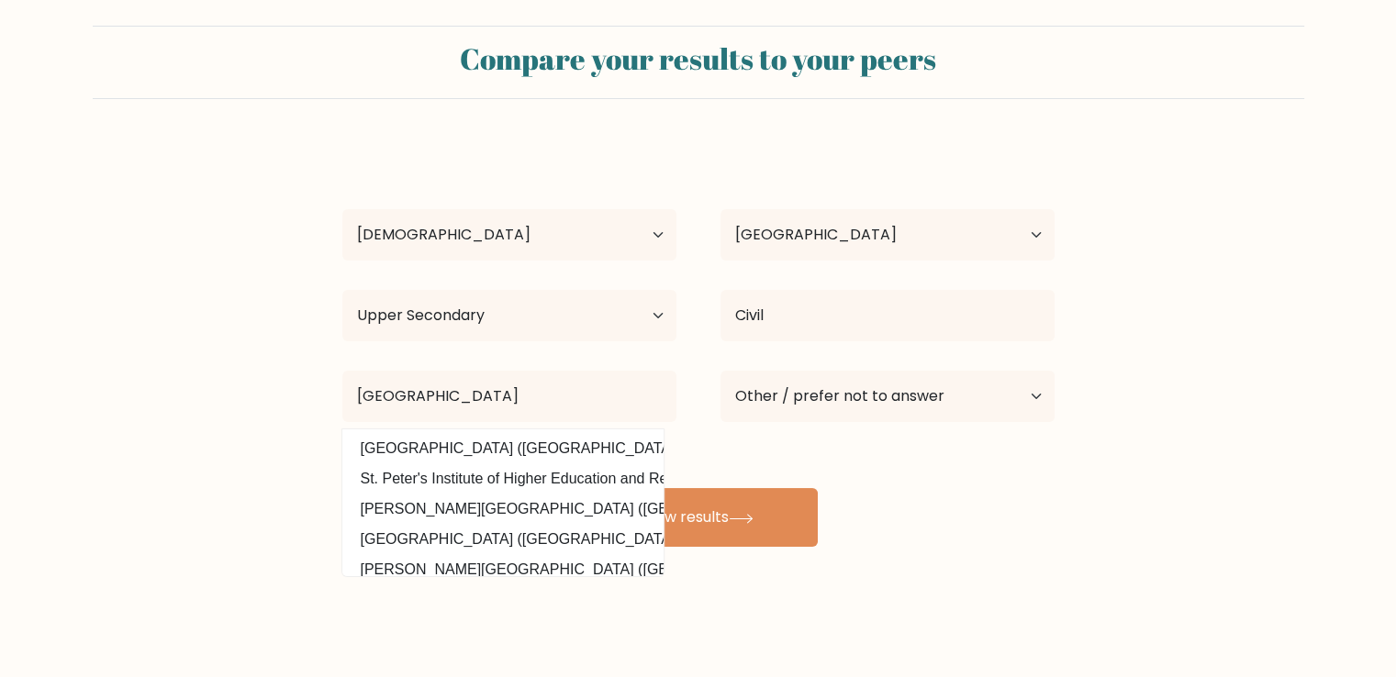
click at [294, 468] on form "Compare your results to your peers Ivan Kate Casas Age Under 18 years old 18-24…" at bounding box center [698, 286] width 1396 height 521
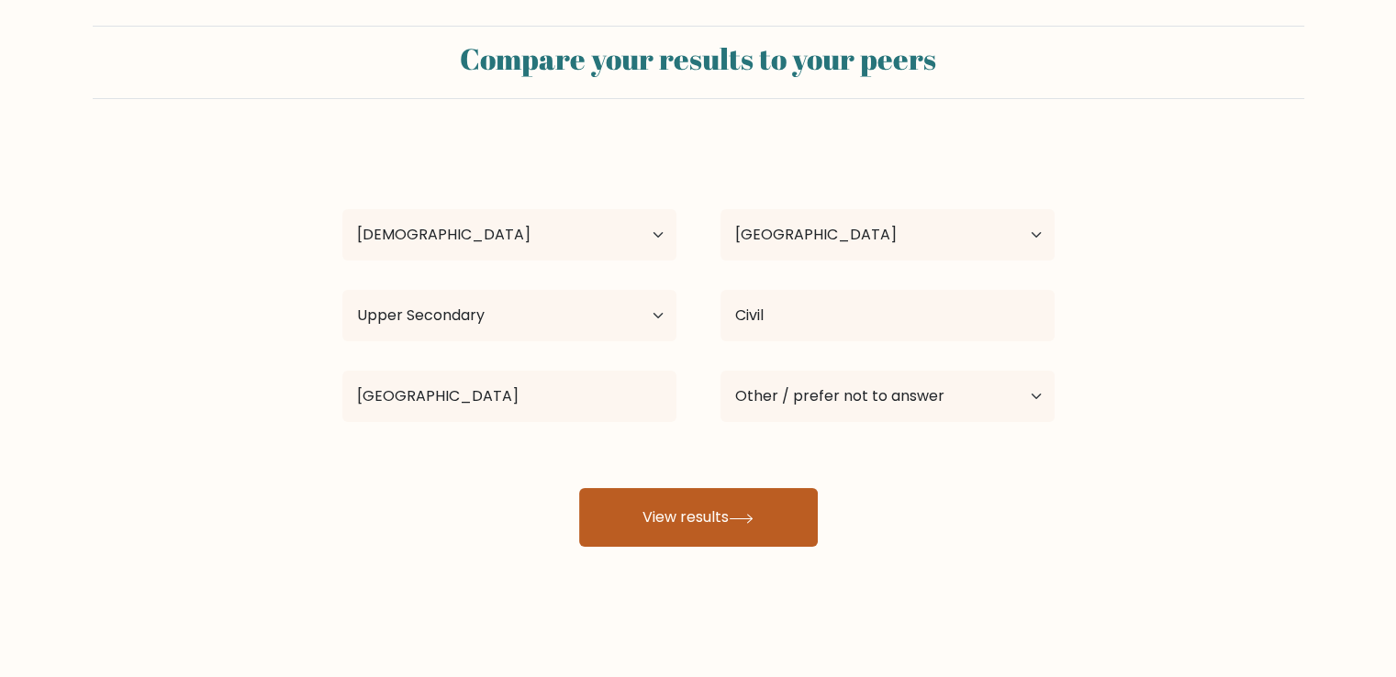
click at [653, 488] on button "View results" at bounding box center [698, 517] width 239 height 59
